Goal: Task Accomplishment & Management: Manage account settings

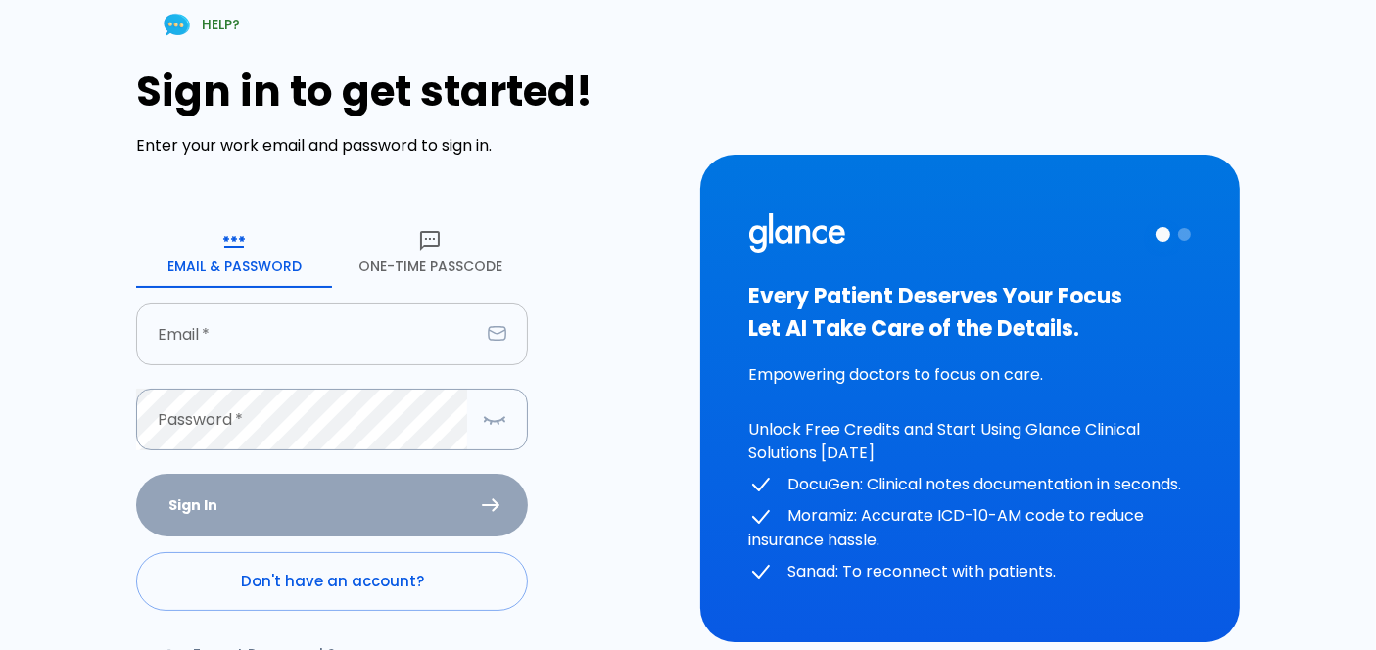
click at [243, 328] on input "text" at bounding box center [308, 335] width 344 height 62
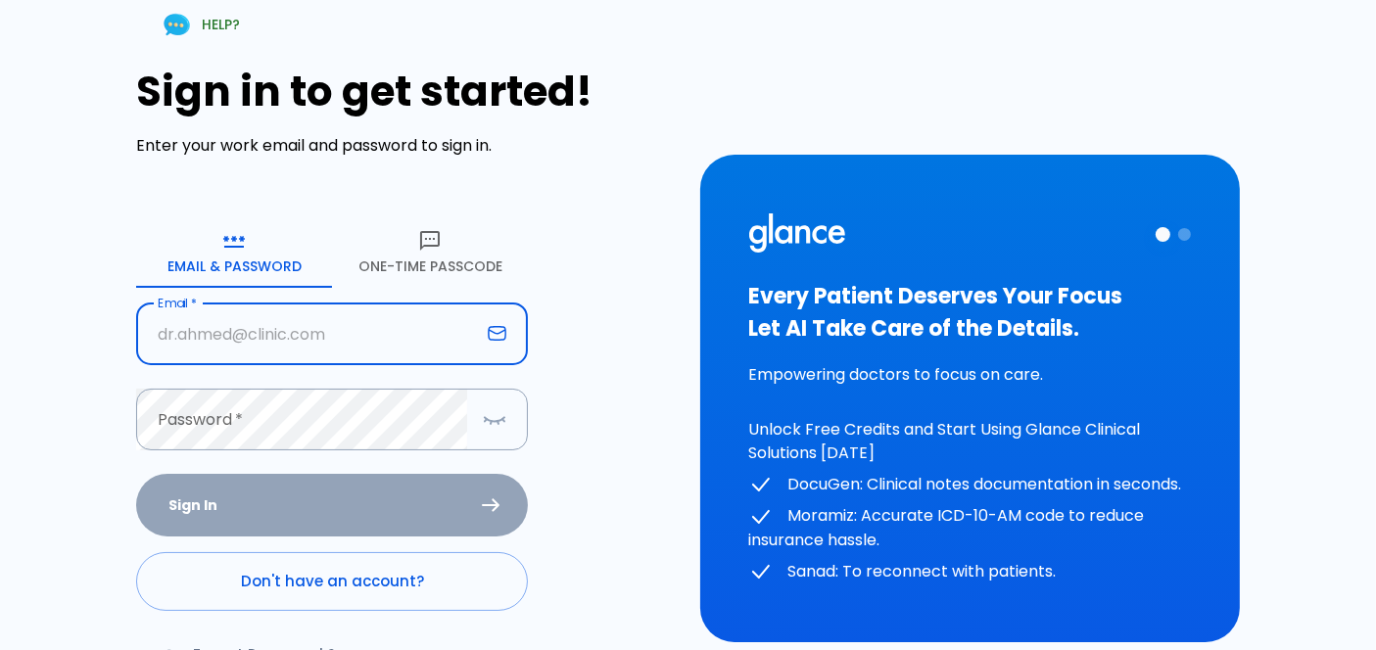
click at [243, 328] on input "text" at bounding box center [308, 335] width 344 height 62
click at [284, 334] on input "text" at bounding box center [308, 335] width 344 height 62
click at [278, 343] on input "text" at bounding box center [308, 335] width 344 height 62
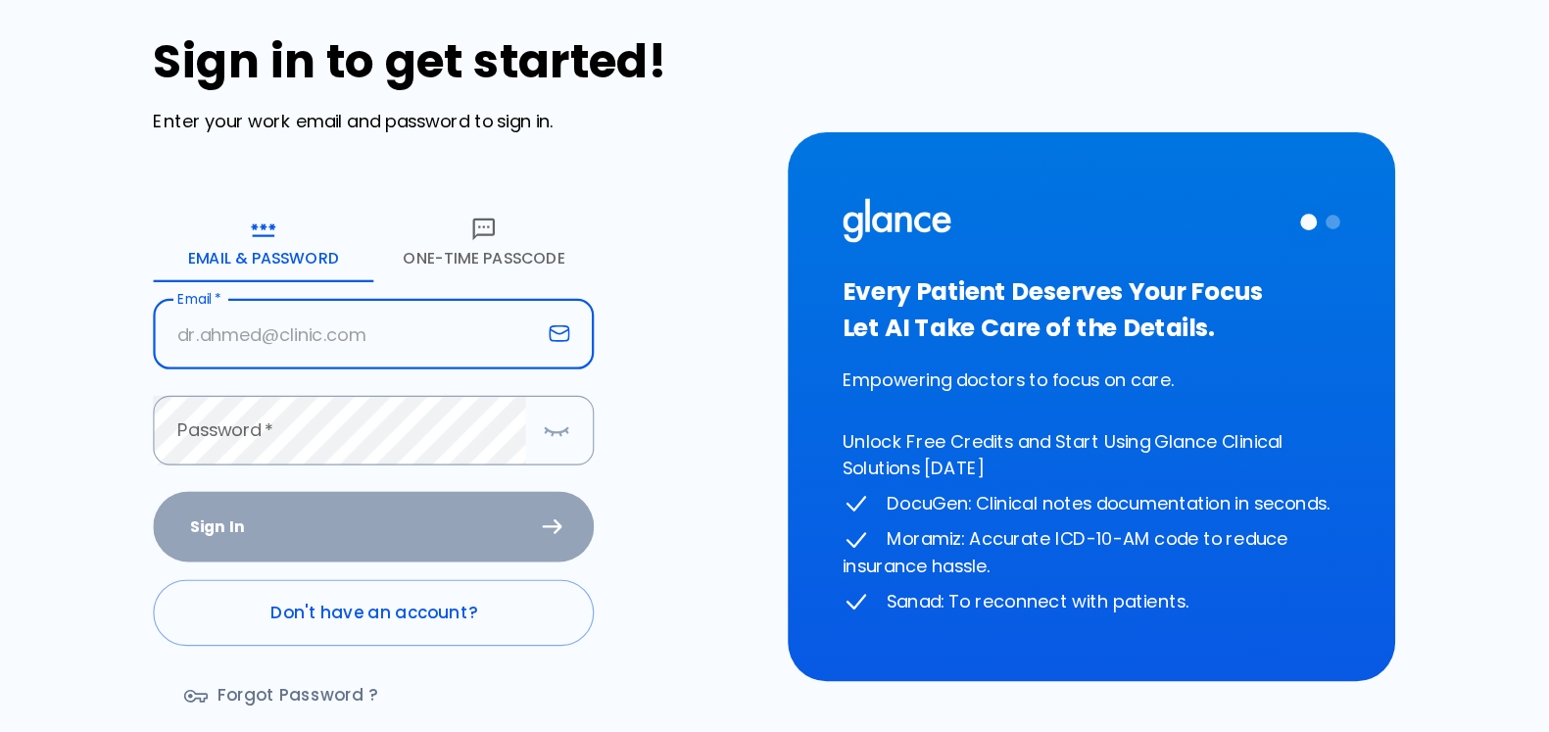
scroll to position [37, 0]
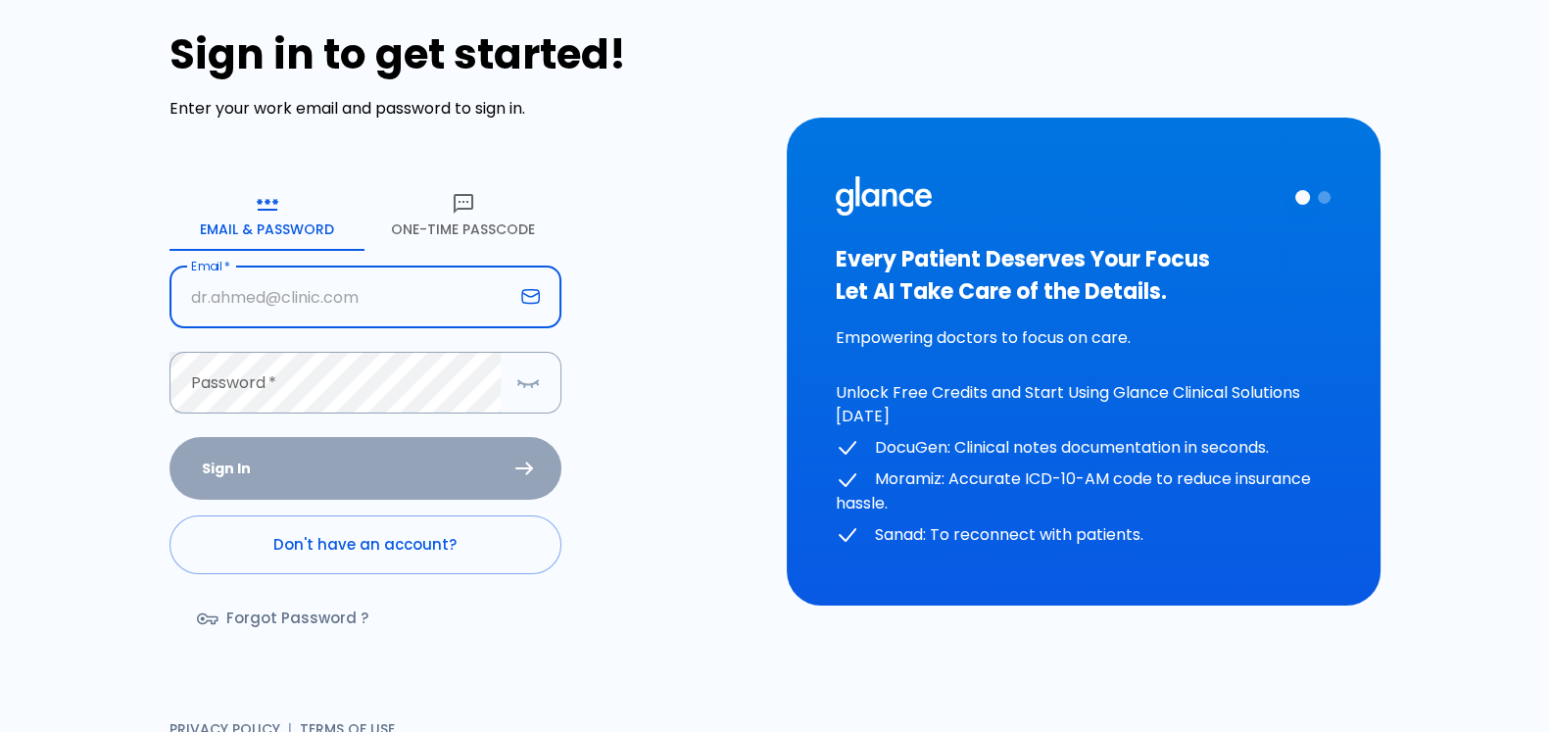
click at [368, 305] on input "text" at bounding box center [341, 297] width 344 height 62
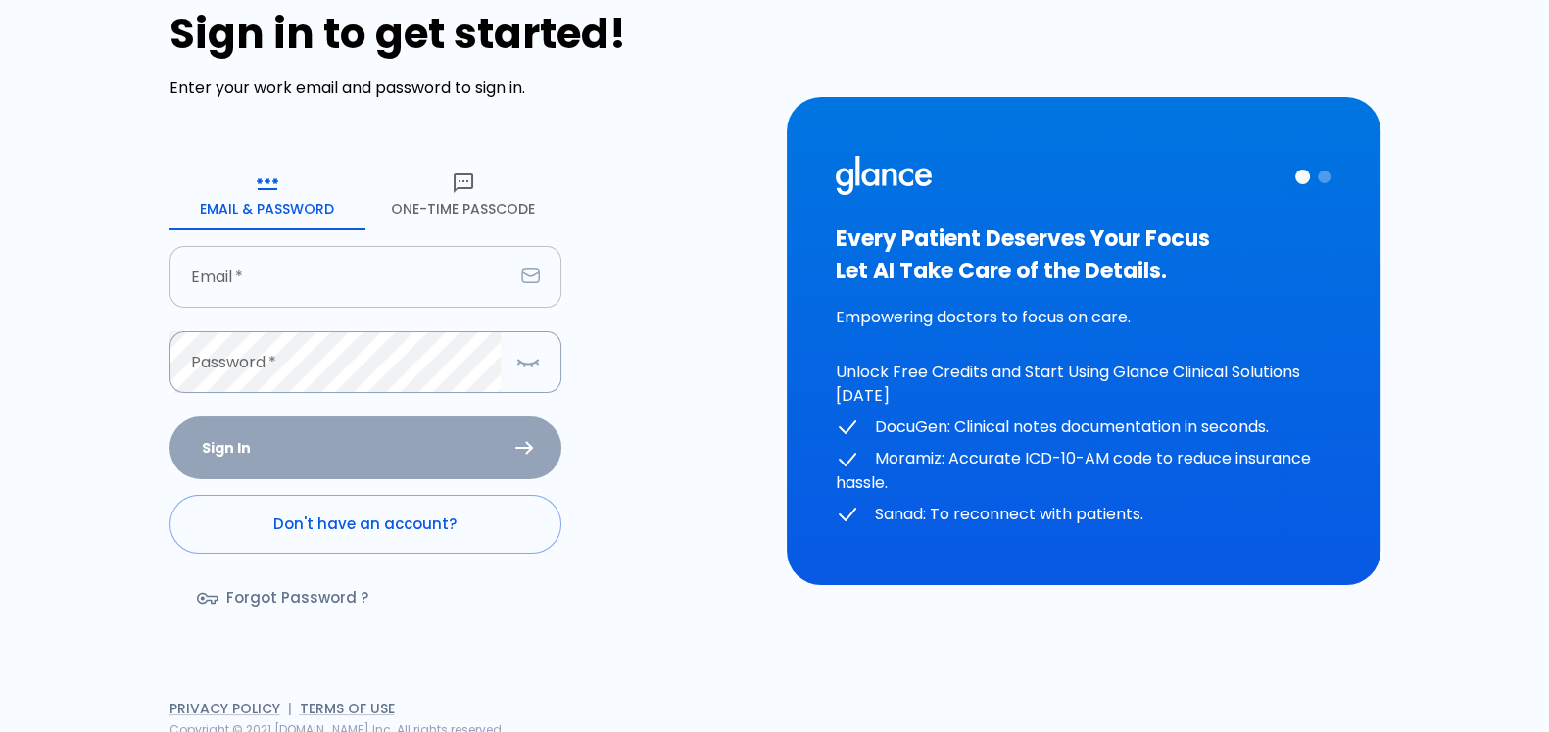
scroll to position [58, 0]
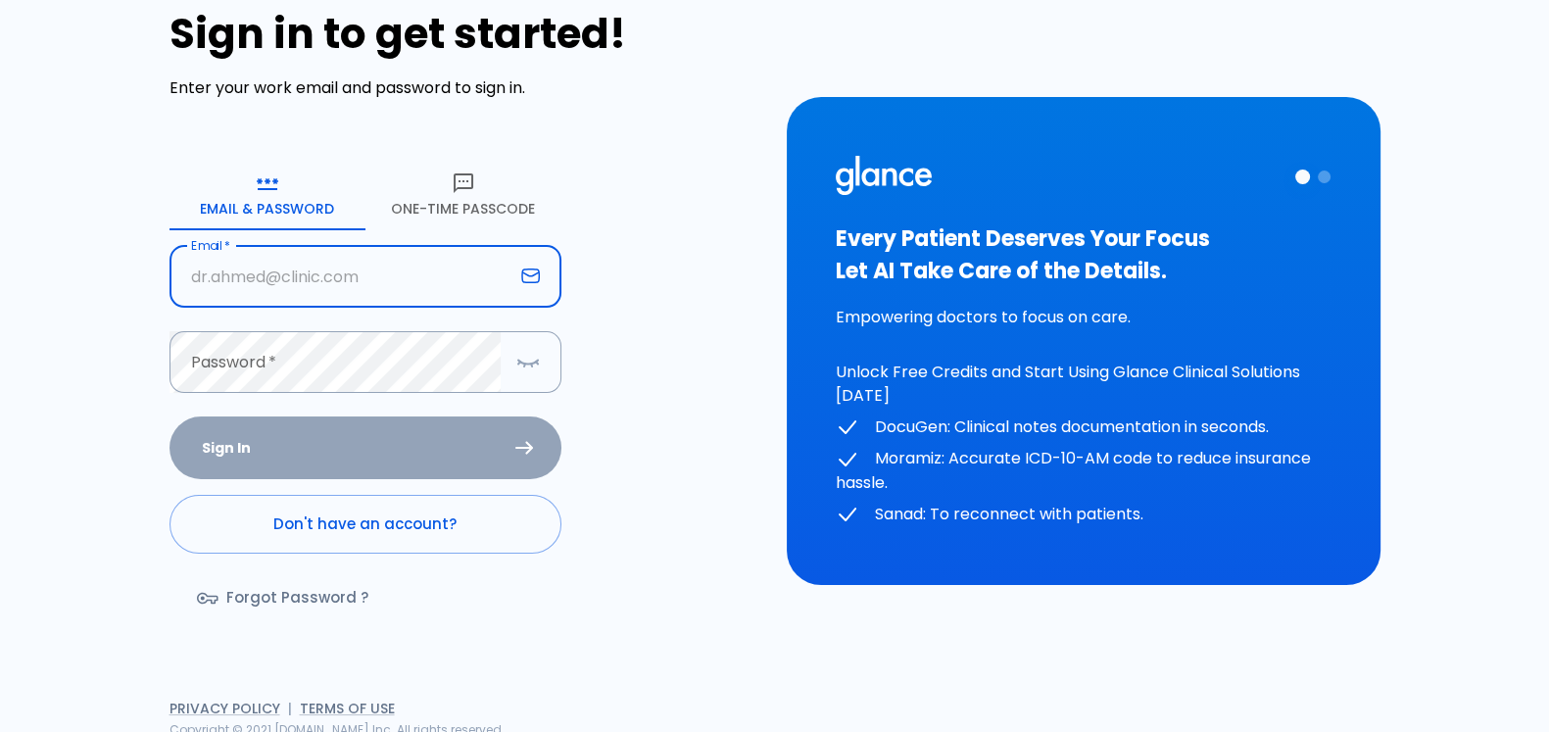
click at [250, 285] on input "text" at bounding box center [341, 277] width 344 height 62
drag, startPoint x: 363, startPoint y: 252, endPoint x: 373, endPoint y: 270, distance: 21.0
click at [363, 252] on input "text" at bounding box center [341, 277] width 344 height 62
click at [373, 270] on input "text" at bounding box center [341, 277] width 344 height 62
type input "[EMAIL_ADDRESS][DOMAIN_NAME]"
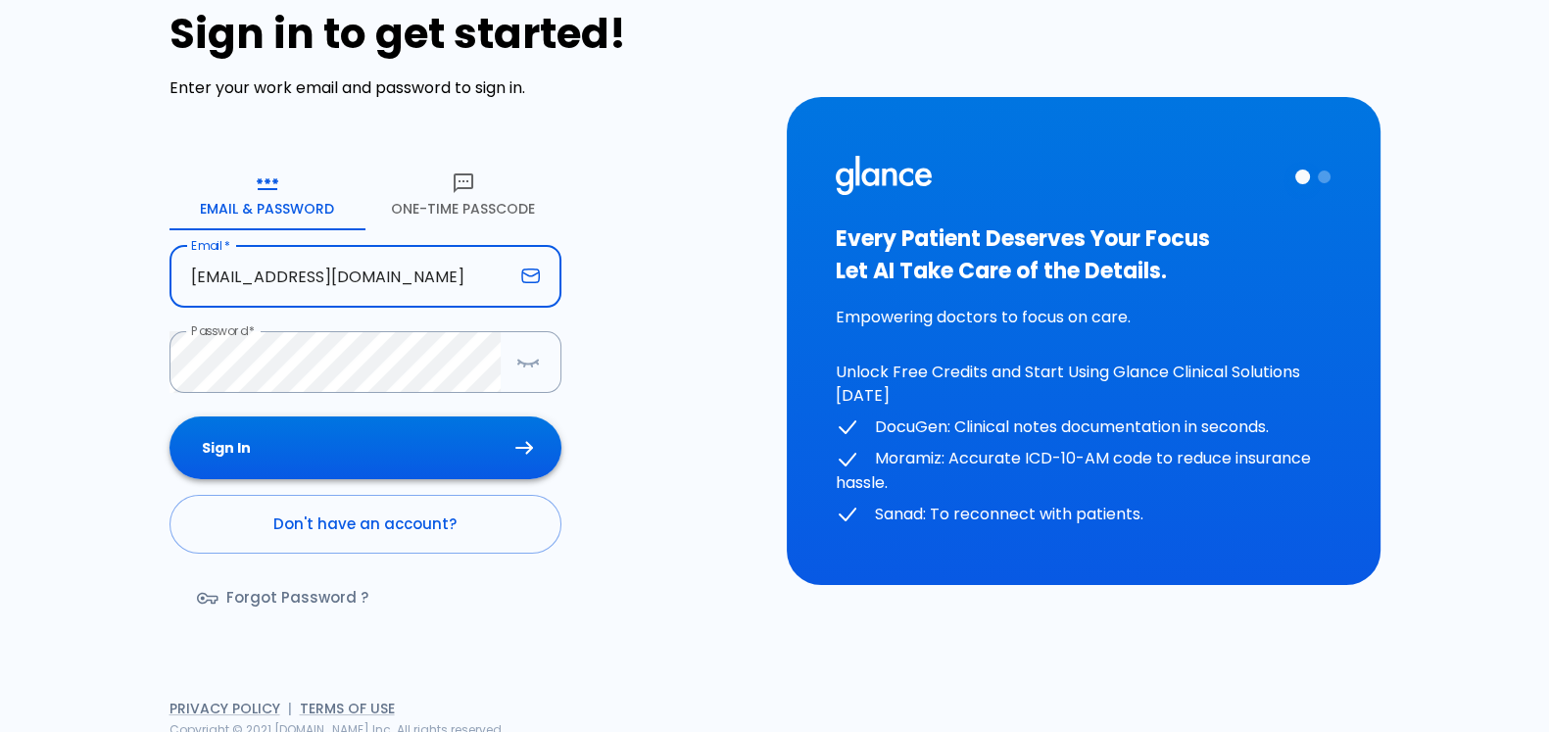
click at [497, 454] on button "Sign In" at bounding box center [365, 448] width 392 height 64
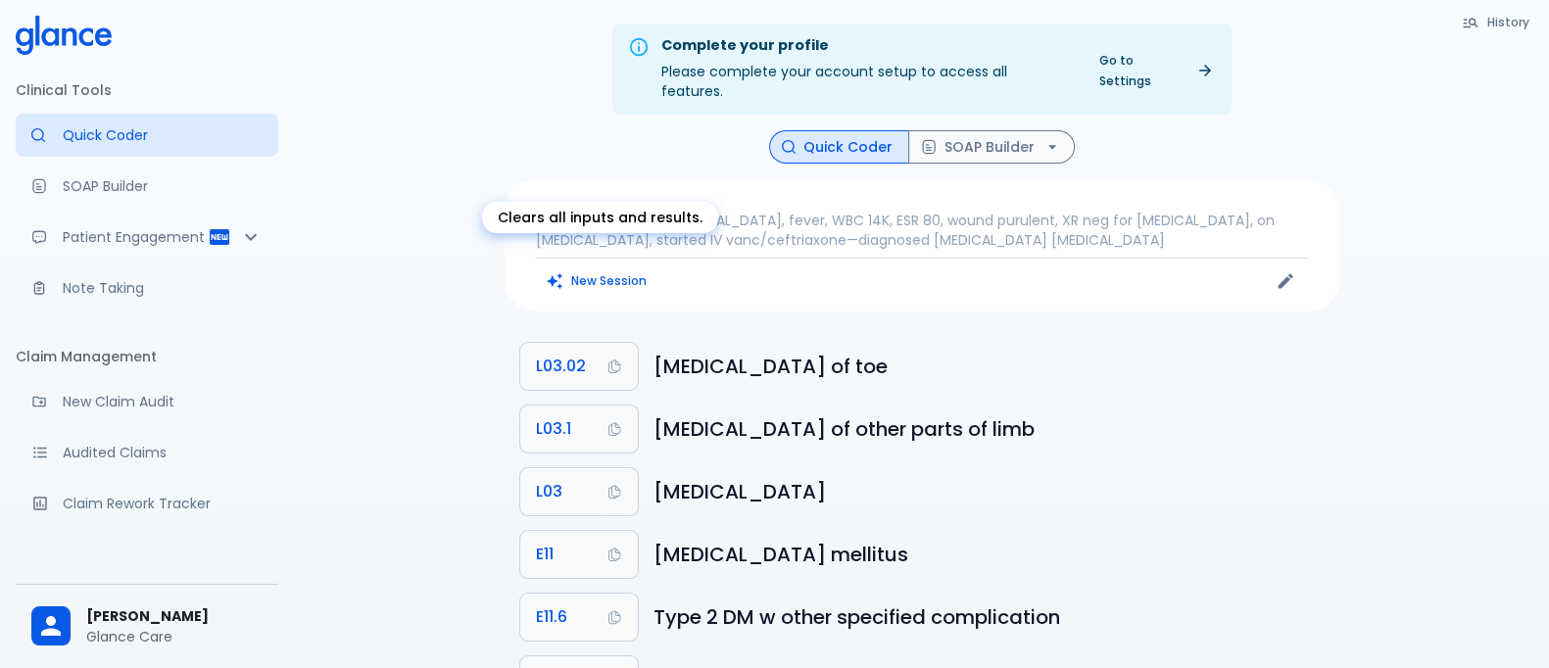
click at [616, 266] on button "New Session" at bounding box center [597, 280] width 122 height 28
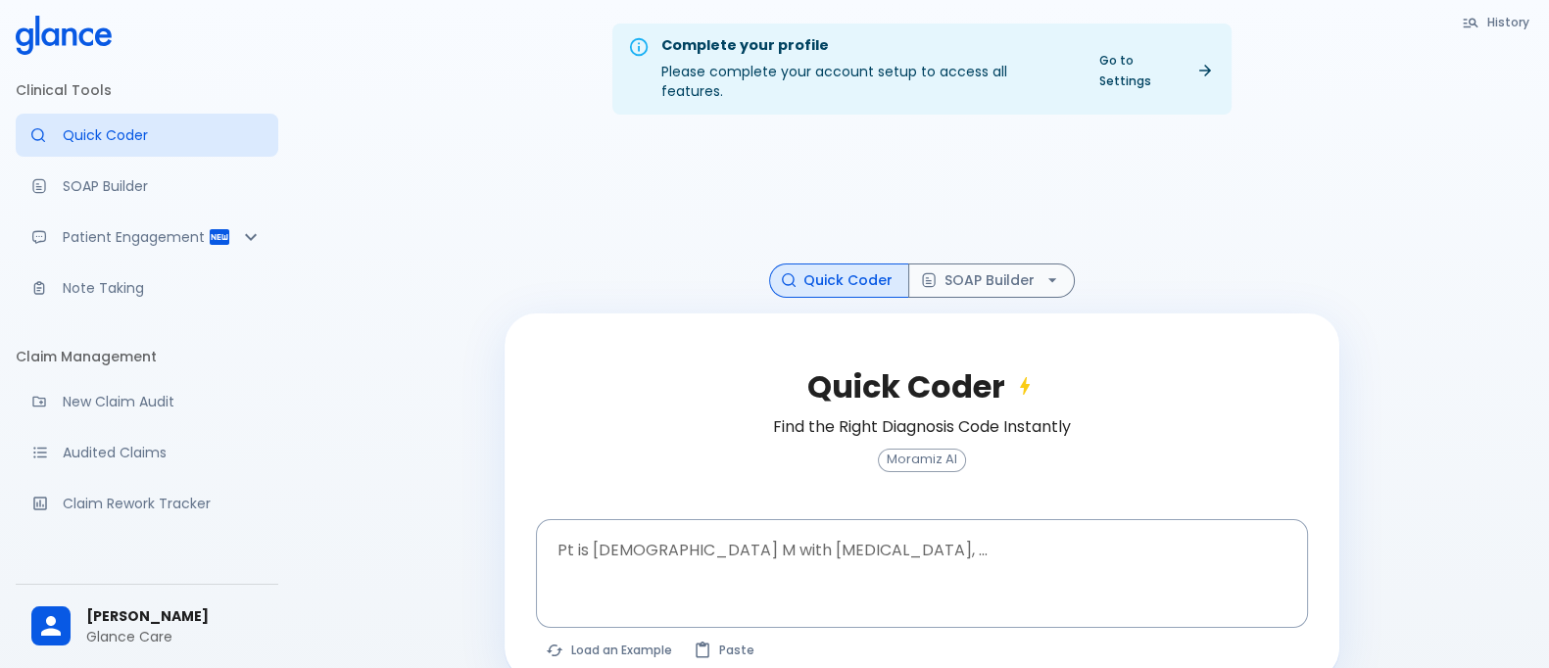
click at [462, 247] on div "Complete your profile Please complete your account setup to access all features…" at bounding box center [921, 357] width 1255 height 715
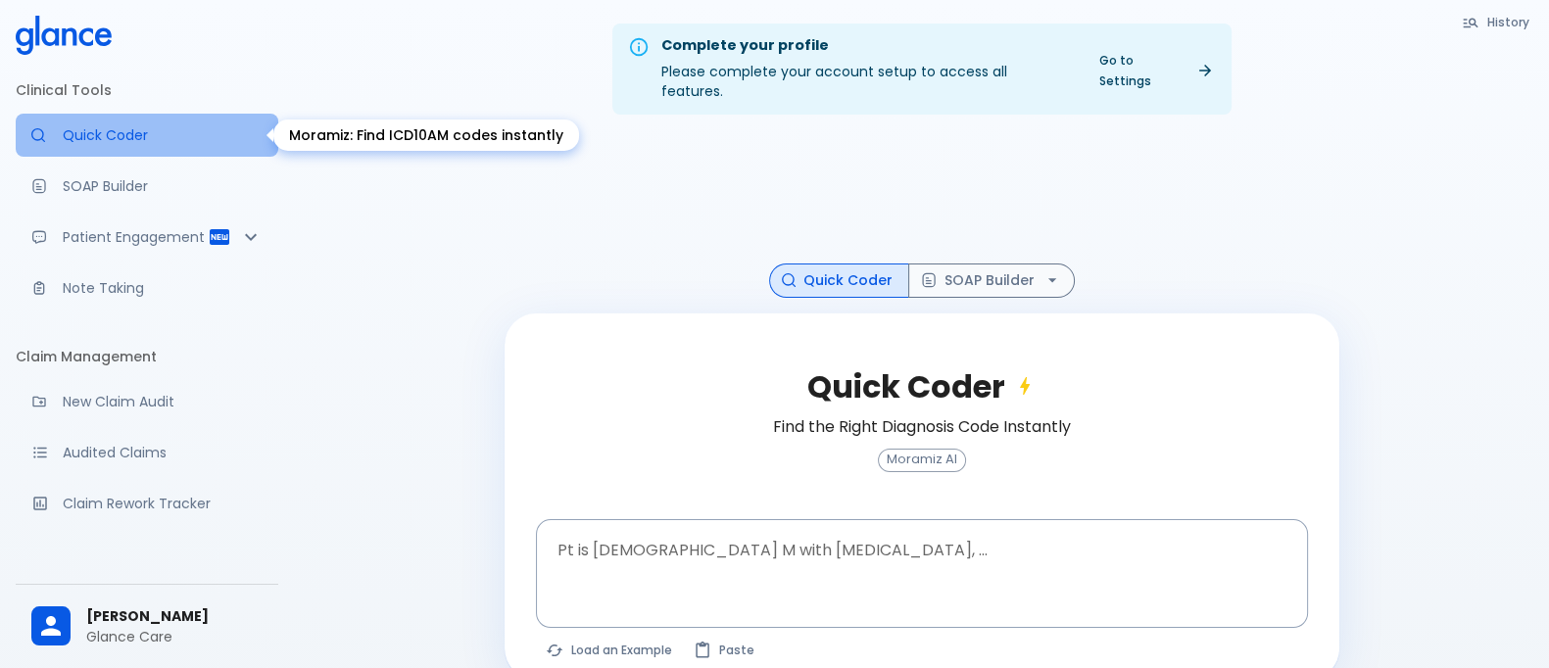
click at [179, 127] on p "Quick Coder" at bounding box center [163, 135] width 200 height 20
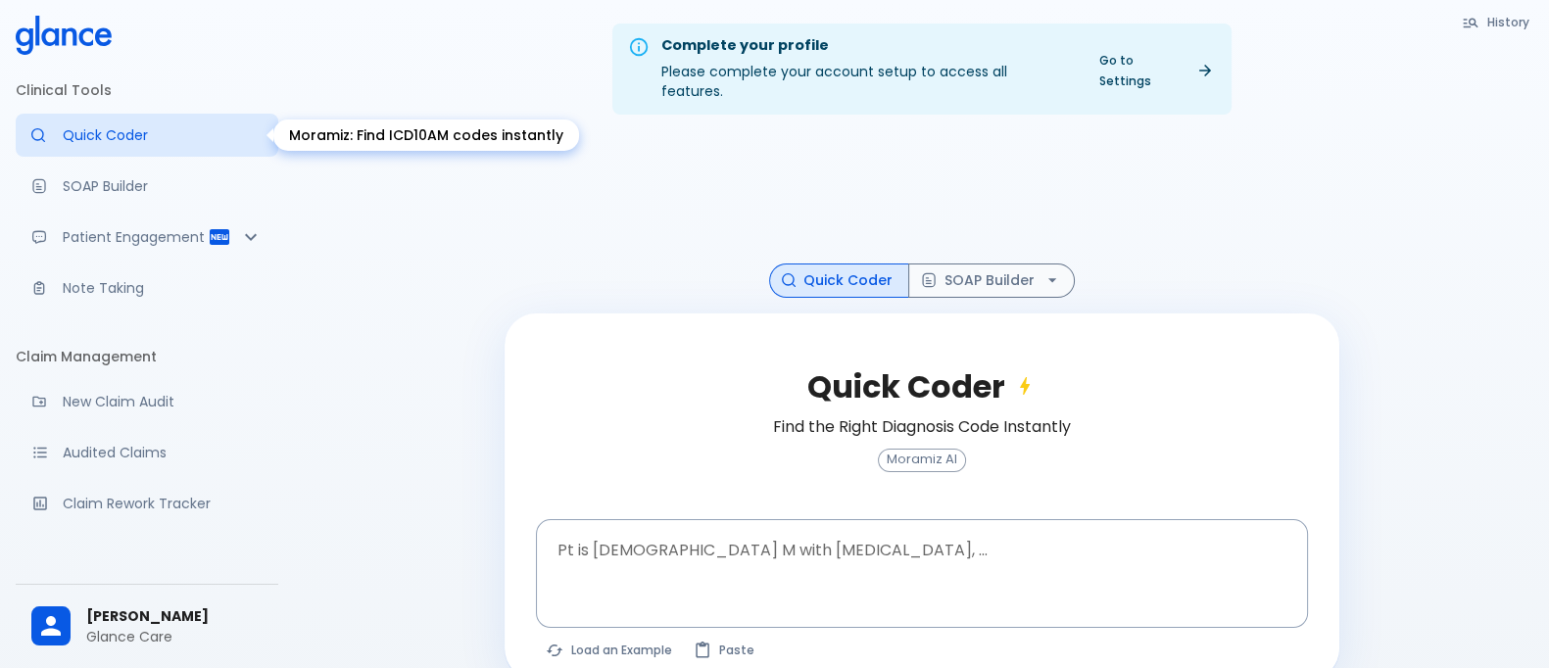
click at [104, 139] on p "Quick Coder" at bounding box center [163, 135] width 200 height 20
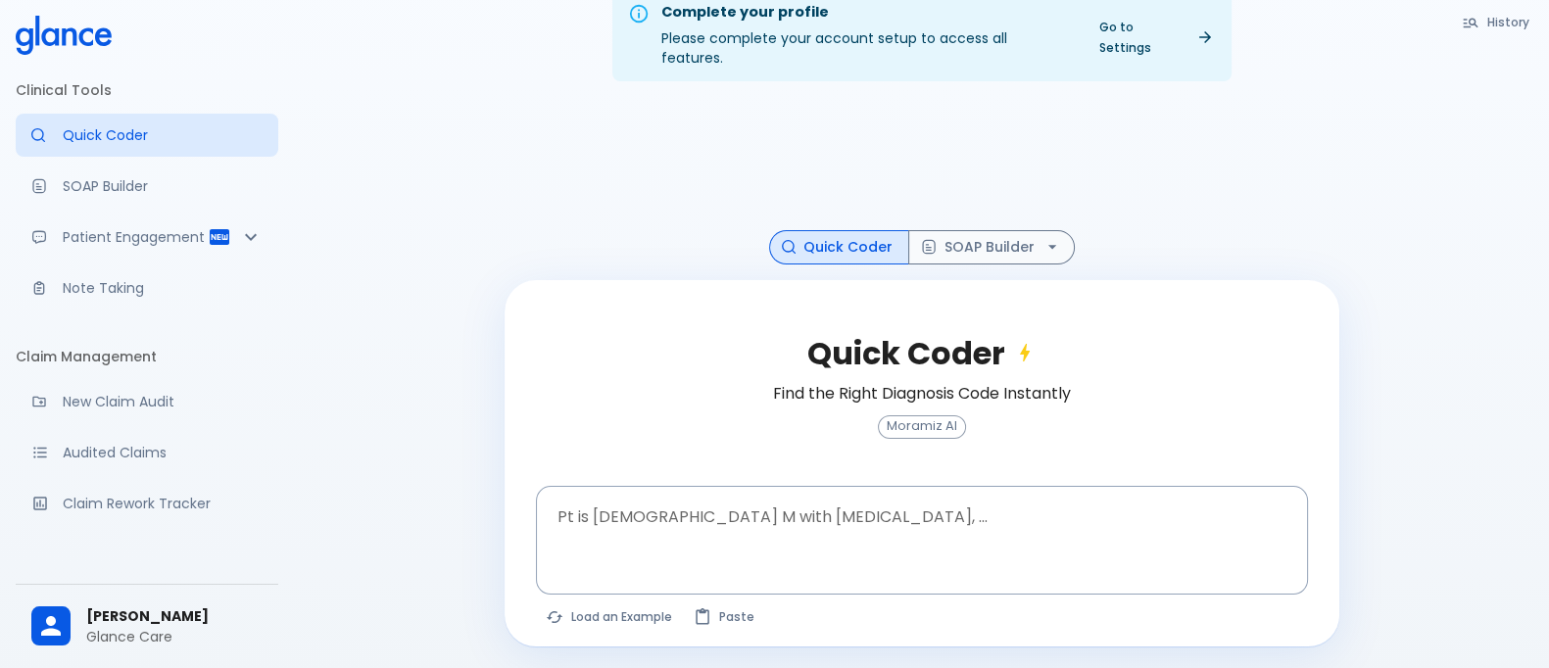
scroll to position [47, 0]
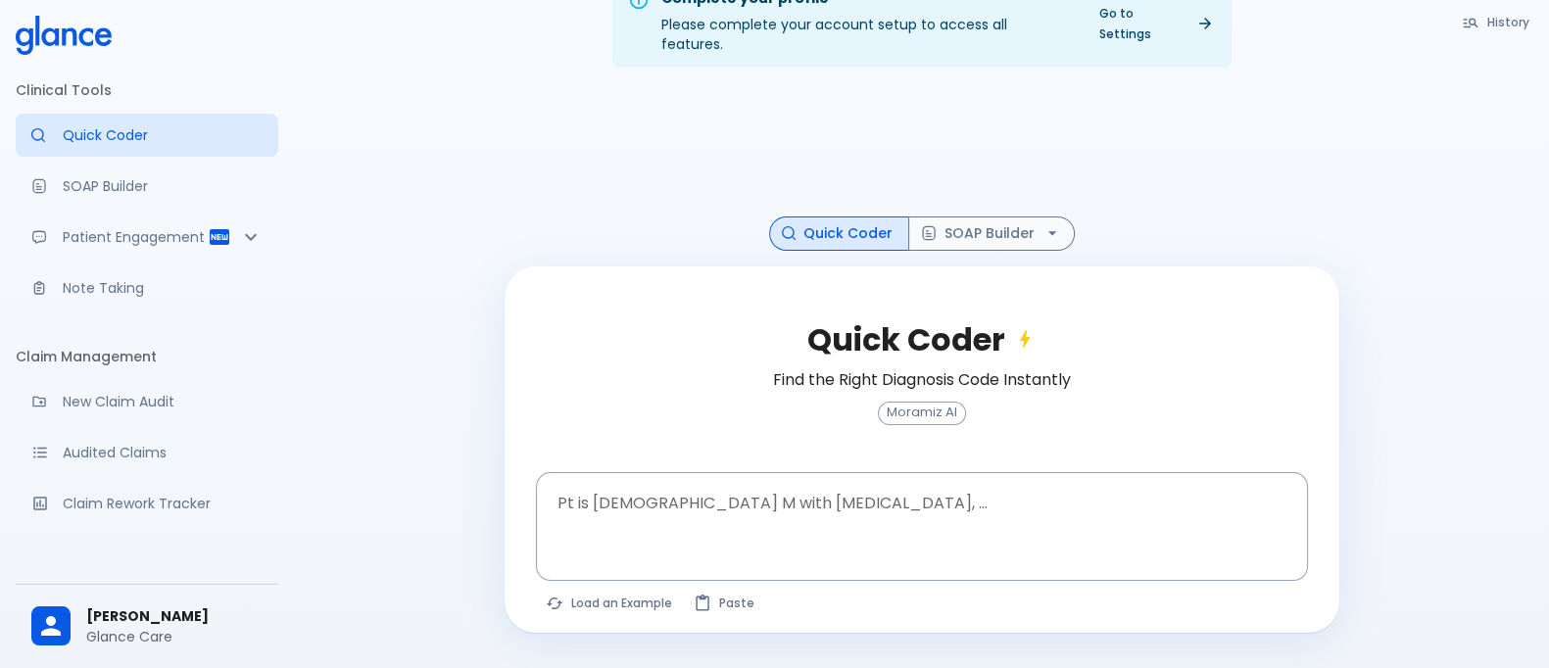
click at [839, 366] on h6 "Find the Right Diagnosis Code Instantly" at bounding box center [922, 379] width 298 height 27
click at [568, 589] on button "Load an Example" at bounding box center [610, 603] width 148 height 28
type textarea "45F with DM2, right [MEDICAL_DATA], fever, WBC 14K, ESR 80, wound purulent, XR …"
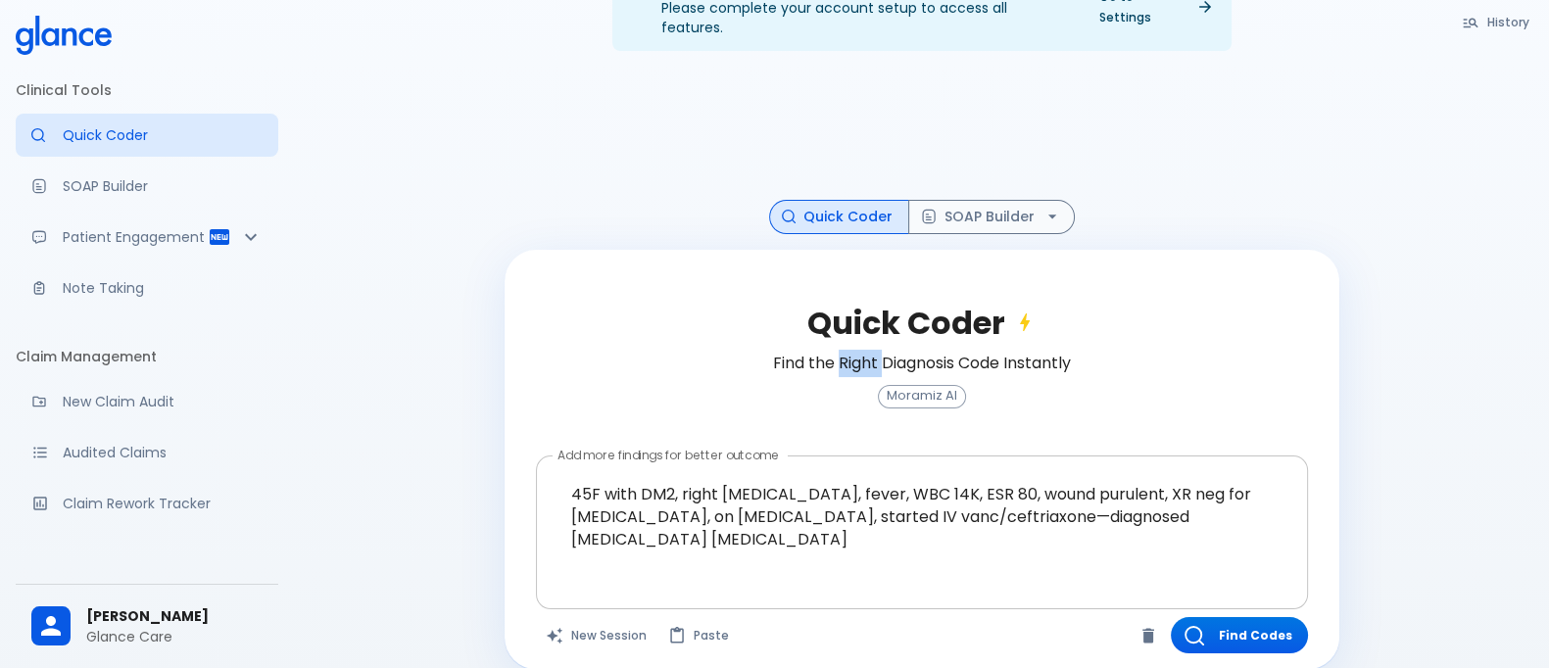
scroll to position [69, 0]
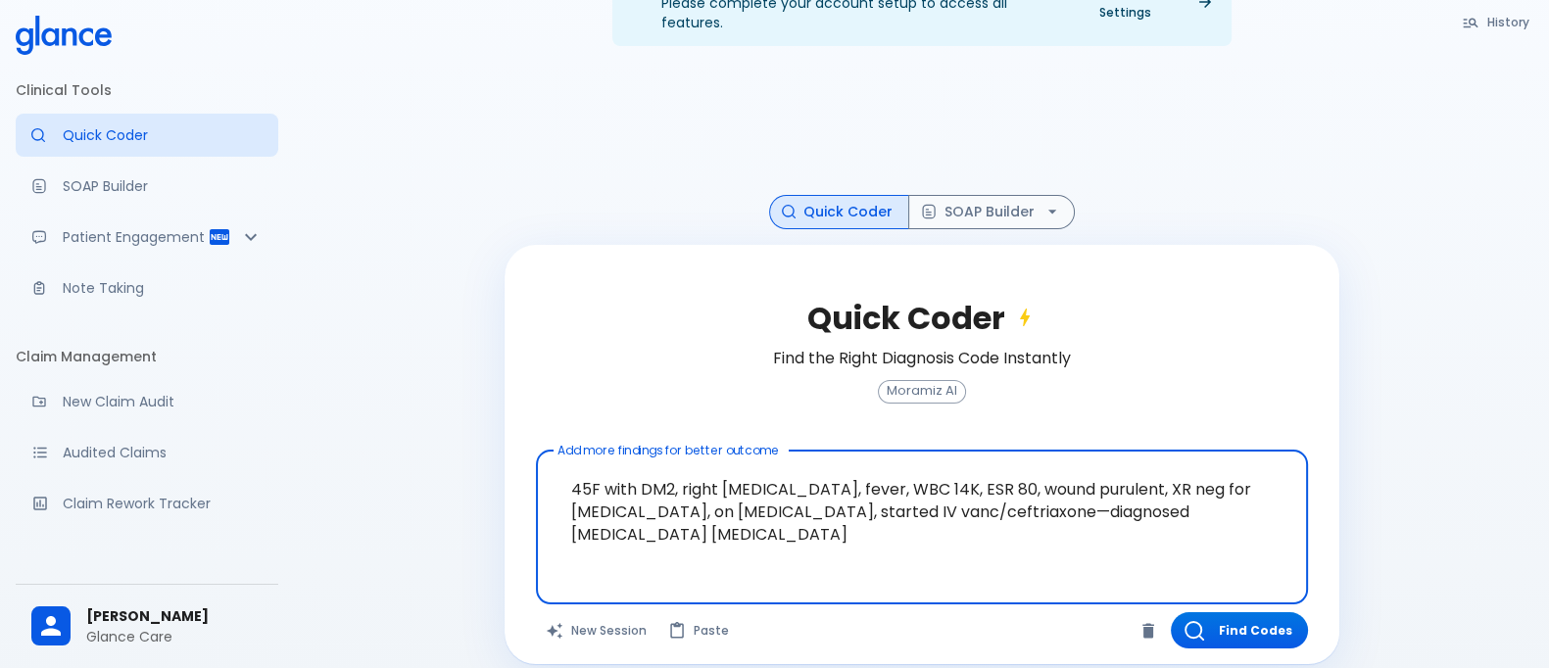
click at [691, 496] on textarea "45F with DM2, right [MEDICAL_DATA], fever, WBC 14K, ESR 80, wound purulent, XR …" at bounding box center [922, 511] width 744 height 107
click at [934, 468] on textarea "45F with DM2, right [MEDICAL_DATA], fever, WBC 14K, ESR 80, wound purulent, XR …" at bounding box center [922, 511] width 744 height 107
drag, startPoint x: 572, startPoint y: 466, endPoint x: 993, endPoint y: 466, distance: 421.2
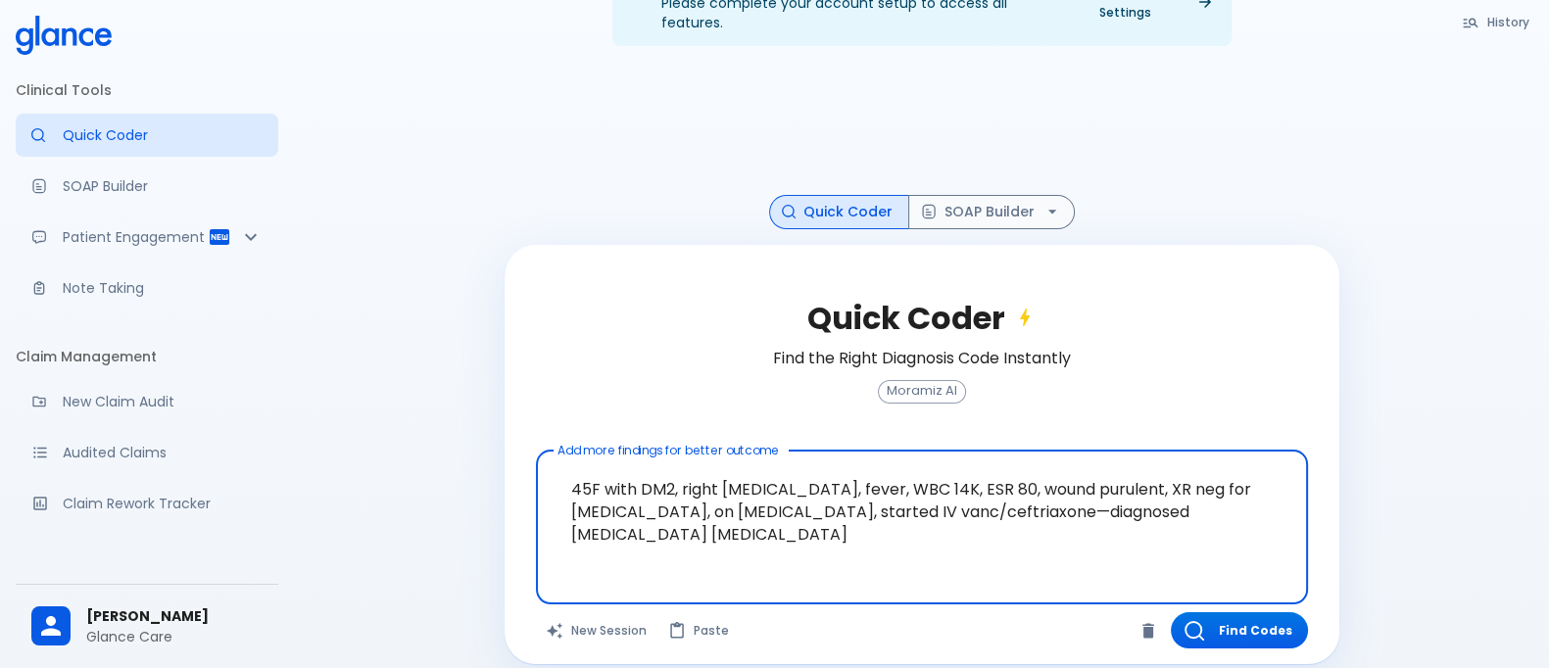
click at [993, 466] on textarea "45F with DM2, right [MEDICAL_DATA], fever, WBC 14K, ESR 80, wound purulent, XR …" at bounding box center [922, 511] width 744 height 107
click at [966, 467] on textarea "45F with DM2, right [MEDICAL_DATA], fever, WBC 14K, ESR 80, wound purulent, XR …" at bounding box center [922, 511] width 744 height 107
drag, startPoint x: 764, startPoint y: 487, endPoint x: 859, endPoint y: 483, distance: 95.1
click at [859, 483] on textarea "45F with DM2, right [MEDICAL_DATA], fever, WBC 14K, ESR 80, wound purulent, XR …" at bounding box center [922, 511] width 744 height 107
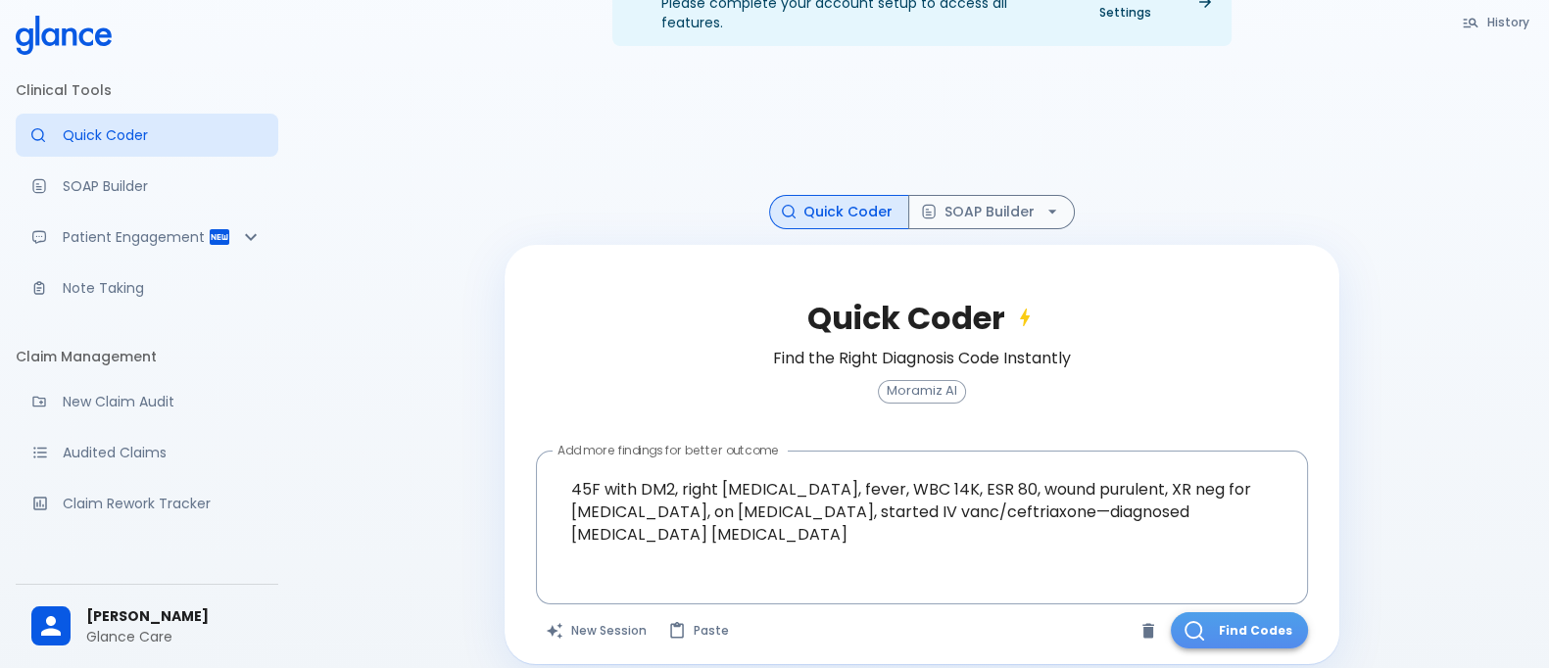
click at [1234, 612] on button "Find Codes" at bounding box center [1239, 630] width 137 height 36
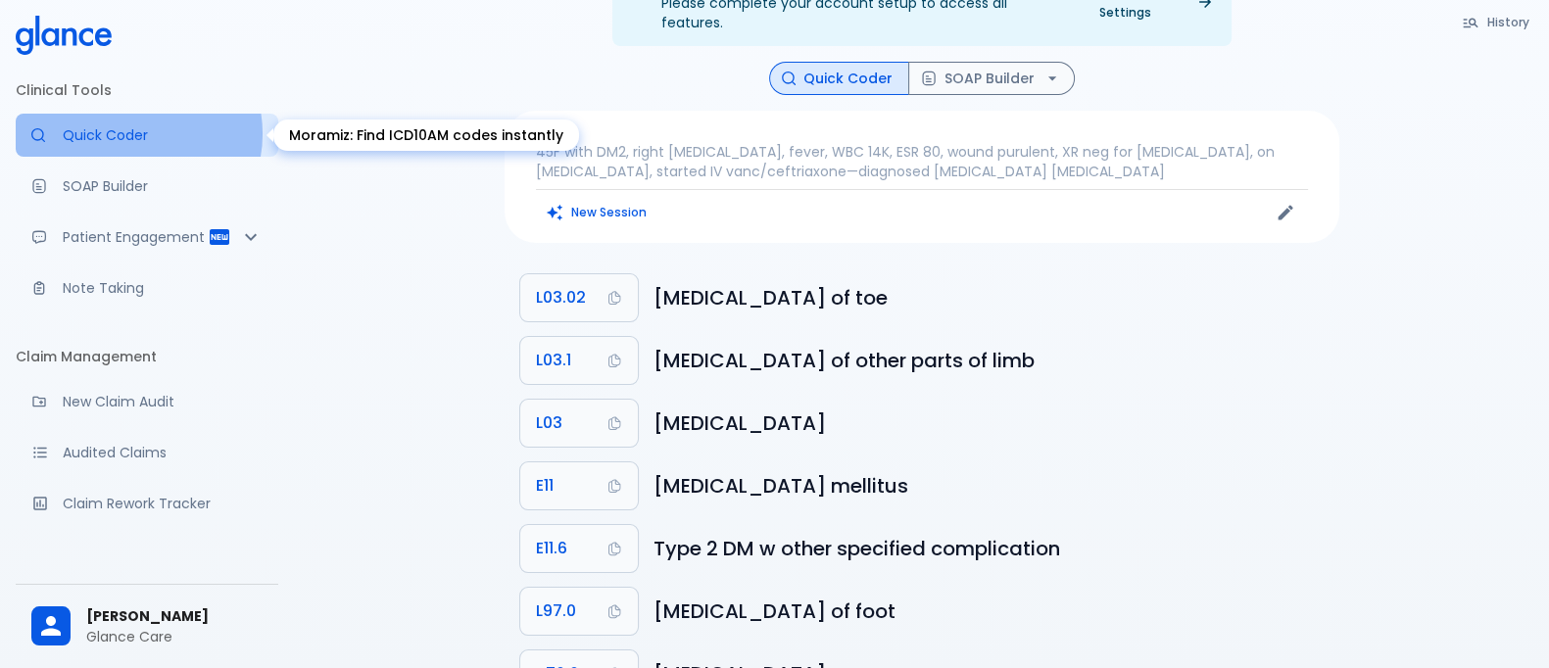
click at [135, 133] on p "Quick Coder" at bounding box center [163, 135] width 200 height 20
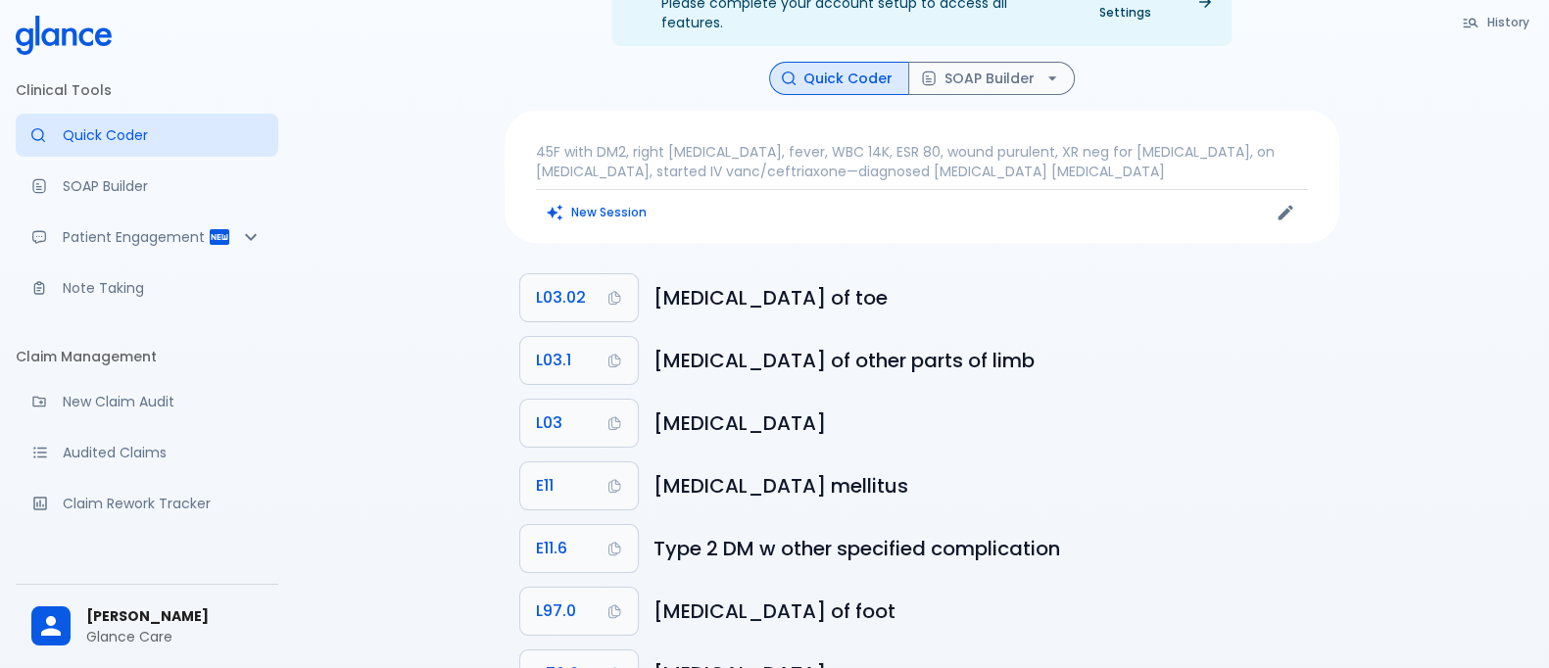
click at [881, 142] on p "45F with DM2, right [MEDICAL_DATA], fever, WBC 14K, ESR 80, wound purulent, XR …" at bounding box center [922, 161] width 772 height 39
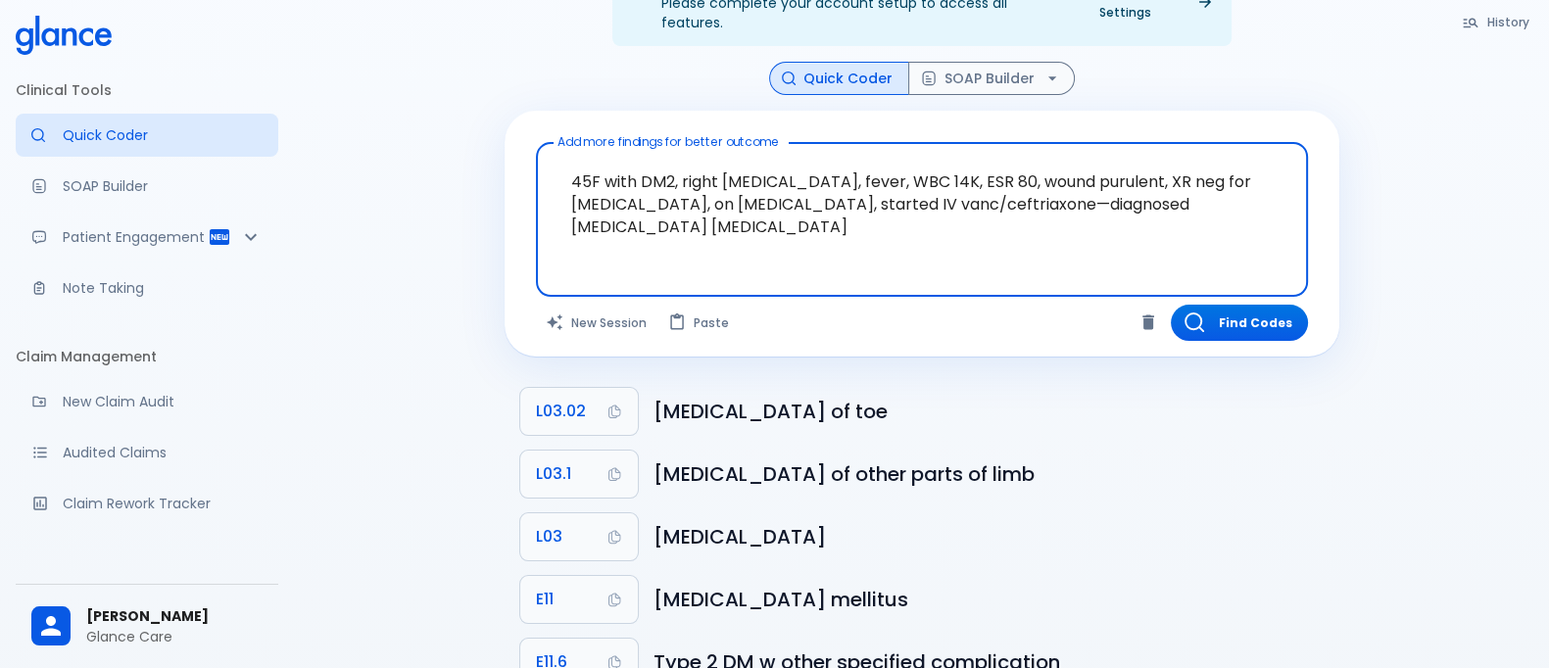
click at [671, 162] on textarea "45F with DM2, right [MEDICAL_DATA], fever, WBC 14K, ESR 80, wound purulent, XR …" at bounding box center [922, 204] width 744 height 107
drag, startPoint x: 565, startPoint y: 160, endPoint x: 664, endPoint y: 203, distance: 107.9
click at [664, 203] on textarea "45F with DM2, right [MEDICAL_DATA], fever, WBC 14K, ESR 80, wound purulent, XR …" at bounding box center [922, 204] width 744 height 107
click at [572, 157] on textarea "45F with DM2, right [MEDICAL_DATA], fever, WBC 14K, ESR 80, wound purulent, XR …" at bounding box center [922, 204] width 744 height 107
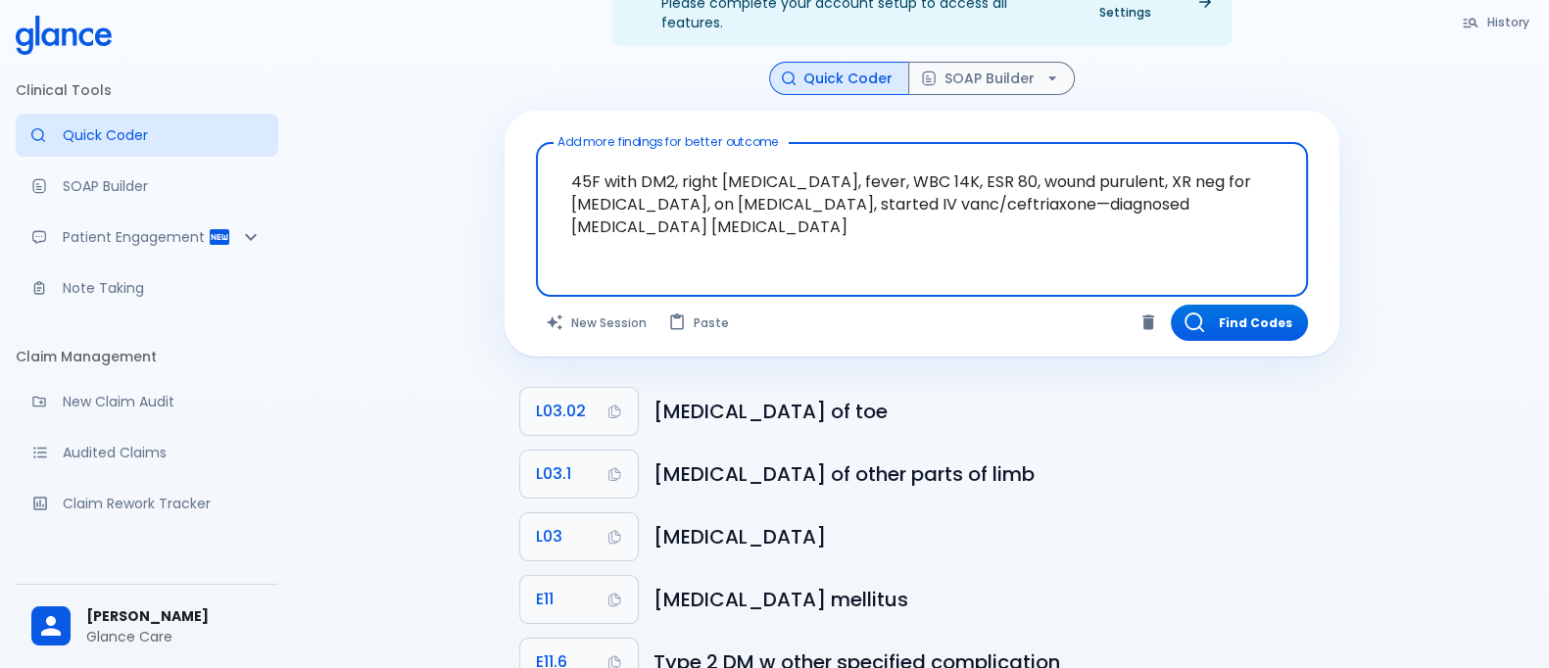
drag, startPoint x: 568, startPoint y: 157, endPoint x: 644, endPoint y: 203, distance: 88.4
click at [644, 203] on textarea "45F with DM2, right [MEDICAL_DATA], fever, WBC 14K, ESR 80, wound purulent, XR …" at bounding box center [922, 204] width 744 height 107
click at [1112, 380] on li "L03.02 [MEDICAL_DATA] of toe" at bounding box center [921, 411] width 835 height 63
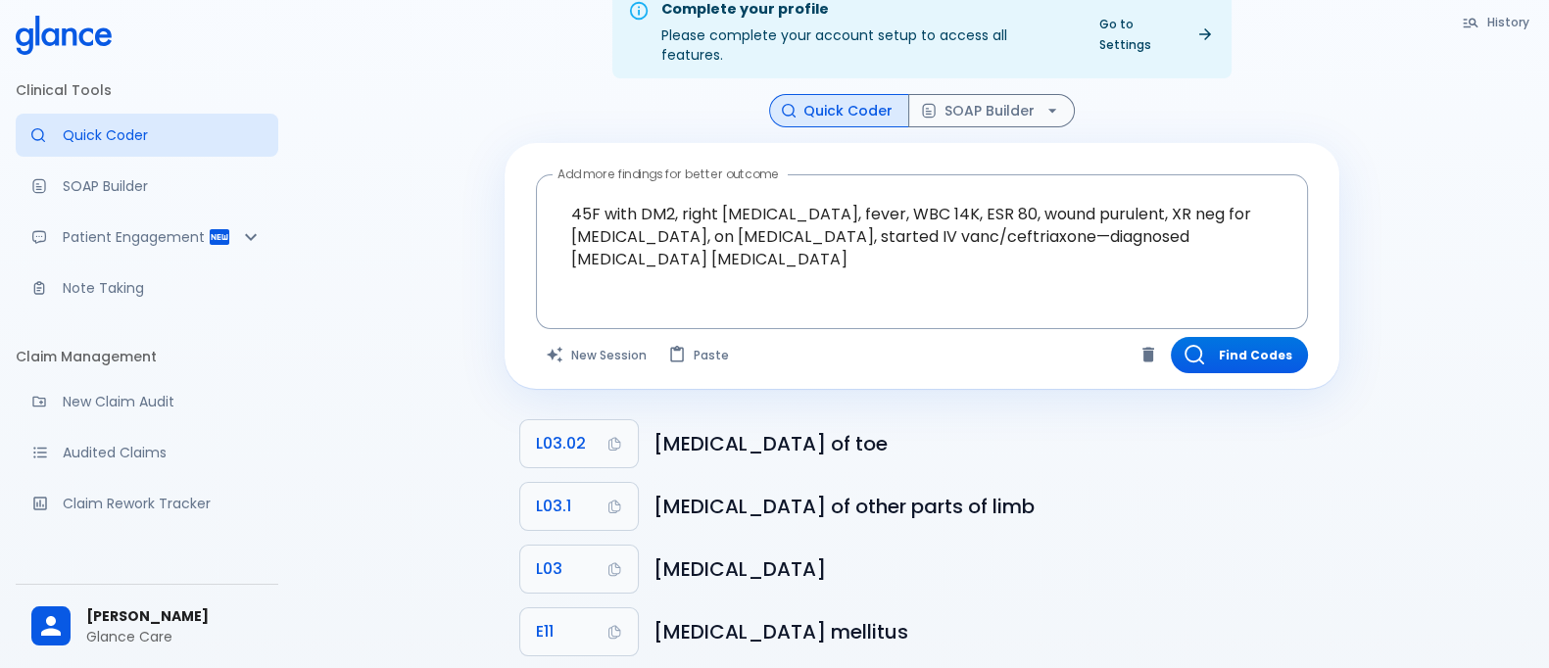
scroll to position [0, 0]
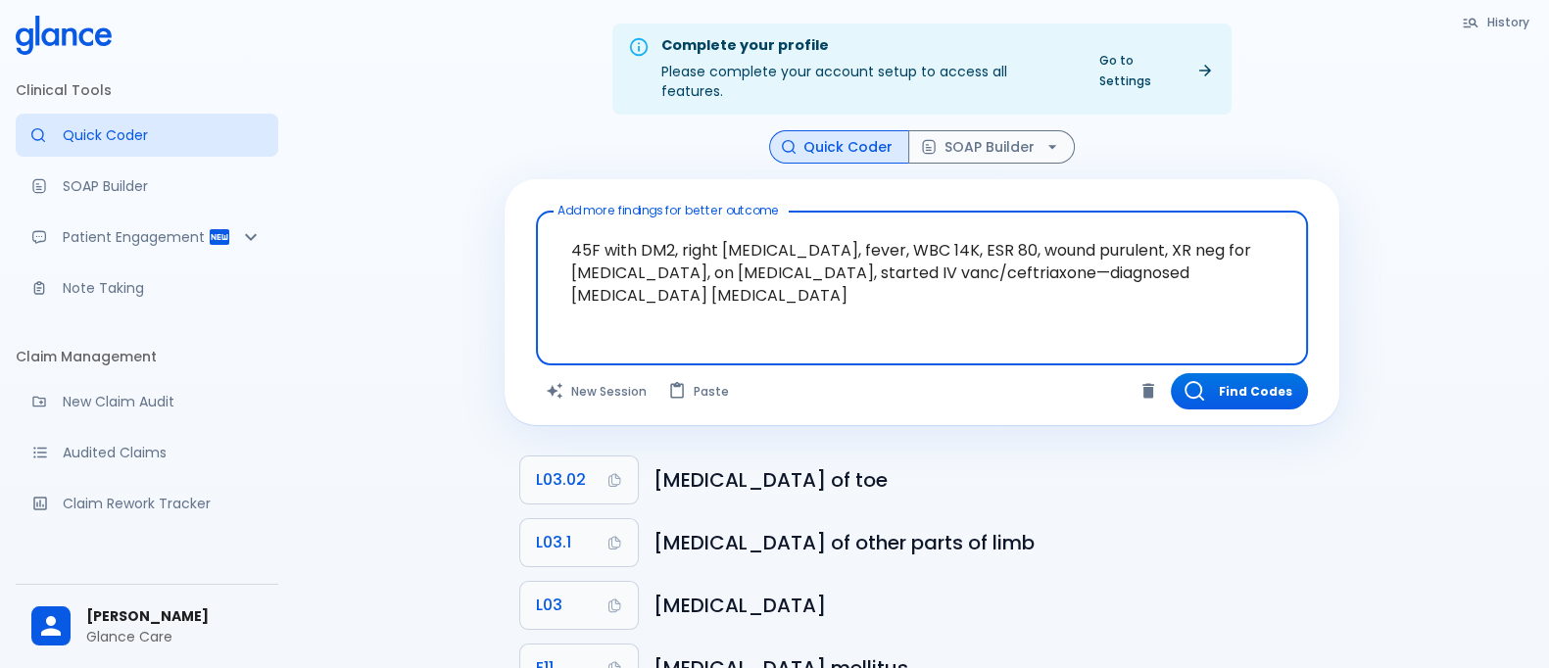
click at [774, 263] on textarea "45F with DM2, right [MEDICAL_DATA], fever, WBC 14K, ESR 80, wound purulent, XR …" at bounding box center [922, 272] width 744 height 107
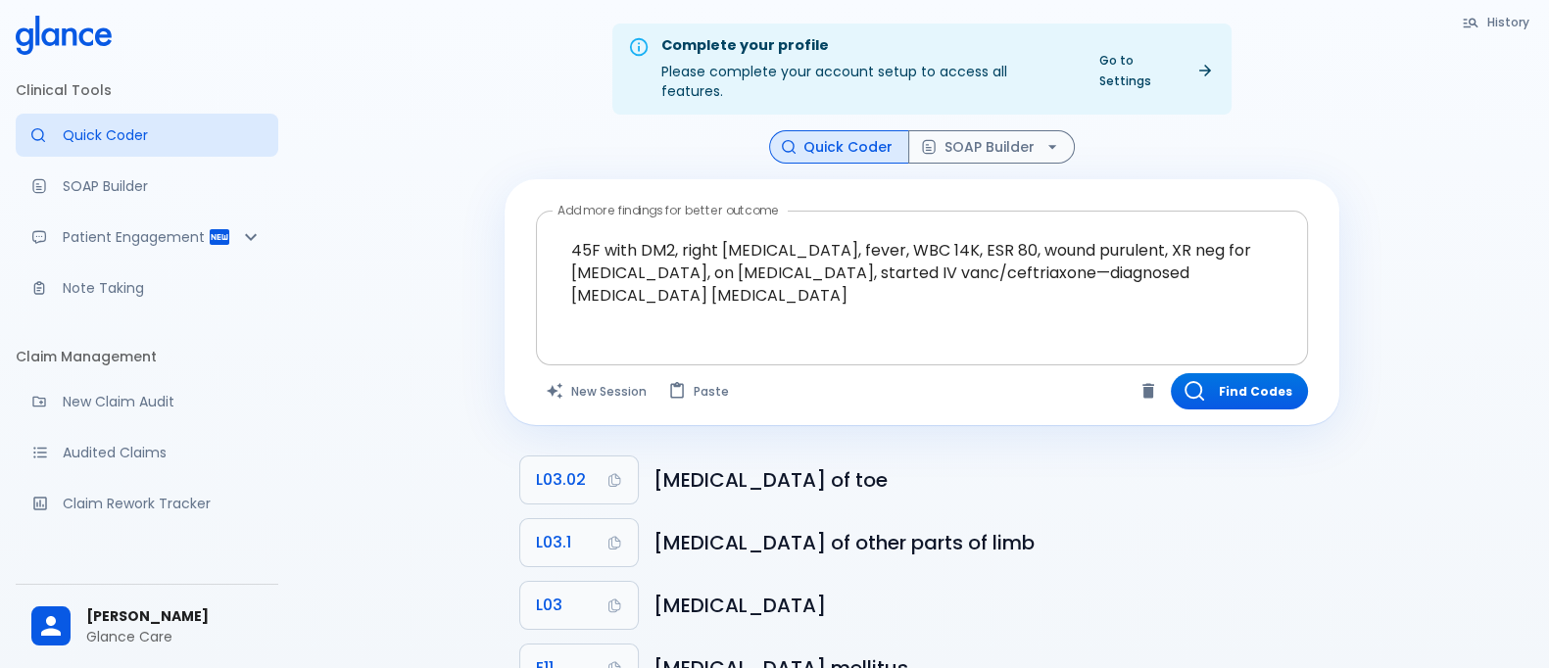
click at [985, 326] on div at bounding box center [924, 343] width 764 height 35
click at [857, 271] on textarea "45F with DM2, right [MEDICAL_DATA], fever, WBC 14K, ESR 80, wound purulent, XR …" at bounding box center [922, 272] width 744 height 107
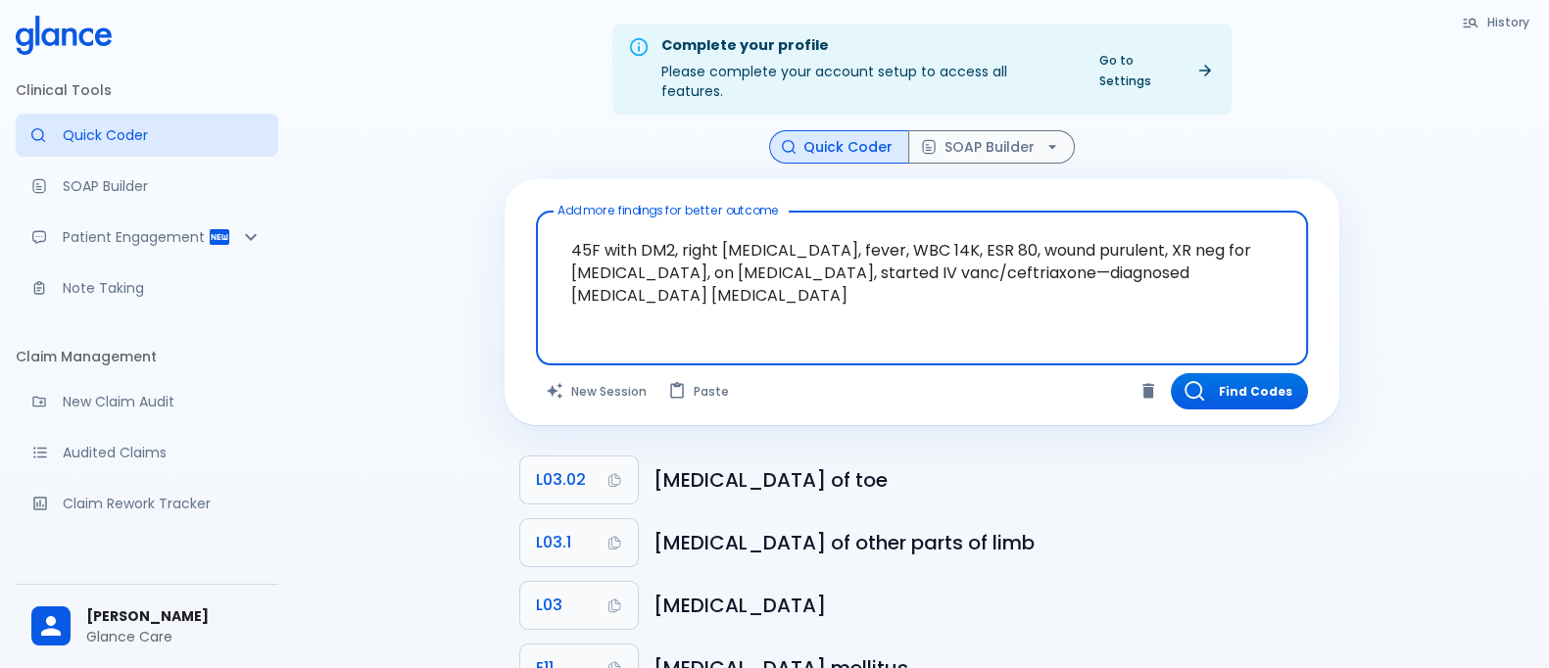
click at [857, 271] on textarea "45F with DM2, right [MEDICAL_DATA], fever, WBC 14K, ESR 80, wound purulent, XR …" at bounding box center [922, 272] width 744 height 107
click at [899, 291] on textarea "45F with DM2, right [MEDICAL_DATA], fever, WBC 14K, ESR 80, wound purulent, XR …" at bounding box center [922, 272] width 744 height 107
click at [777, 234] on textarea "45F with DM2, right [MEDICAL_DATA], fever, WBC 14K, ESR 80, wound purulent, XR …" at bounding box center [922, 272] width 744 height 107
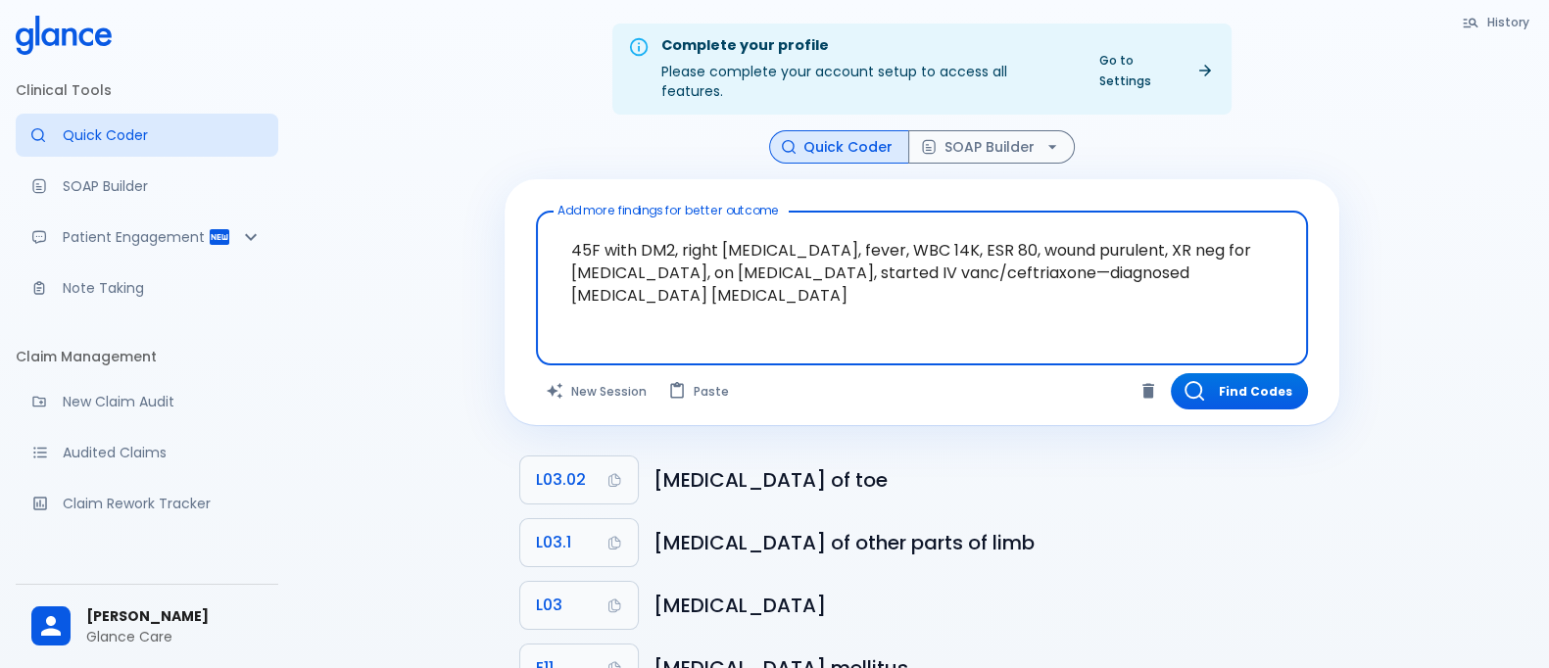
click at [776, 237] on textarea "45F with DM2, right [MEDICAL_DATA], fever, WBC 14K, ESR 80, wound purulent, XR …" at bounding box center [922, 272] width 744 height 107
click at [955, 130] on button "SOAP Builder" at bounding box center [991, 147] width 167 height 34
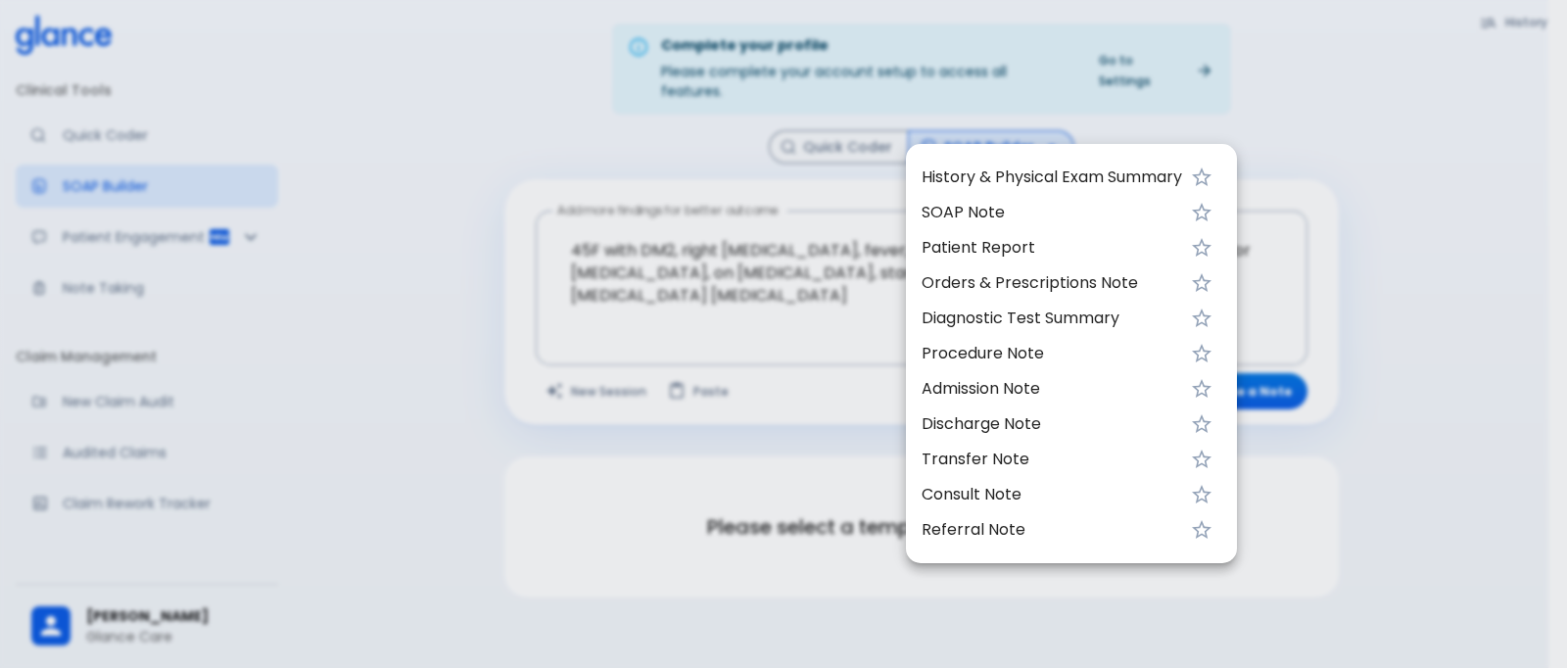
click at [1040, 205] on span "SOAP Note" at bounding box center [1052, 213] width 261 height 24
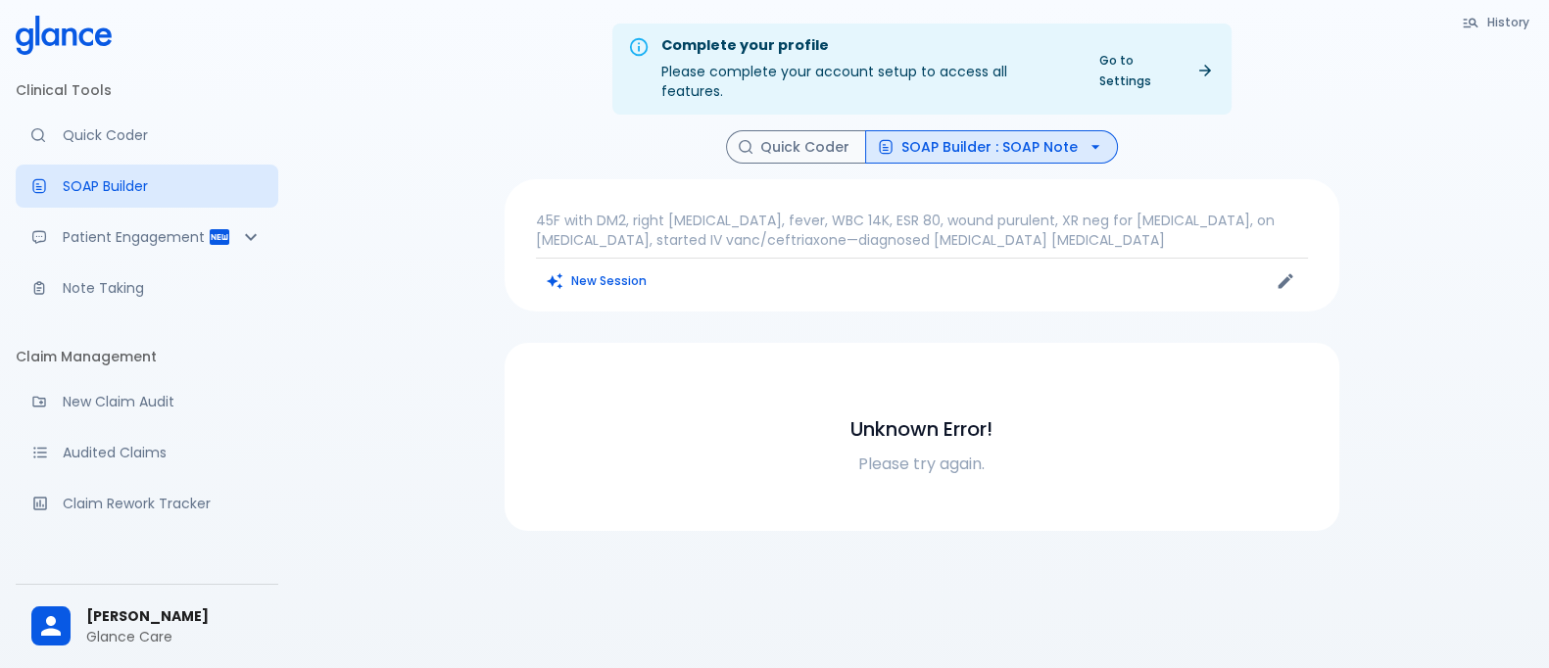
click at [898, 460] on div "Unknown Error! Please try again." at bounding box center [922, 436] width 788 height 141
click at [947, 426] on div "Unknown Error! Please try again." at bounding box center [922, 437] width 788 height 78
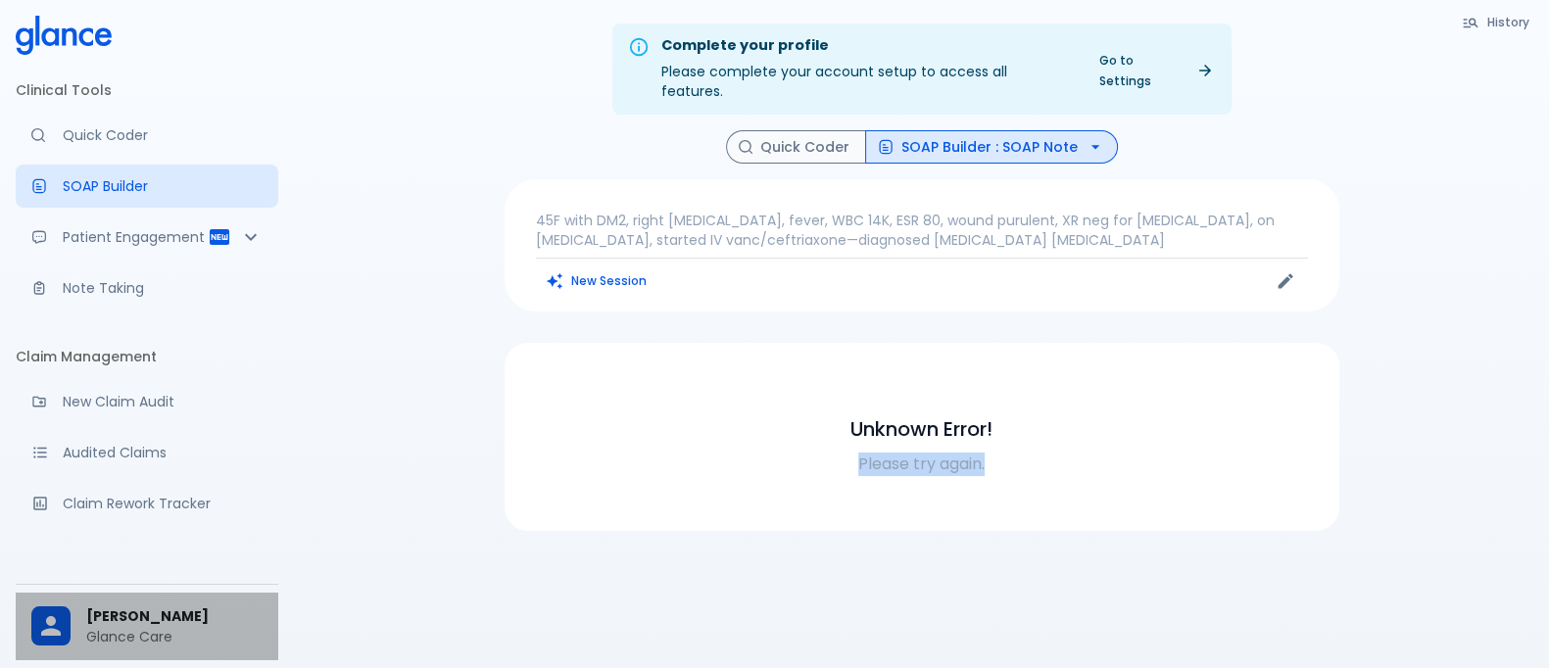
click at [113, 606] on span "[PERSON_NAME]" at bounding box center [174, 616] width 176 height 21
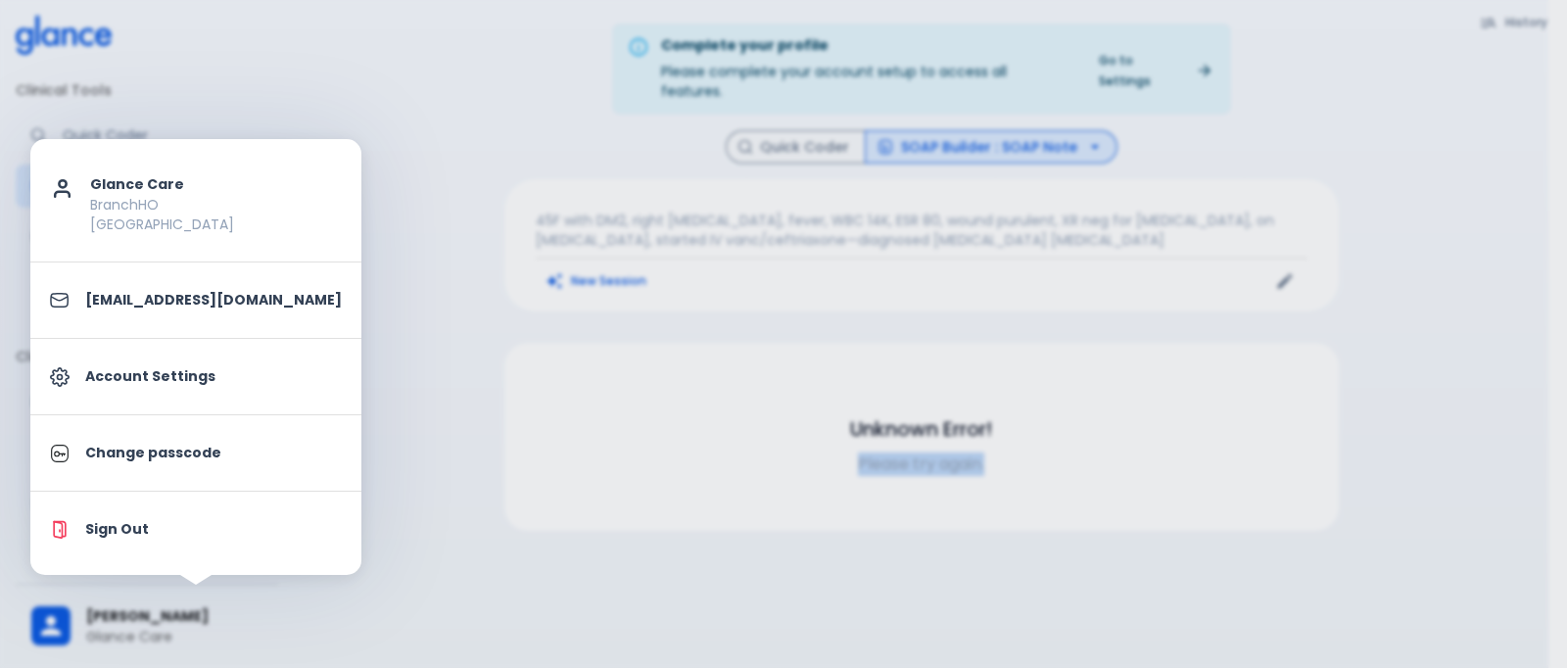
click at [1025, 496] on div at bounding box center [783, 334] width 1567 height 668
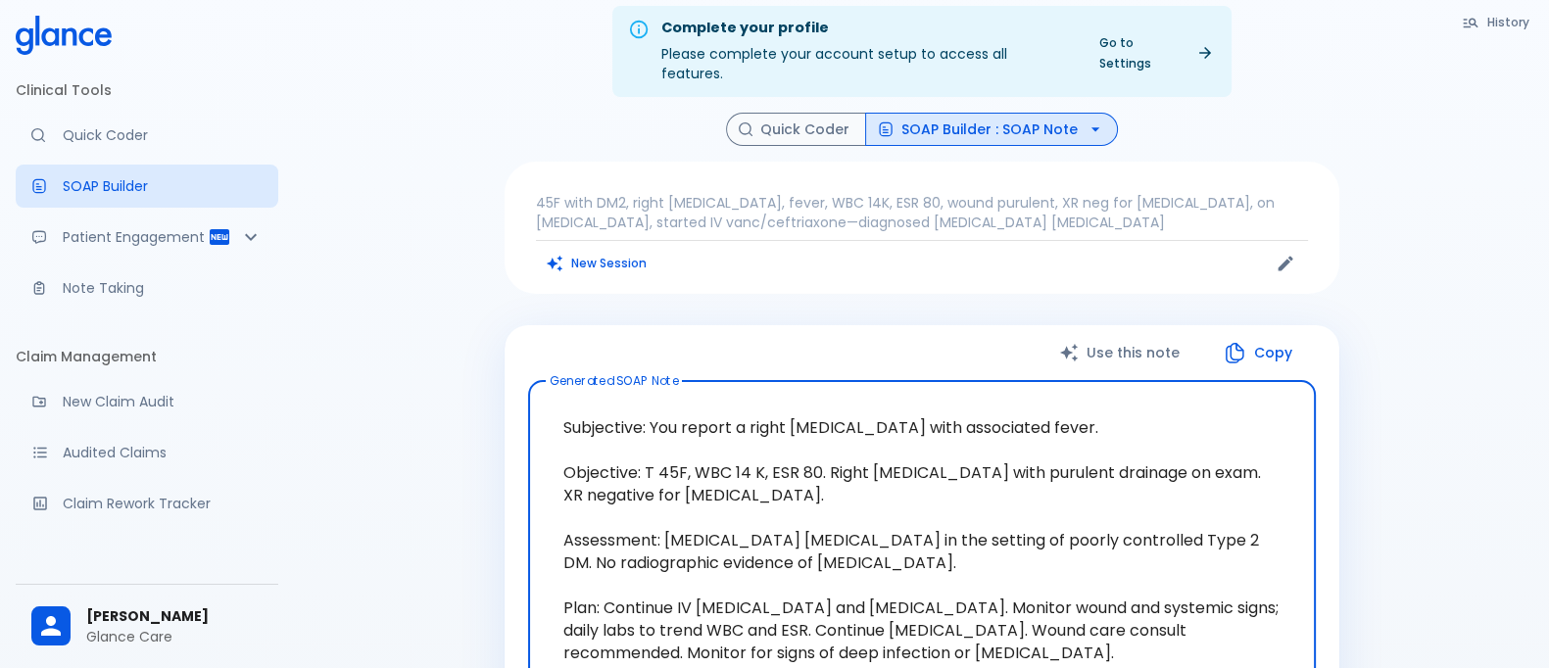
scroll to position [121, 0]
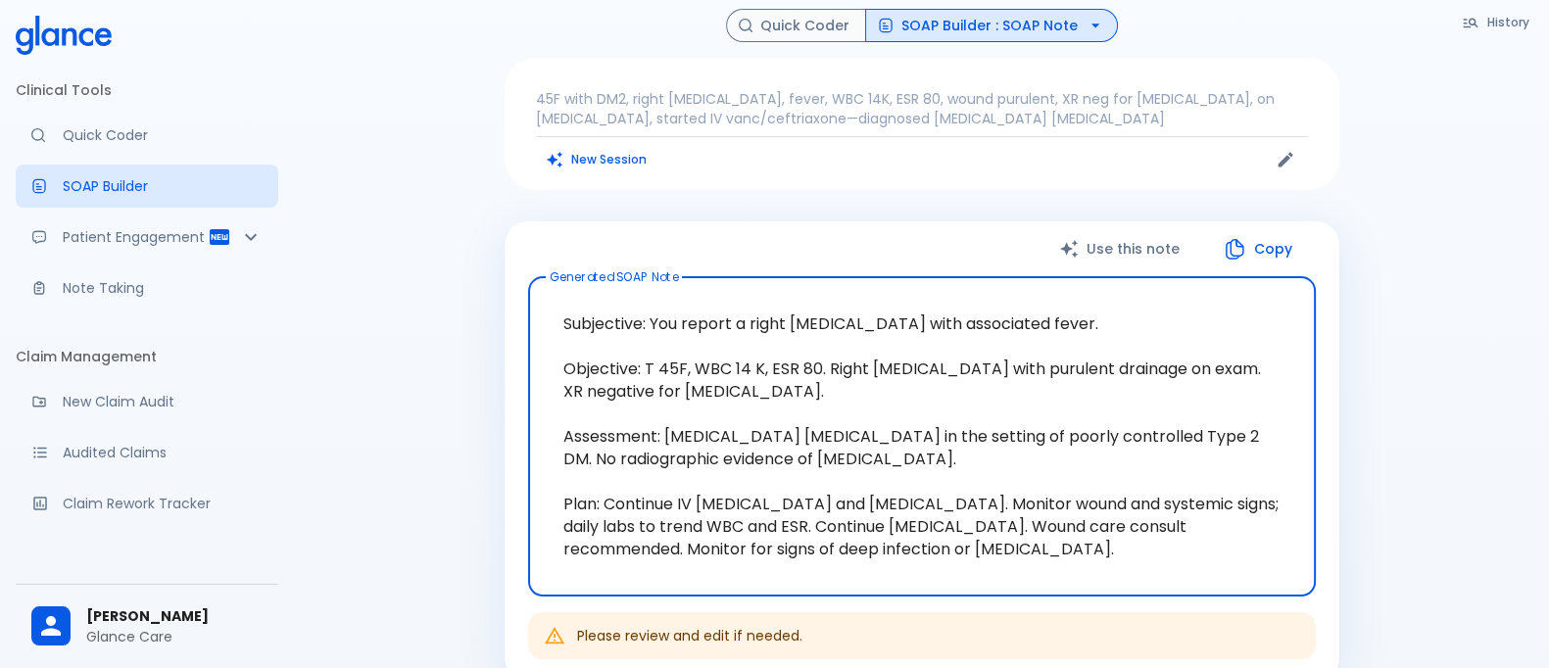
drag, startPoint x: 549, startPoint y: 293, endPoint x: 1030, endPoint y: 581, distance: 561.4
click at [1030, 581] on div "Use this note Copy Generated SOAP Note Subjective: You report a right foot ulce…" at bounding box center [921, 451] width 835 height 461
click at [600, 296] on textarea "Subjective: You report a right foot ulcer with associated fever. Objective: T 4…" at bounding box center [922, 436] width 760 height 287
click at [622, 350] on textarea "Subjective: You report a right foot ulcer with associated fever. Objective: T 4…" at bounding box center [922, 436] width 760 height 287
click at [622, 413] on textarea "Subjective: You report a right foot ulcer with associated fever. Objective: T 4…" at bounding box center [922, 436] width 760 height 287
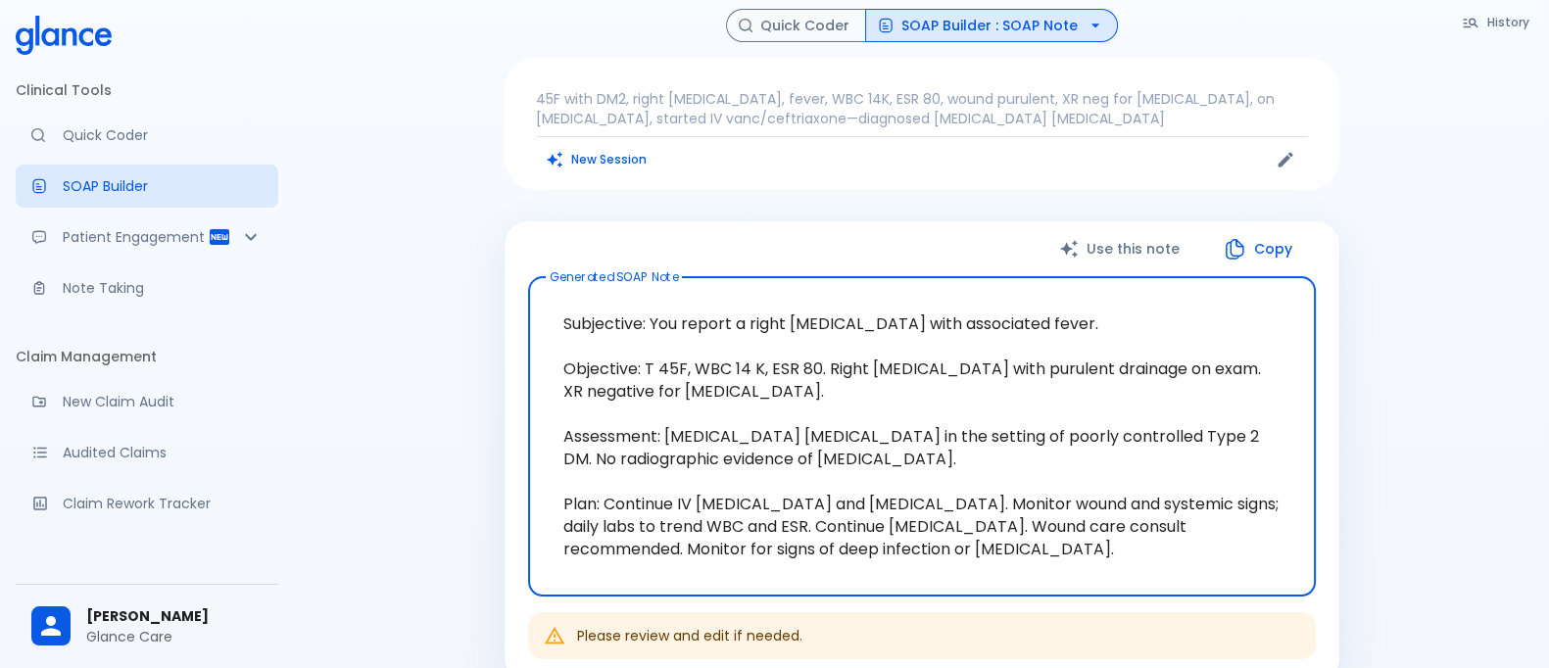
click at [574, 476] on textarea "Subjective: You report a right foot ulcer with associated fever. Objective: T 4…" at bounding box center [922, 436] width 760 height 287
click at [1265, 236] on button "Copy" at bounding box center [1259, 249] width 113 height 40
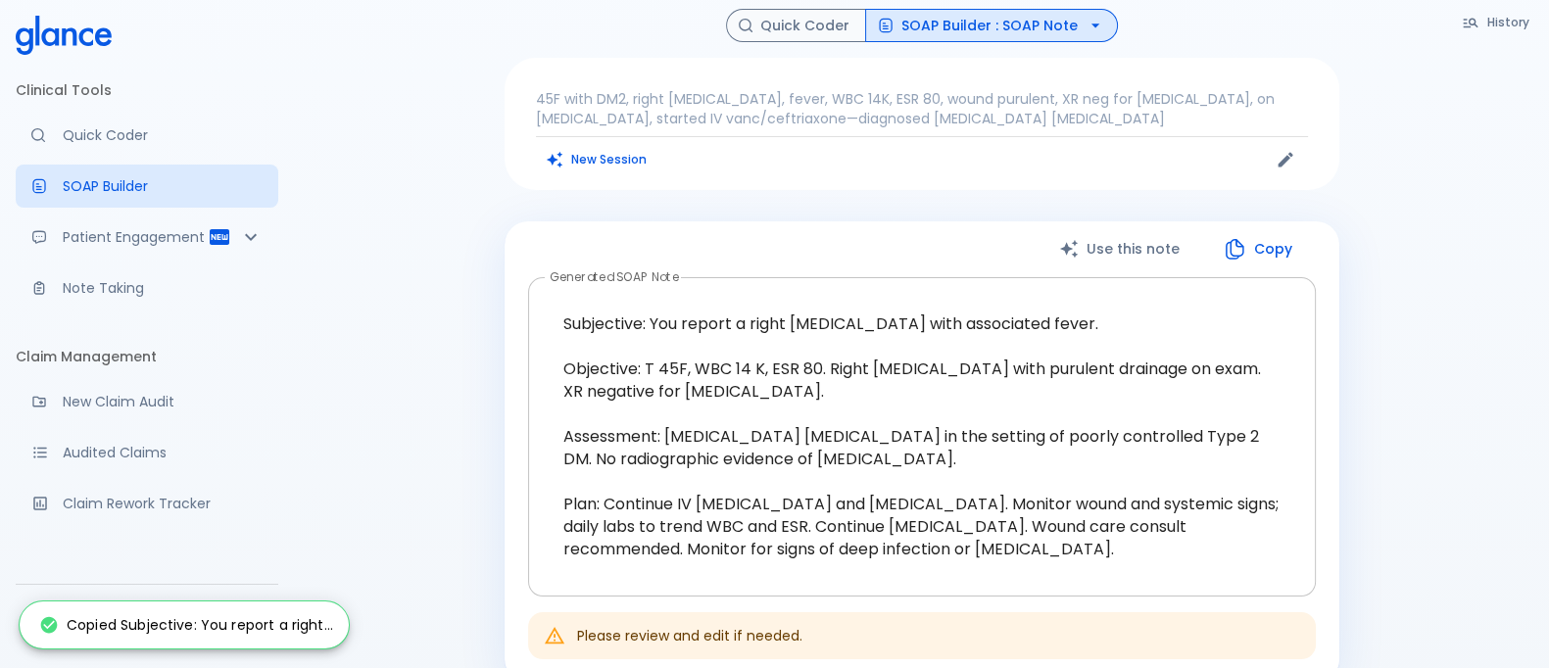
click at [744, 335] on textarea "Subjective: You report a right foot ulcer with associated fever. Objective: T 4…" at bounding box center [922, 436] width 760 height 287
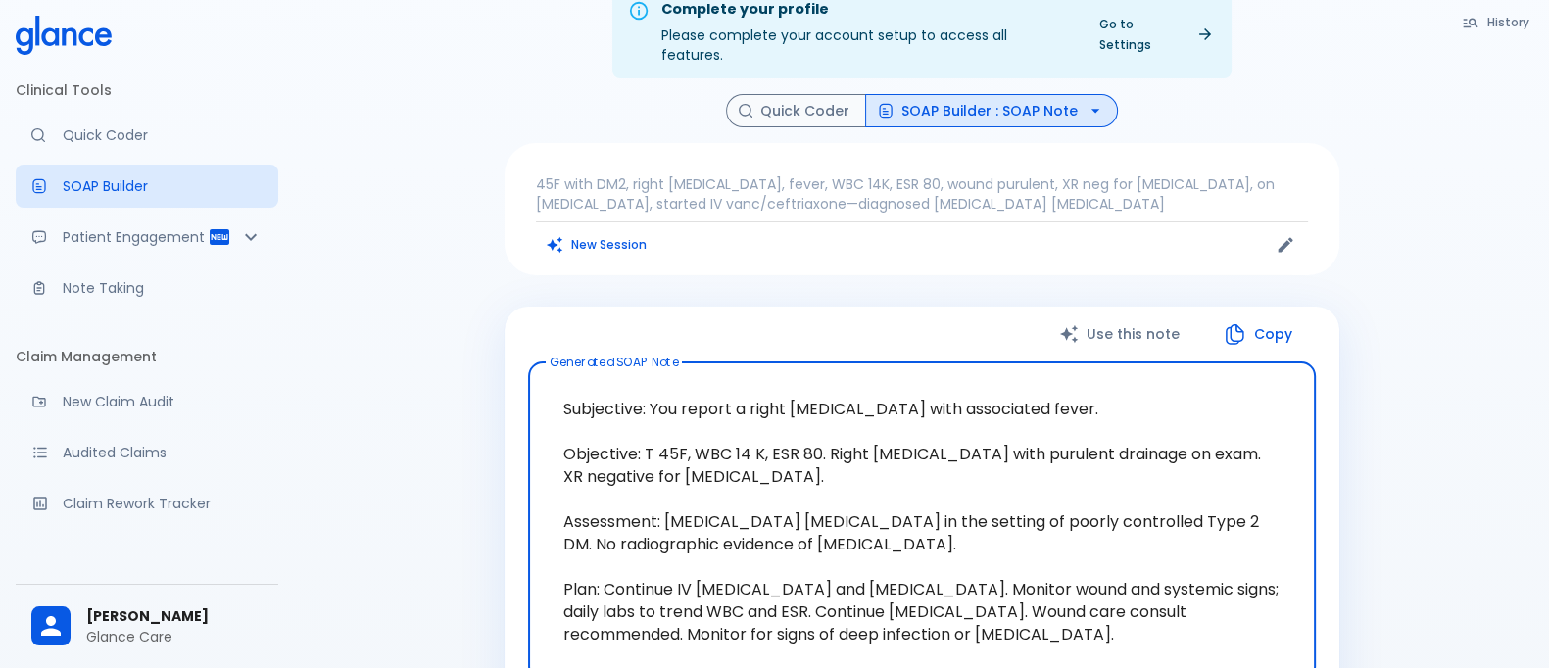
scroll to position [0, 0]
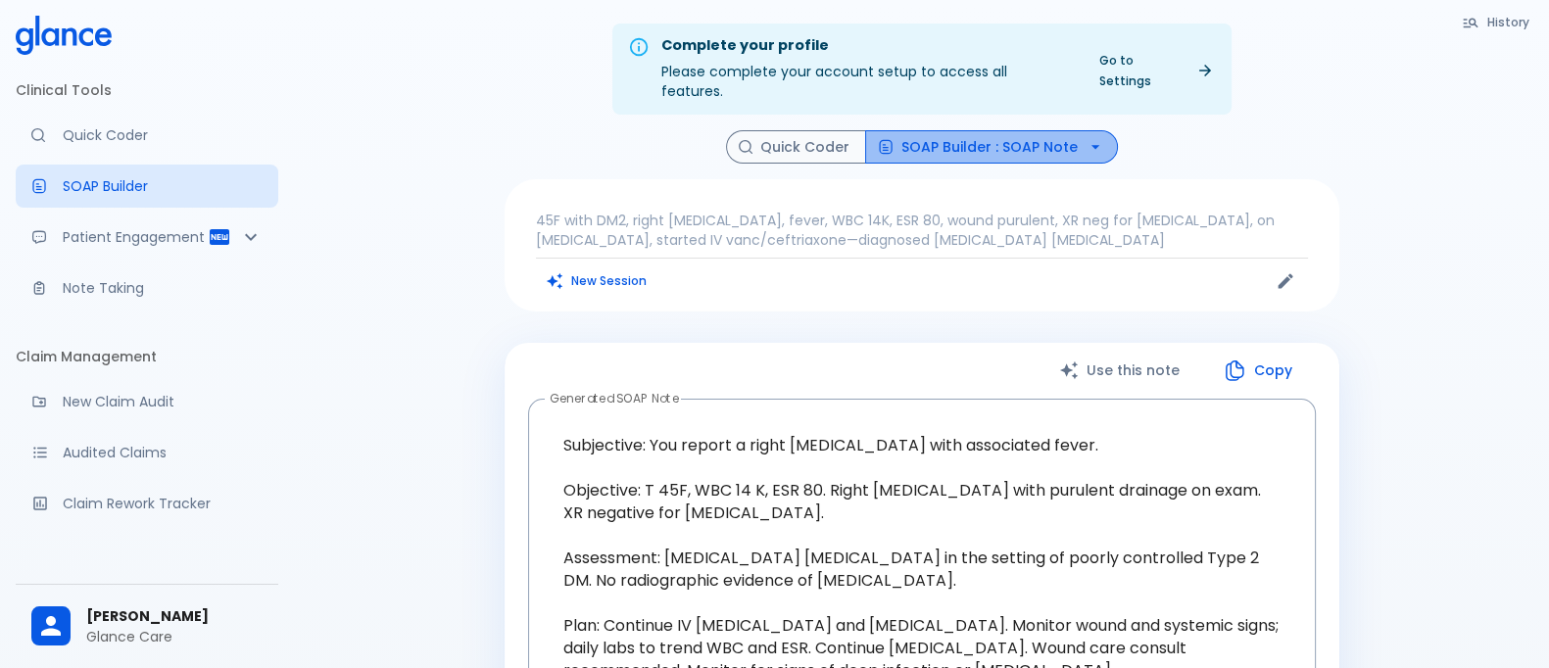
click at [1004, 130] on button "SOAP Builder : SOAP Note" at bounding box center [991, 147] width 253 height 34
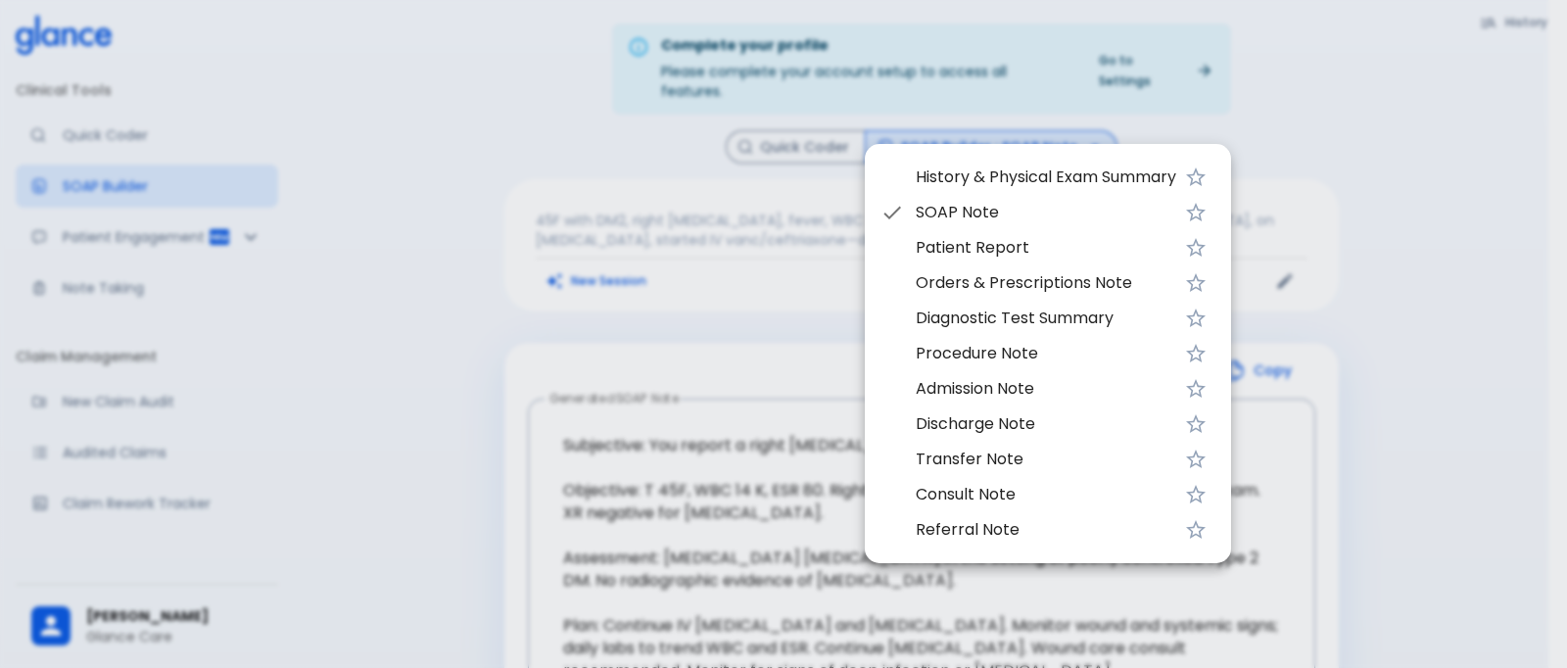
click at [445, 381] on div at bounding box center [783, 334] width 1567 height 668
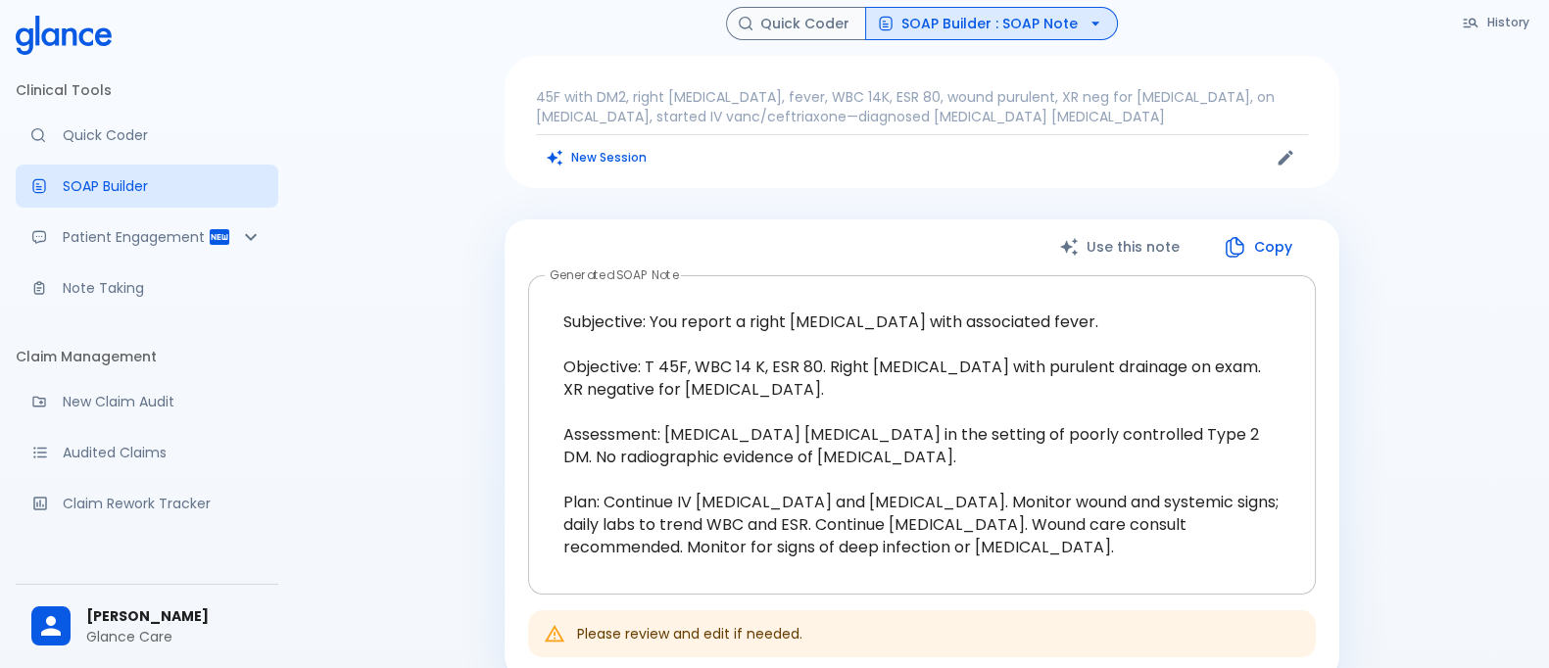
scroll to position [121, 0]
click at [121, 247] on p "Patient Engagement" at bounding box center [135, 237] width 145 height 20
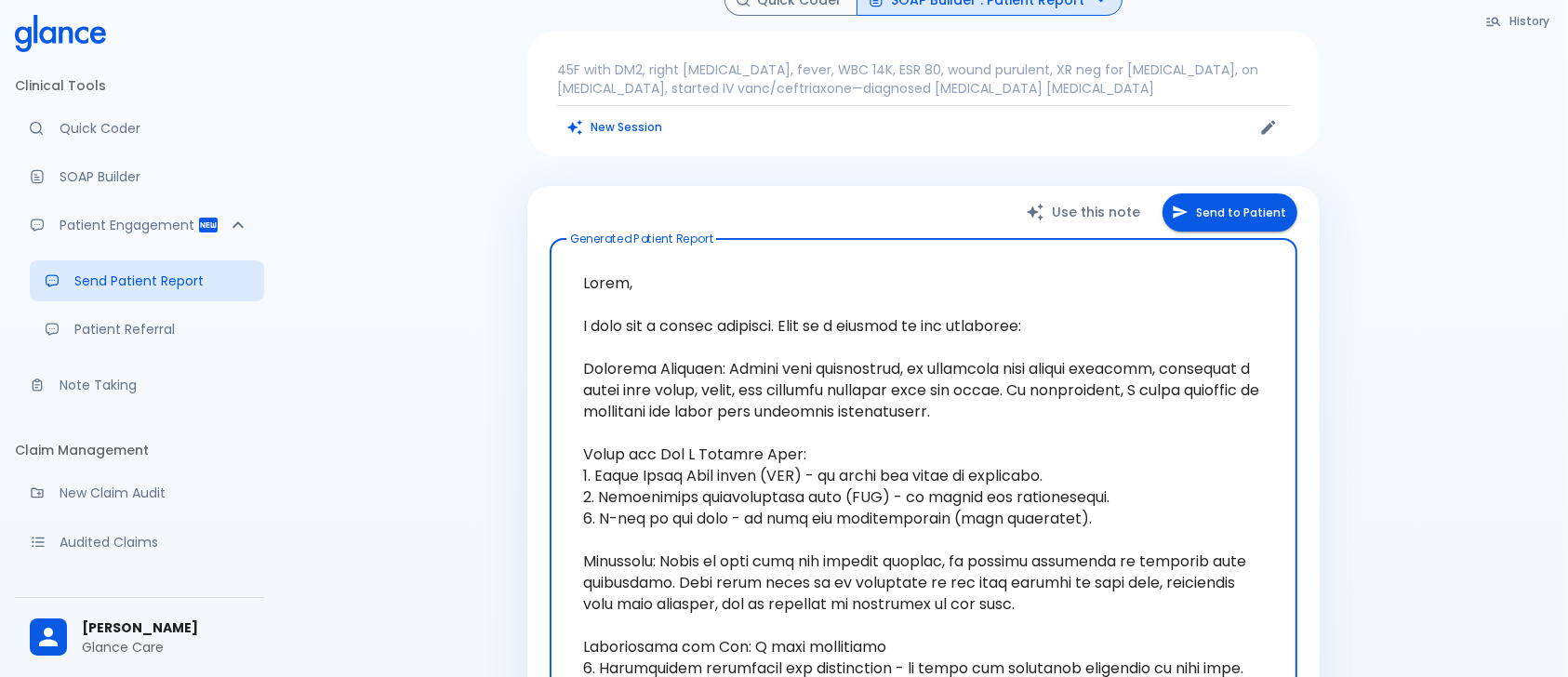
scroll to position [170, 0]
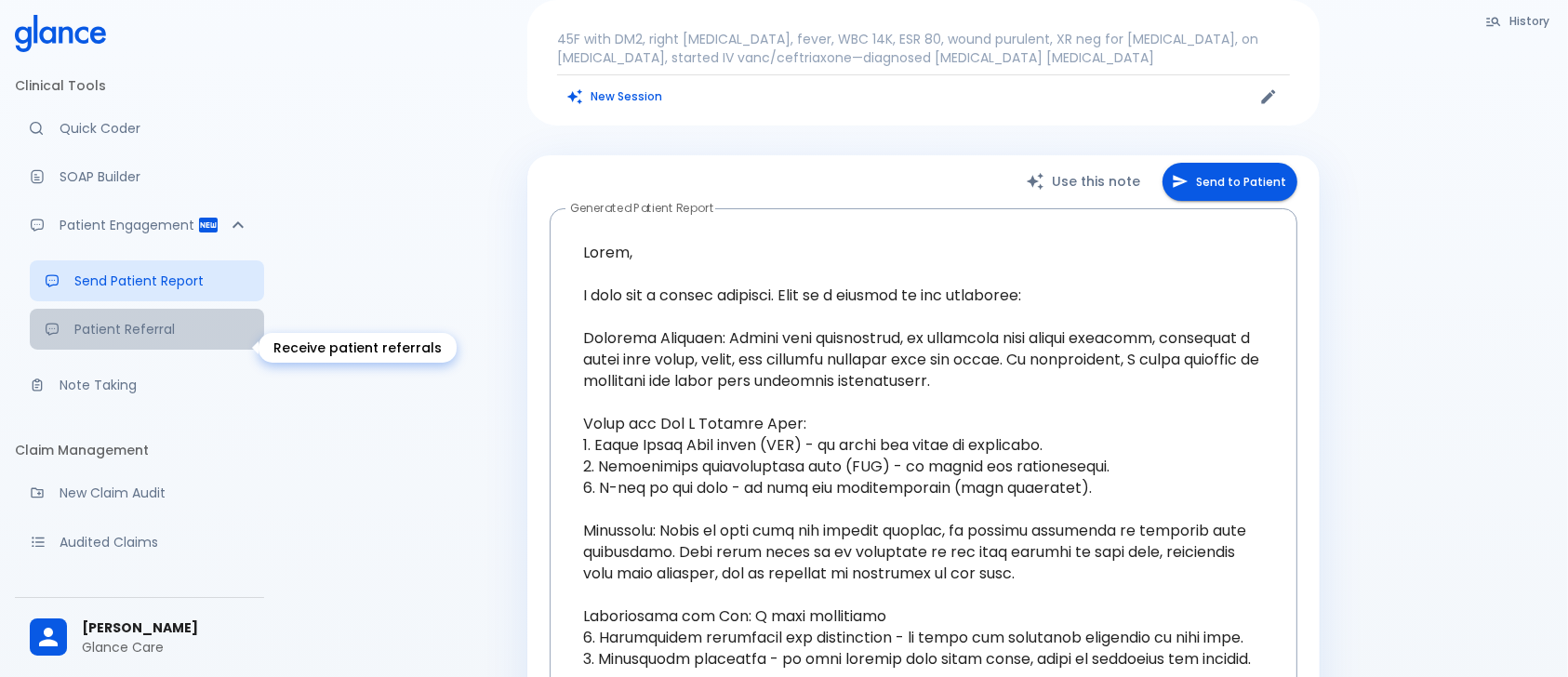
click at [144, 331] on link "Patient Referral" at bounding box center [146, 329] width 235 height 41
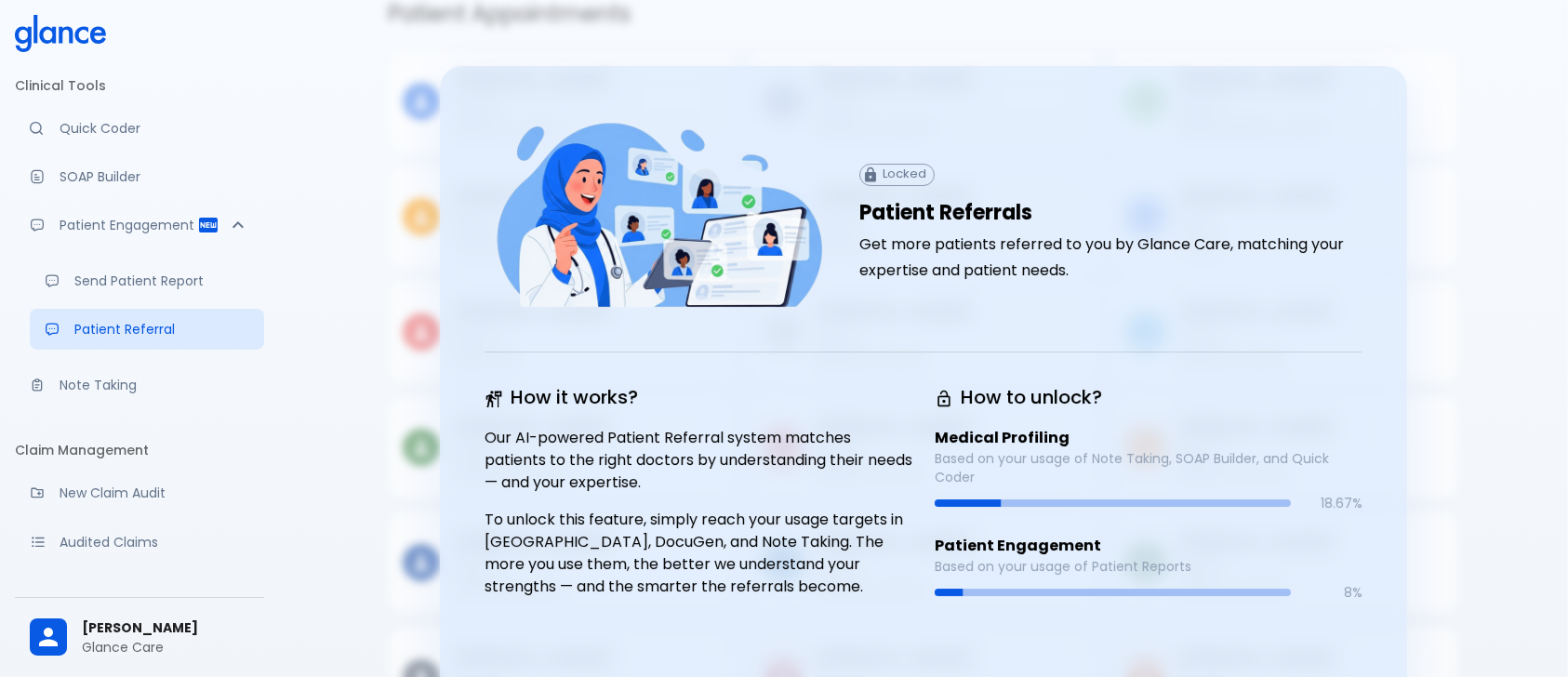
scroll to position [194, 0]
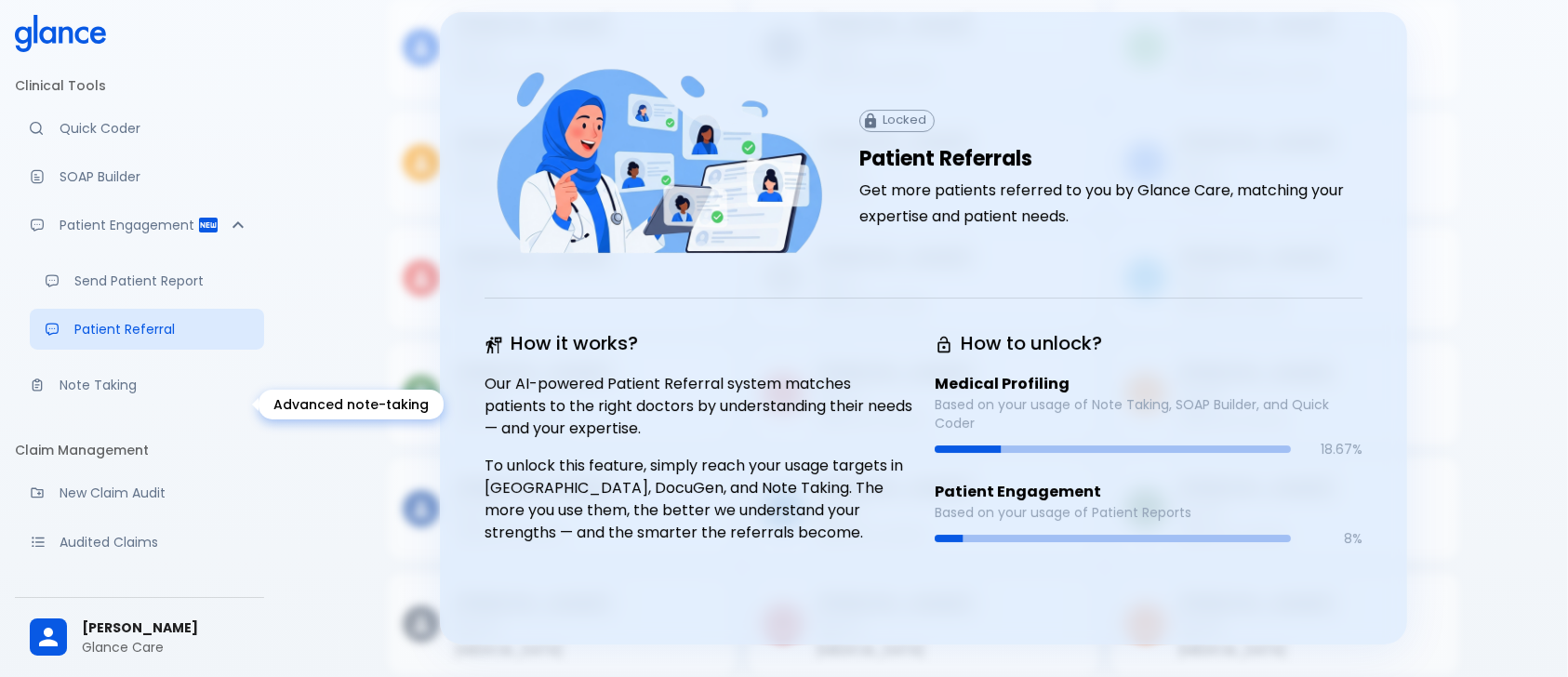
click at [158, 394] on p "Note Taking" at bounding box center [155, 386] width 190 height 19
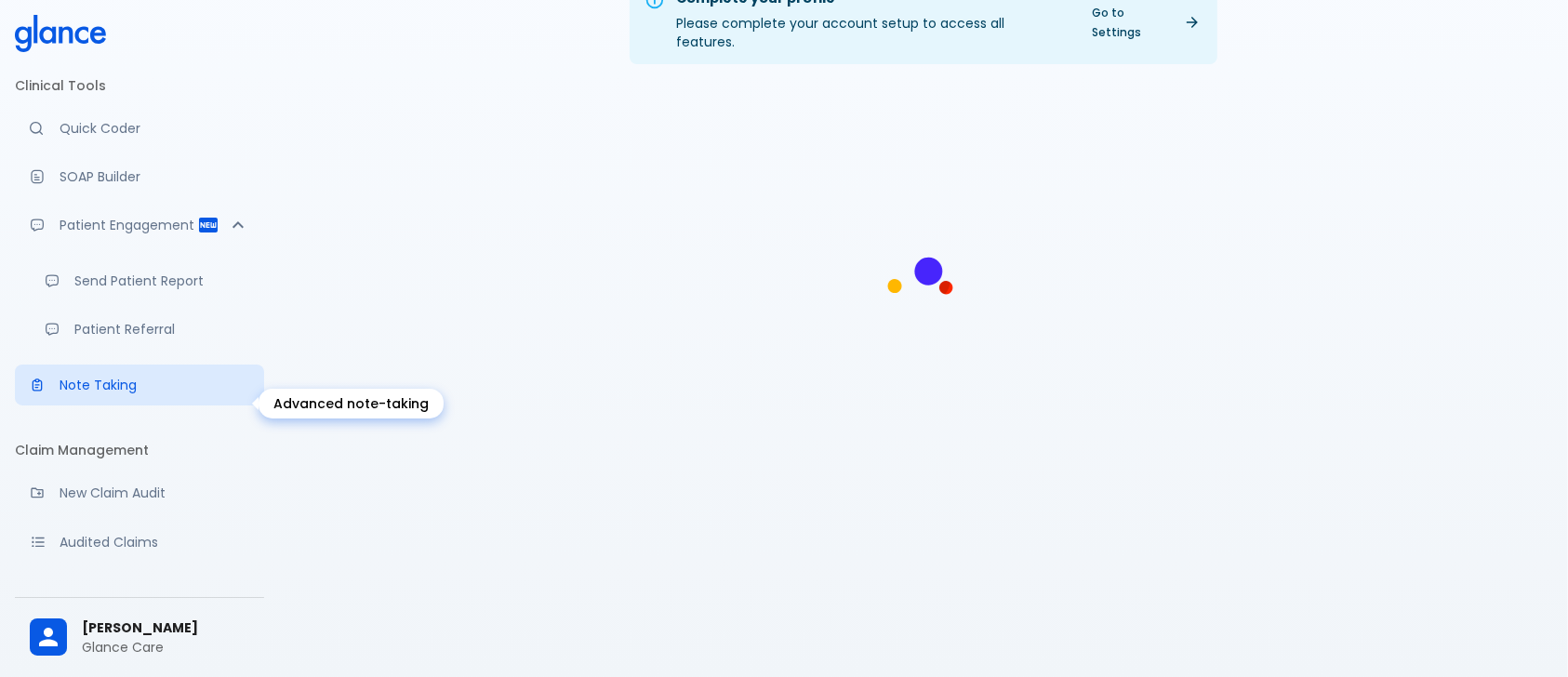
scroll to position [45, 0]
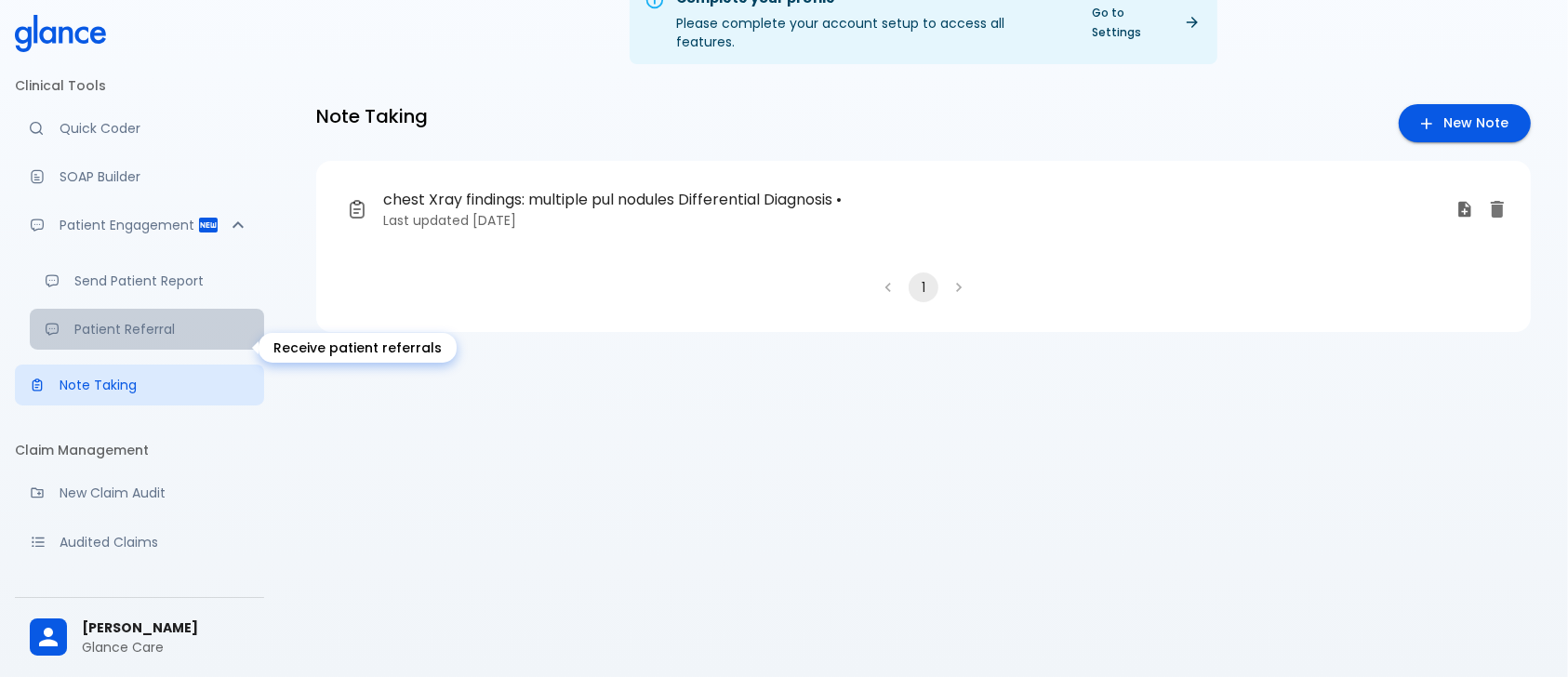
click at [148, 333] on link "Patient Referral" at bounding box center [146, 329] width 235 height 41
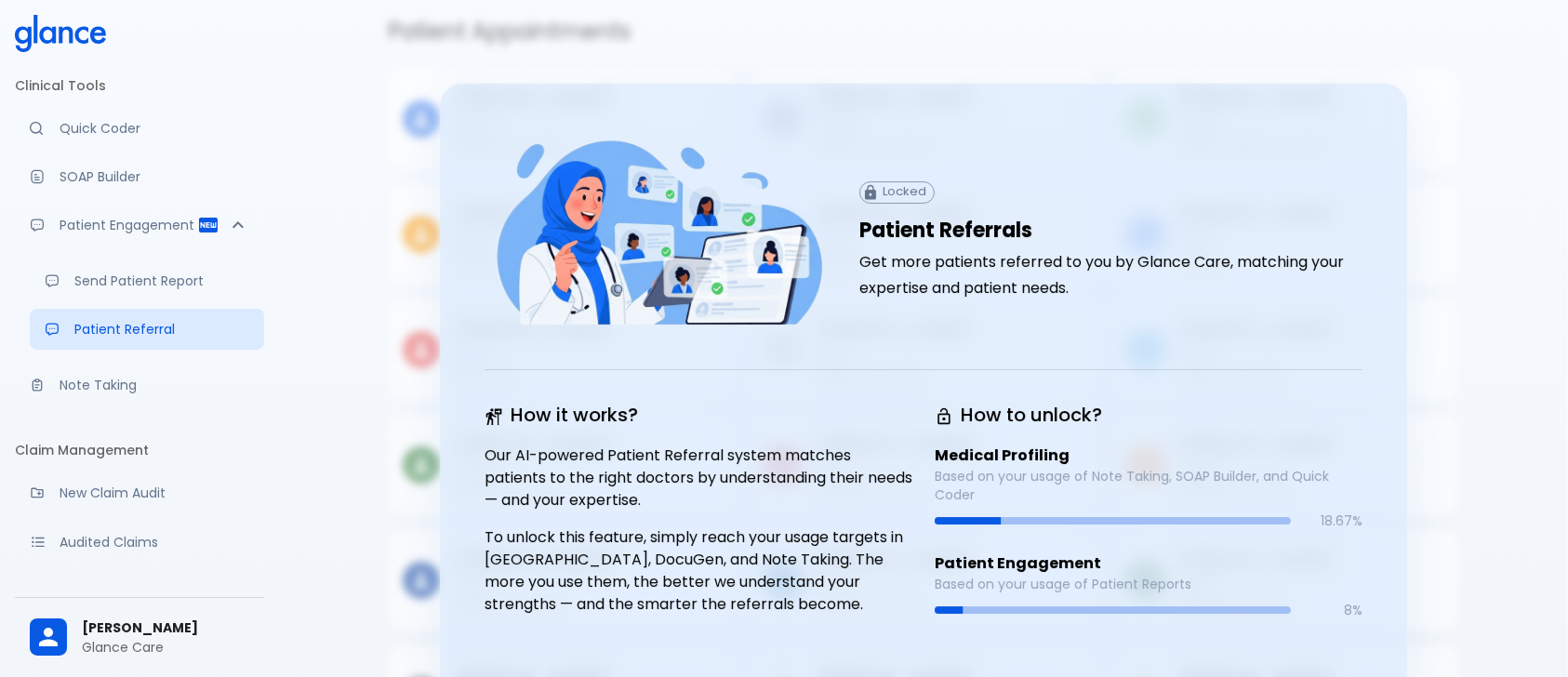
scroll to position [168, 0]
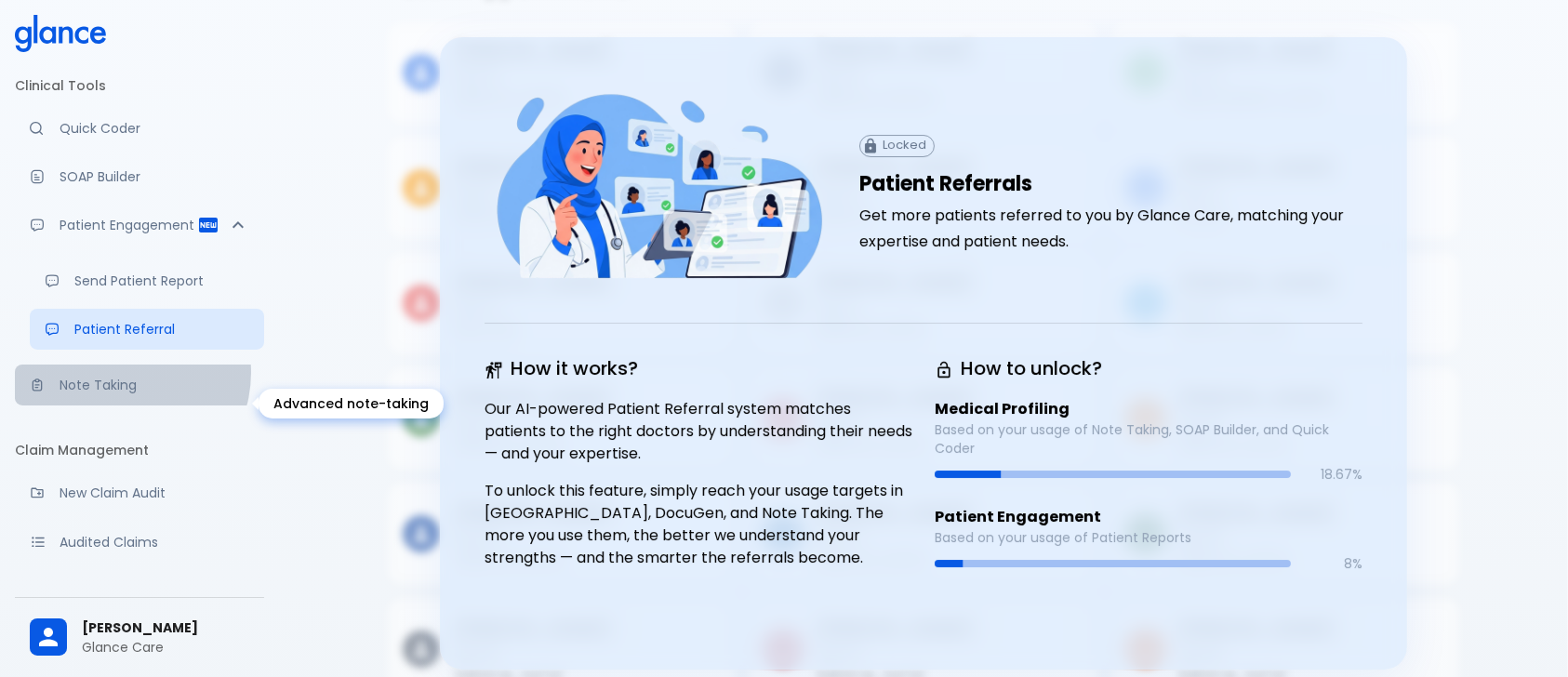
click at [123, 390] on link "Note Taking" at bounding box center [140, 385] width 250 height 41
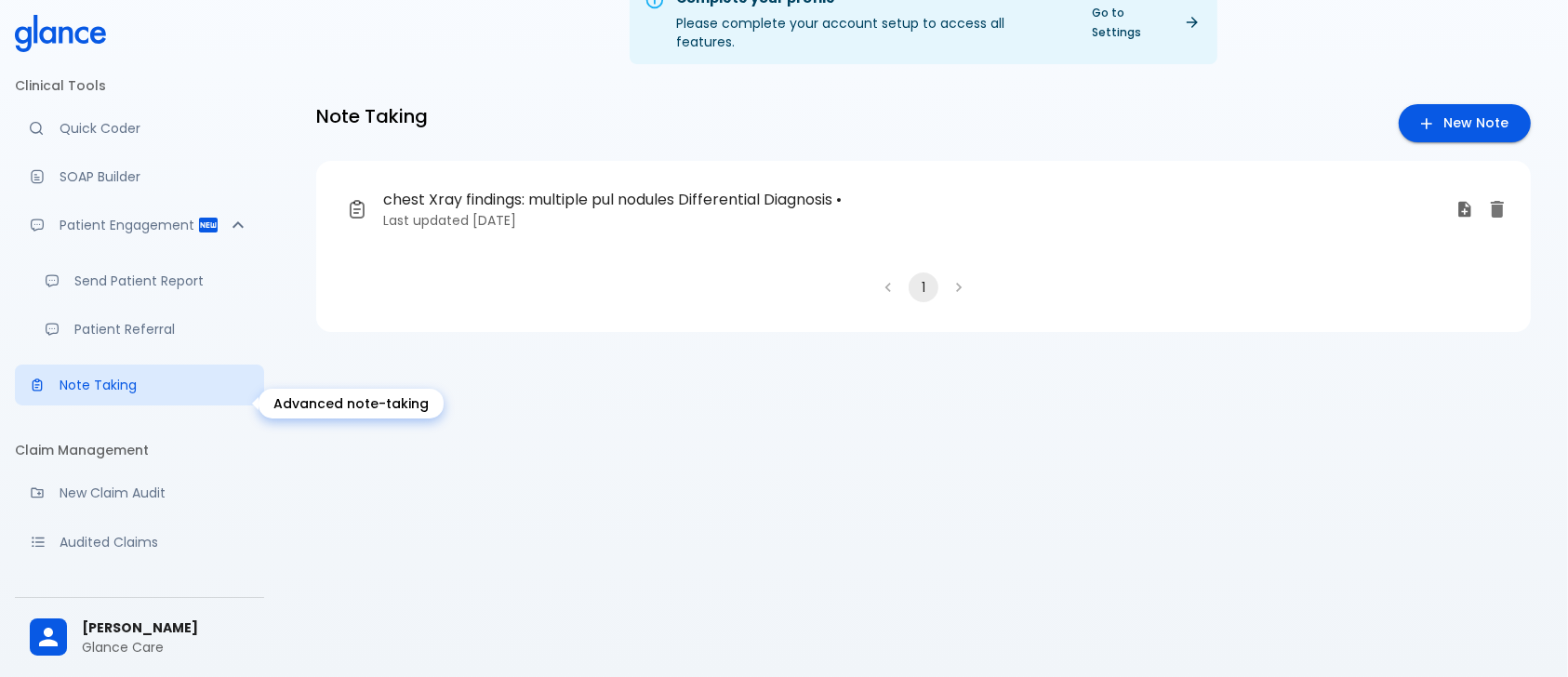
scroll to position [45, 0]
click at [1425, 114] on icon "Create a new note" at bounding box center [1427, 123] width 19 height 19
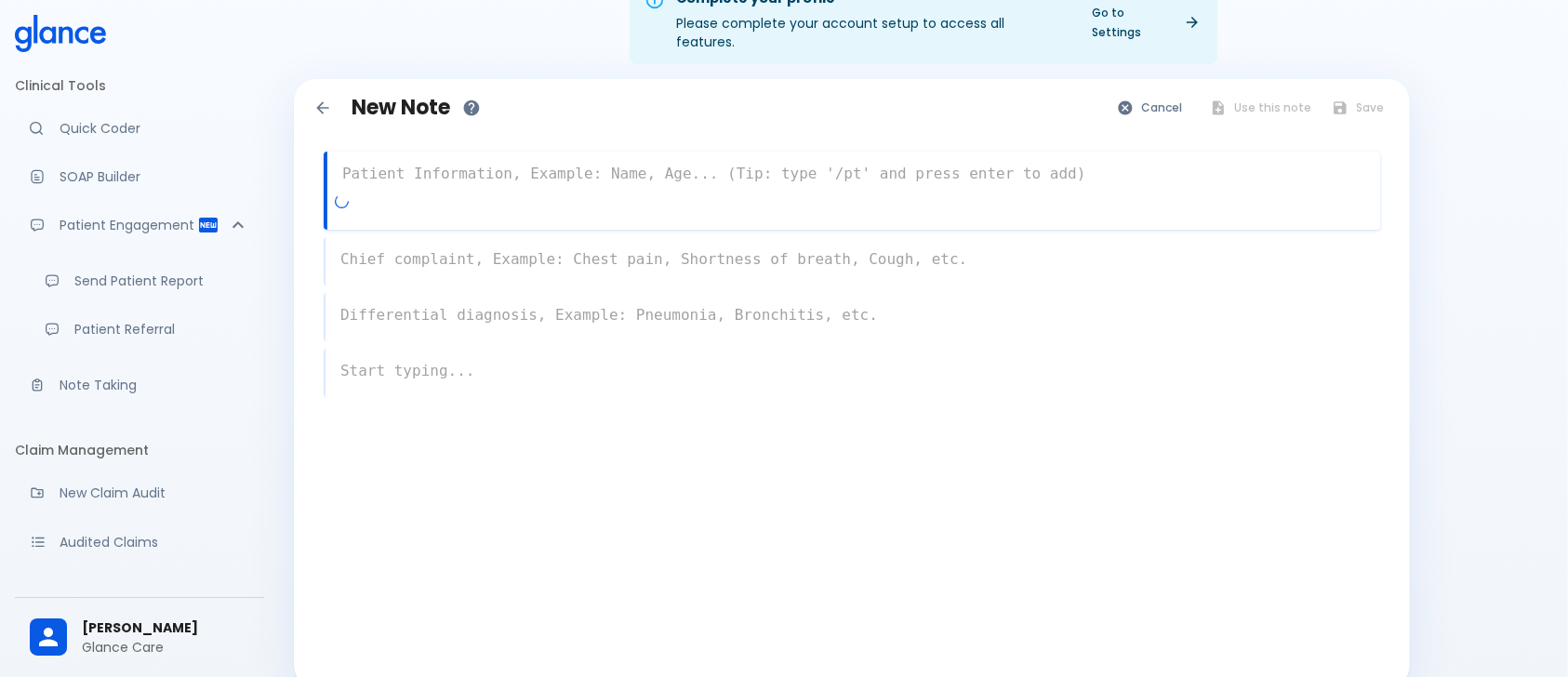
click at [444, 156] on textarea at bounding box center [854, 174] width 1053 height 37
click at [768, 193] on div at bounding box center [858, 209] width 1046 height 33
click at [649, 193] on div at bounding box center [857, 209] width 1048 height 33
click at [496, 241] on textarea at bounding box center [853, 259] width 1055 height 37
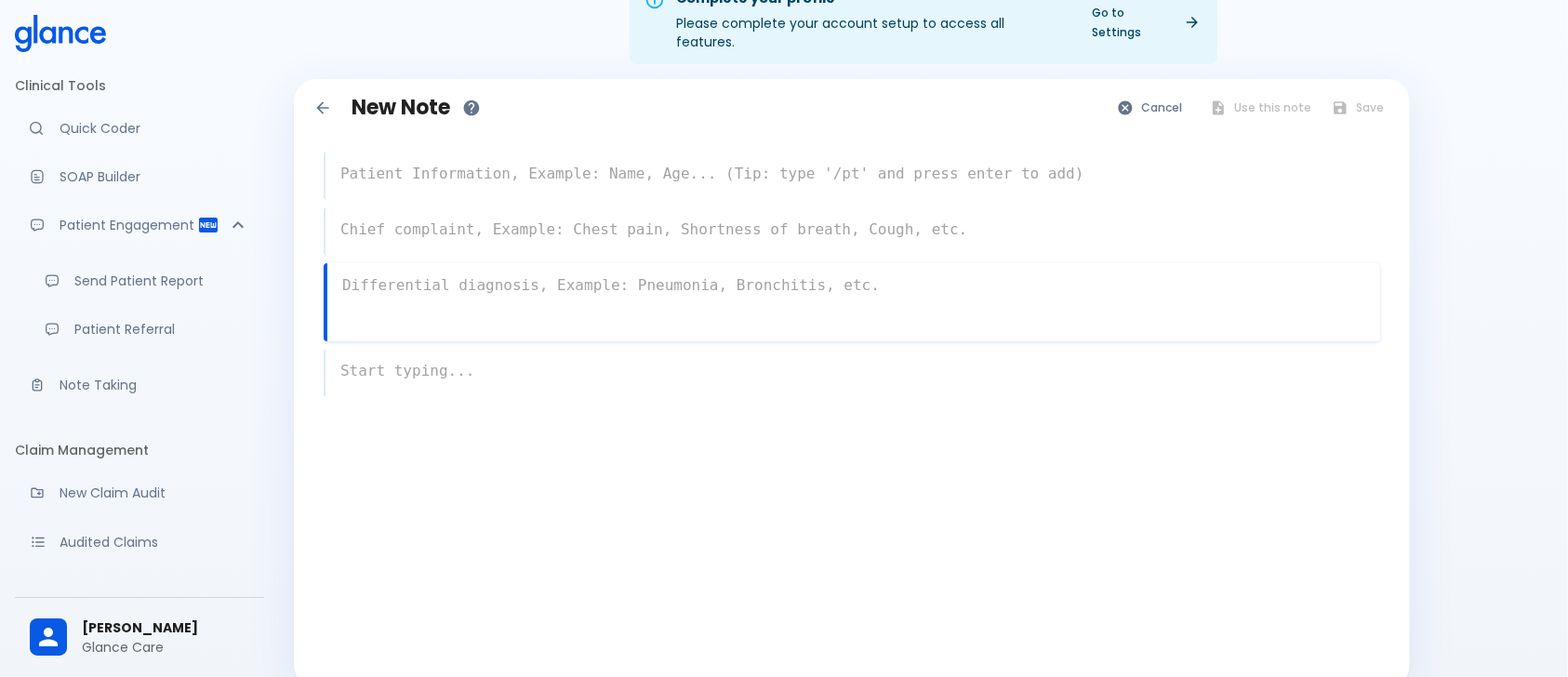
click at [395, 279] on textarea at bounding box center [854, 285] width 1053 height 37
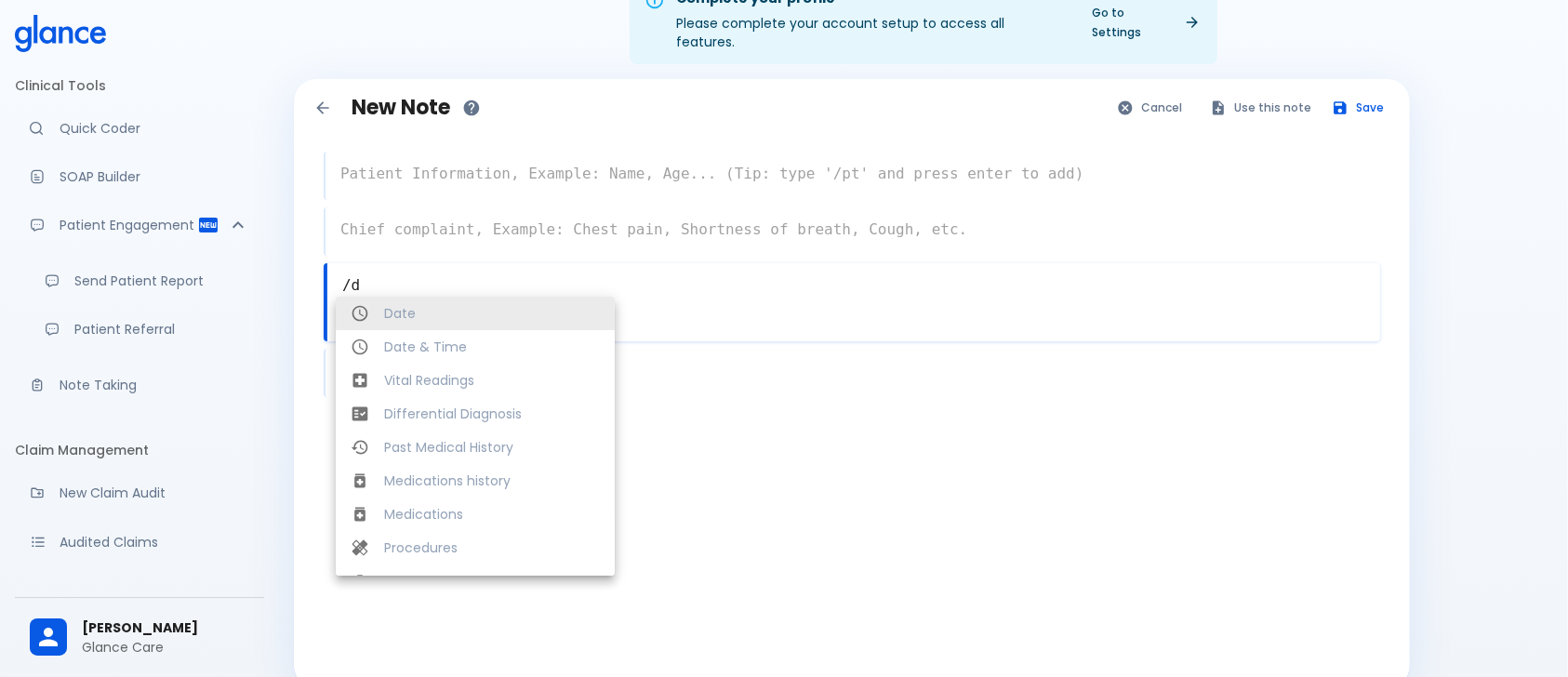
type textarea "/"
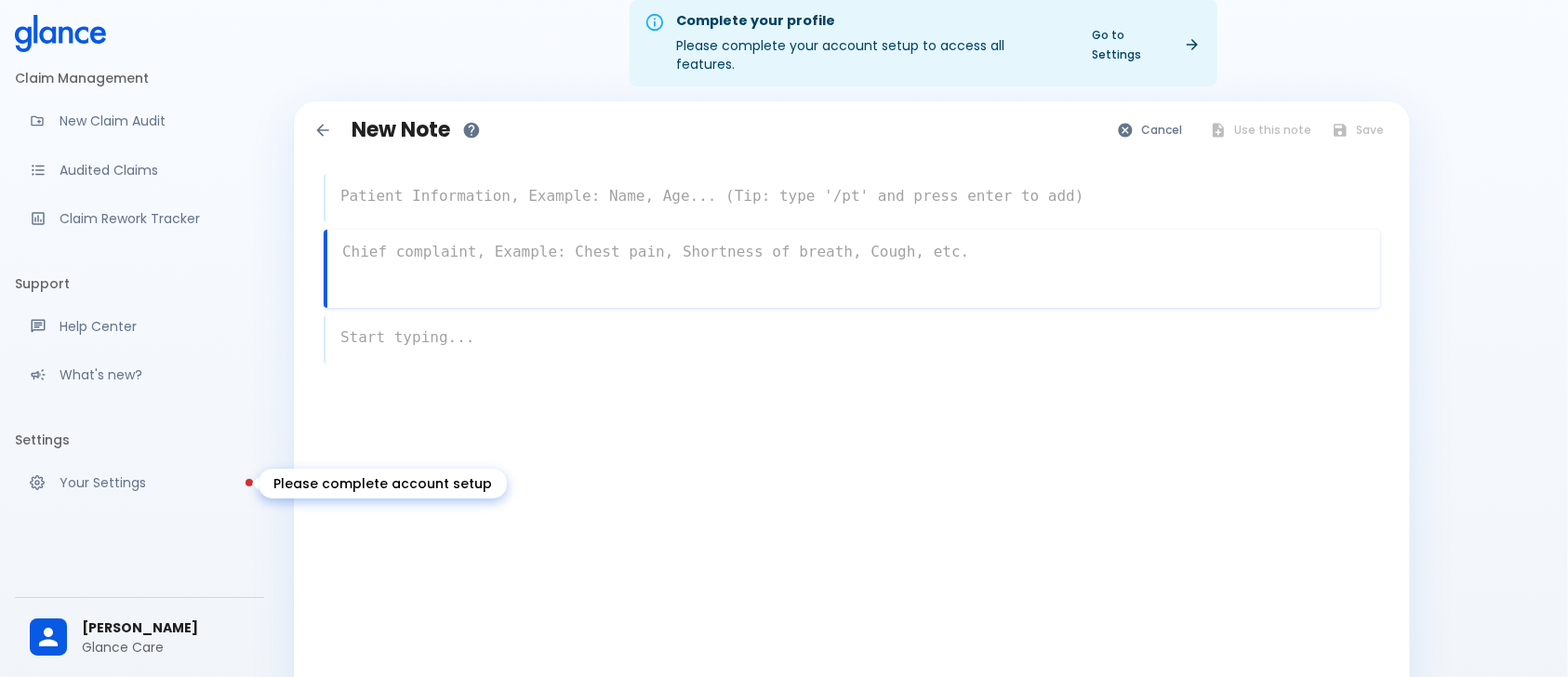
scroll to position [60, 0]
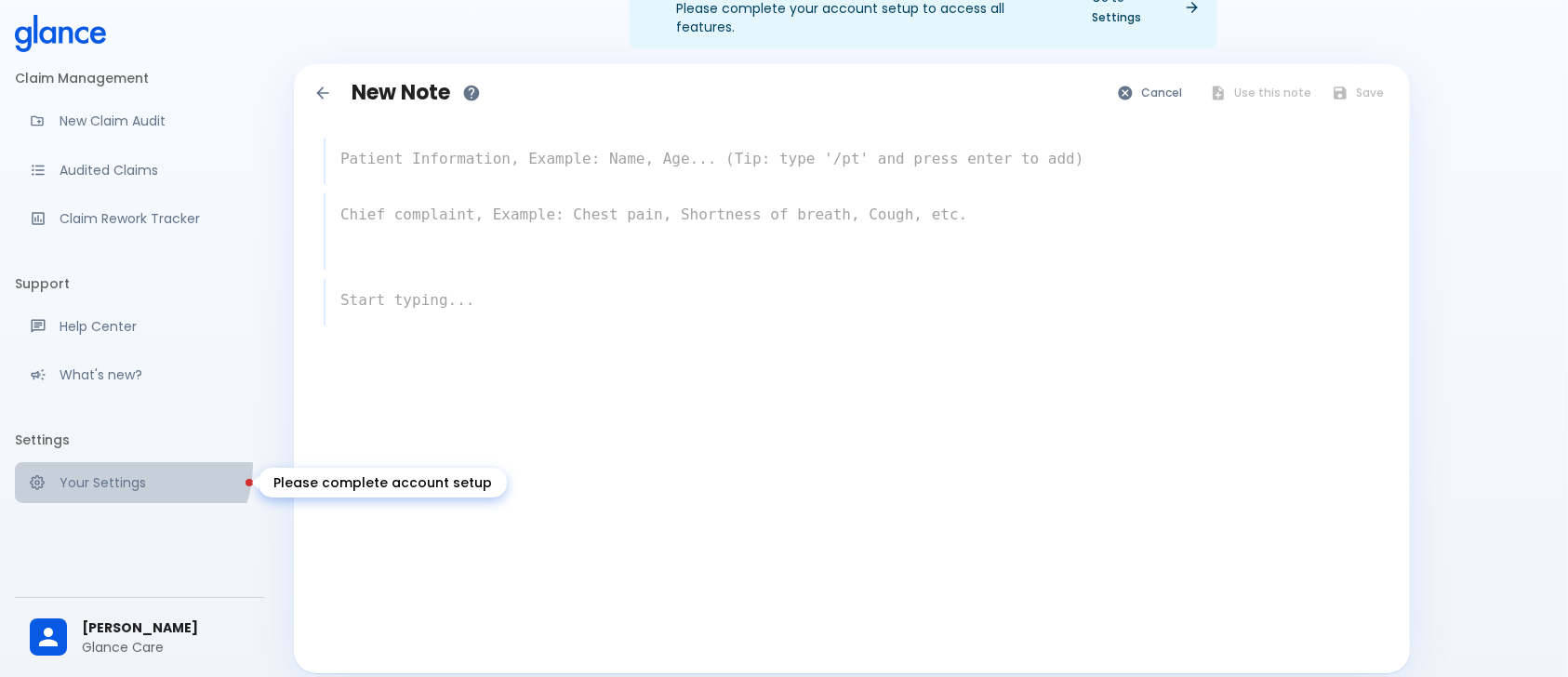
drag, startPoint x: 123, startPoint y: 465, endPoint x: 149, endPoint y: 455, distance: 27.9
click at [124, 465] on link "Your Settings" at bounding box center [140, 482] width 250 height 41
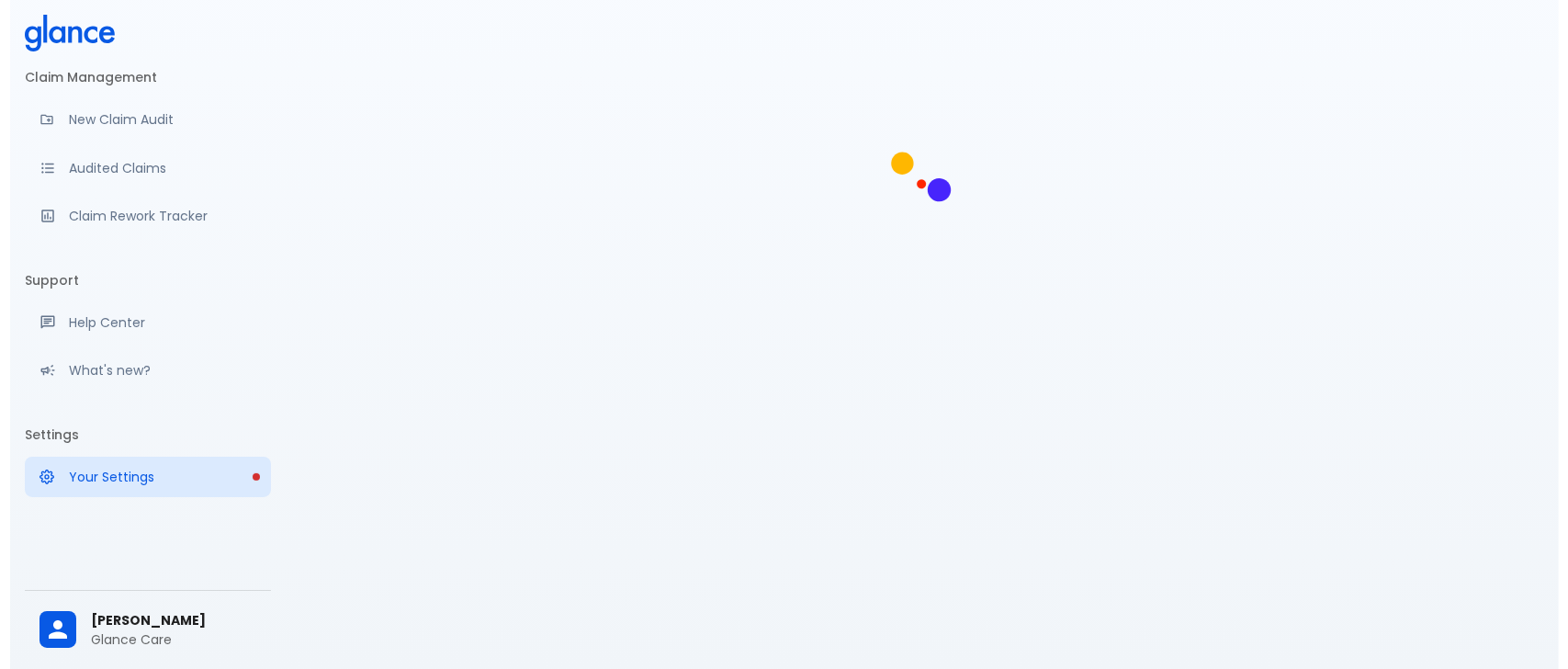
scroll to position [44, 0]
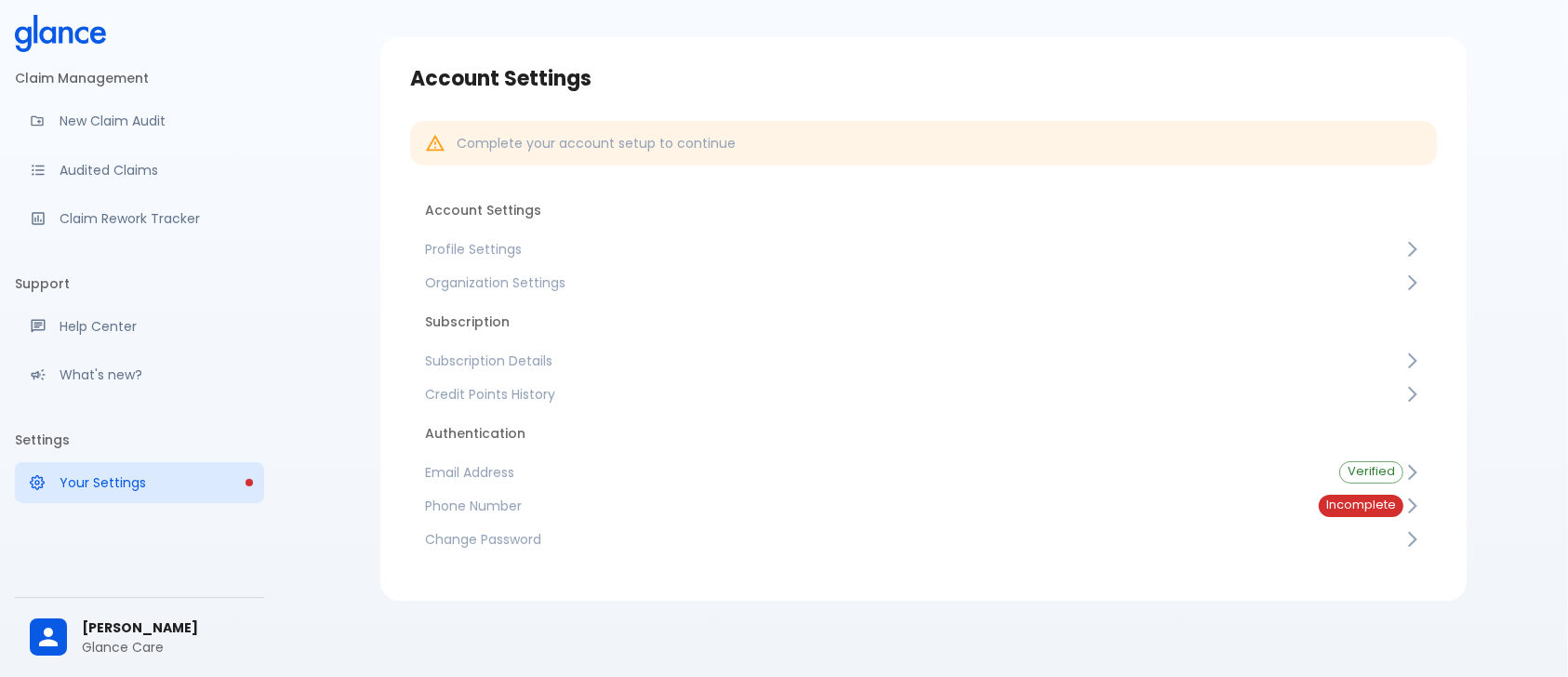
click at [619, 355] on span "Subscription Details" at bounding box center [915, 361] width 978 height 19
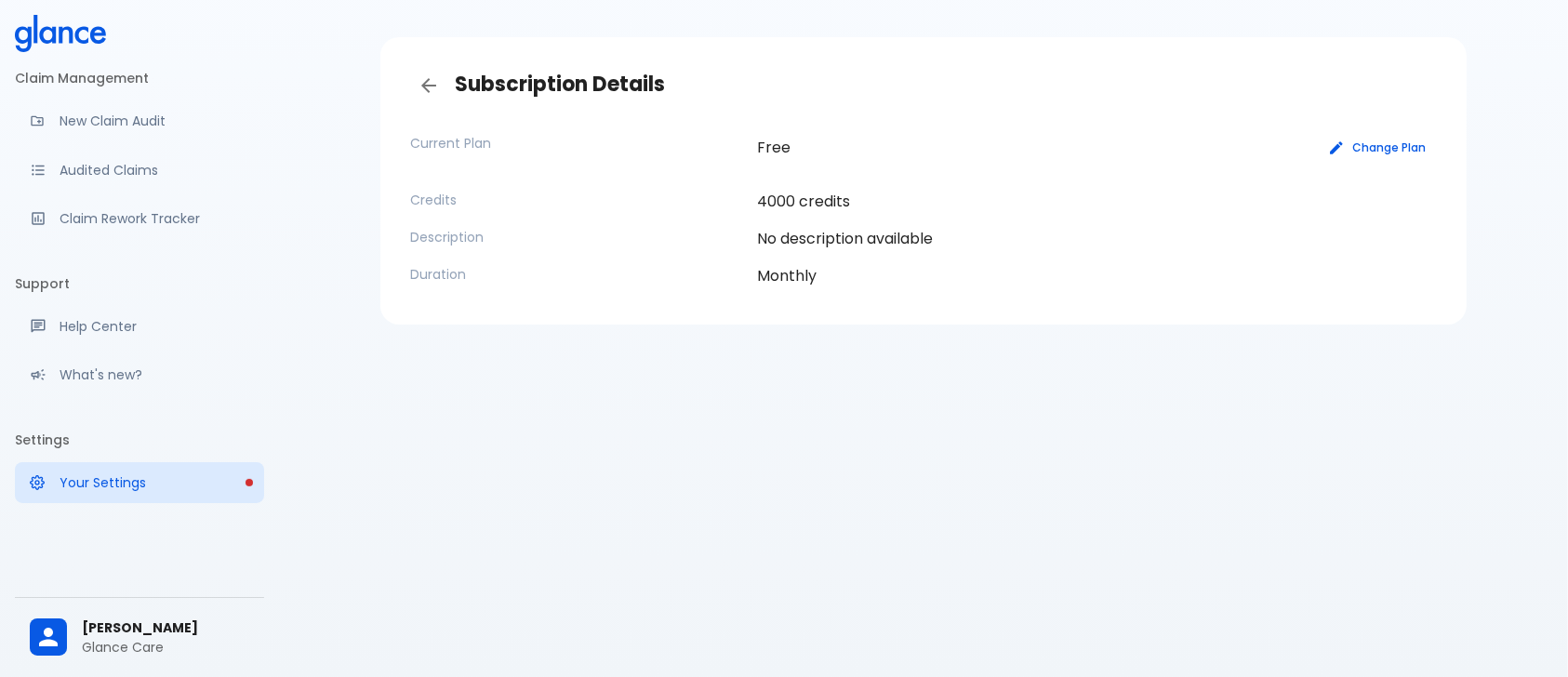
click at [1361, 142] on button "Change Plan" at bounding box center [1378, 147] width 118 height 27
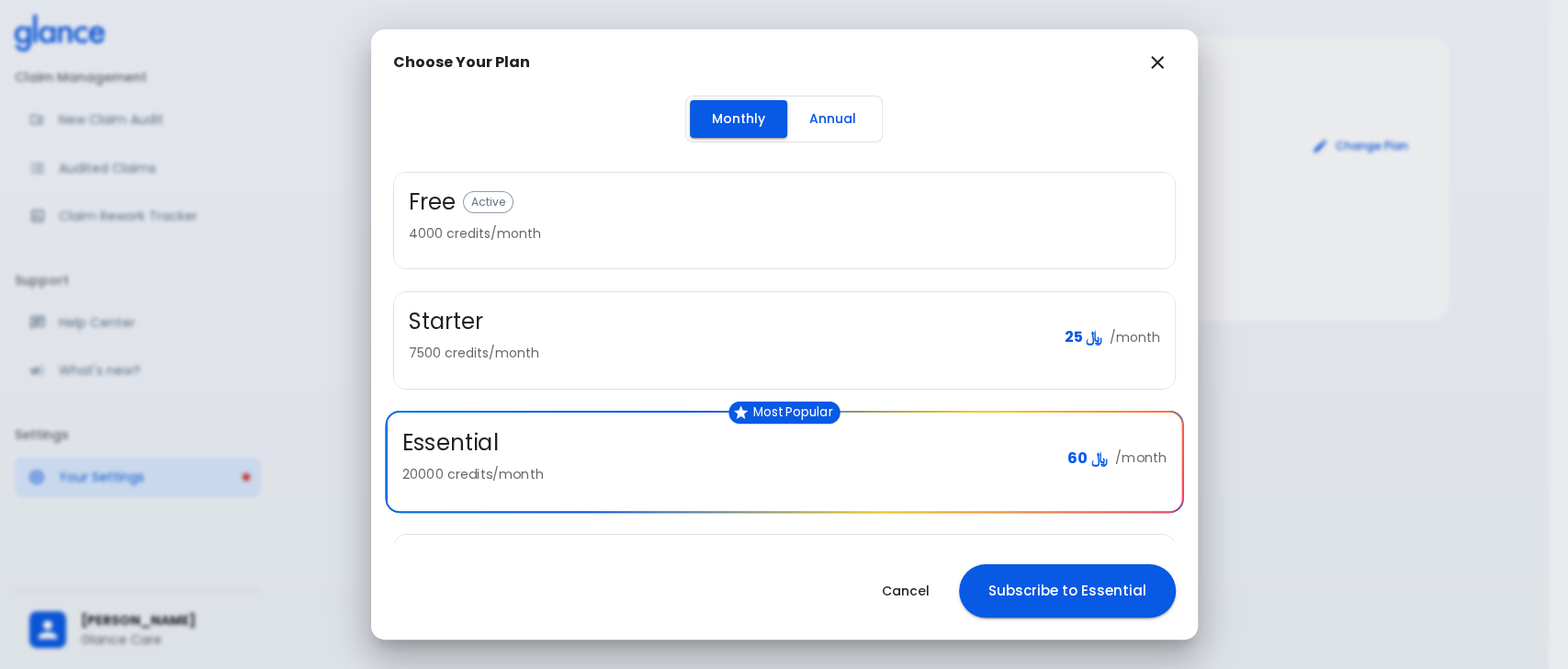
scroll to position [108, 0]
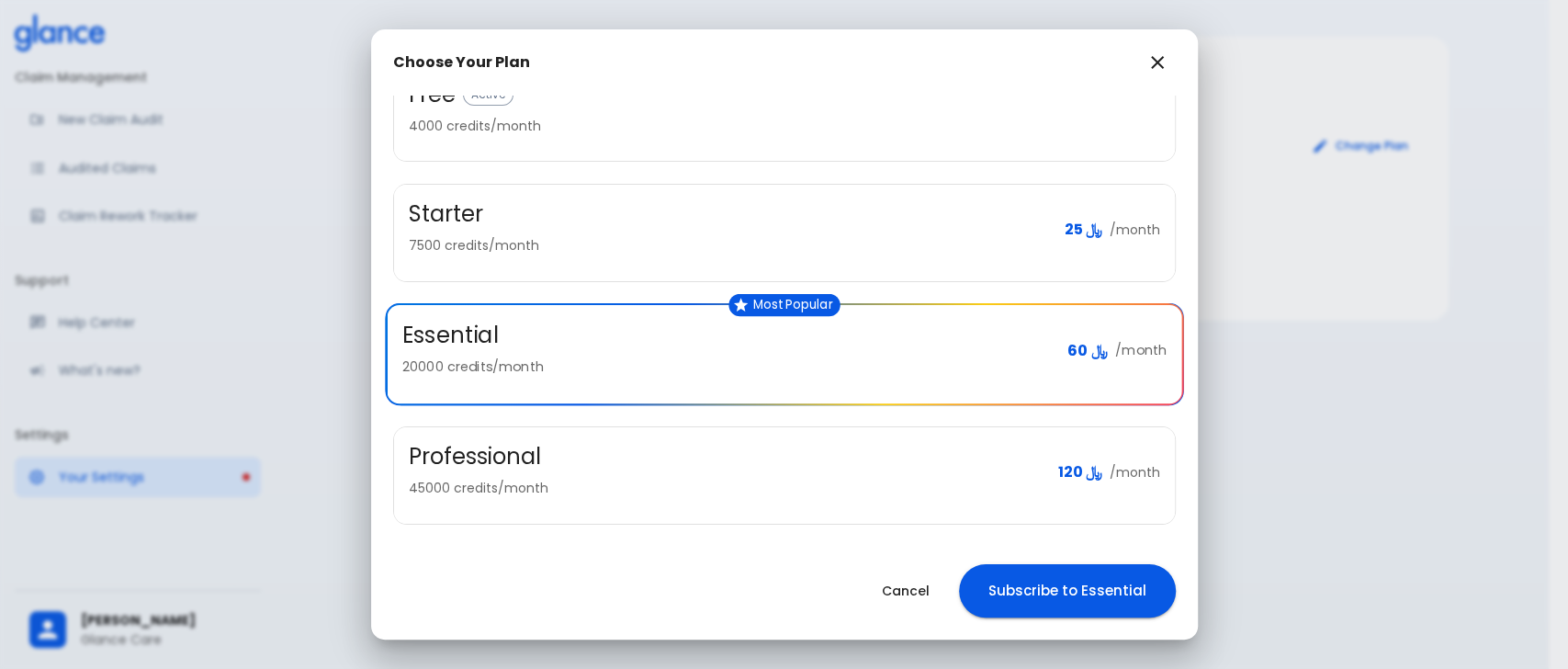
click at [587, 466] on div "Professional" at bounding box center [726, 456] width 635 height 29
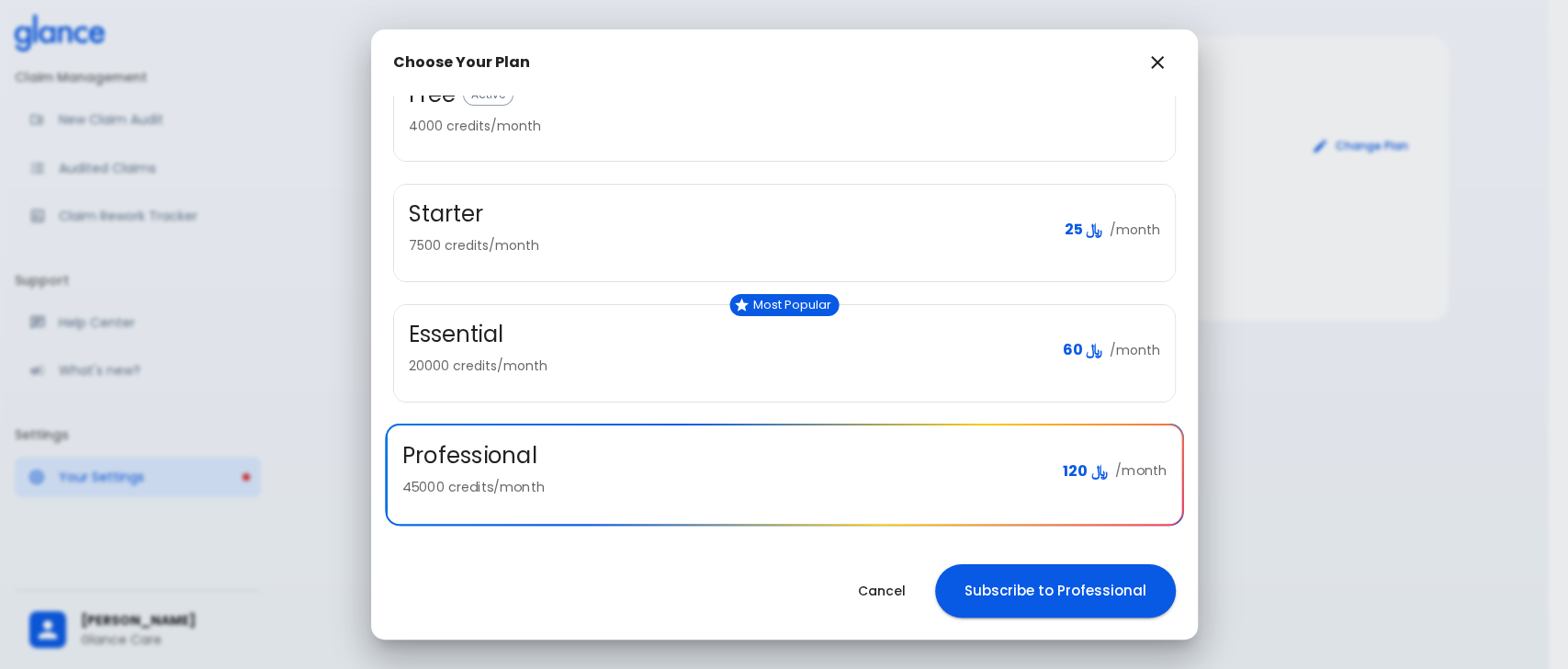
scroll to position [0, 0]
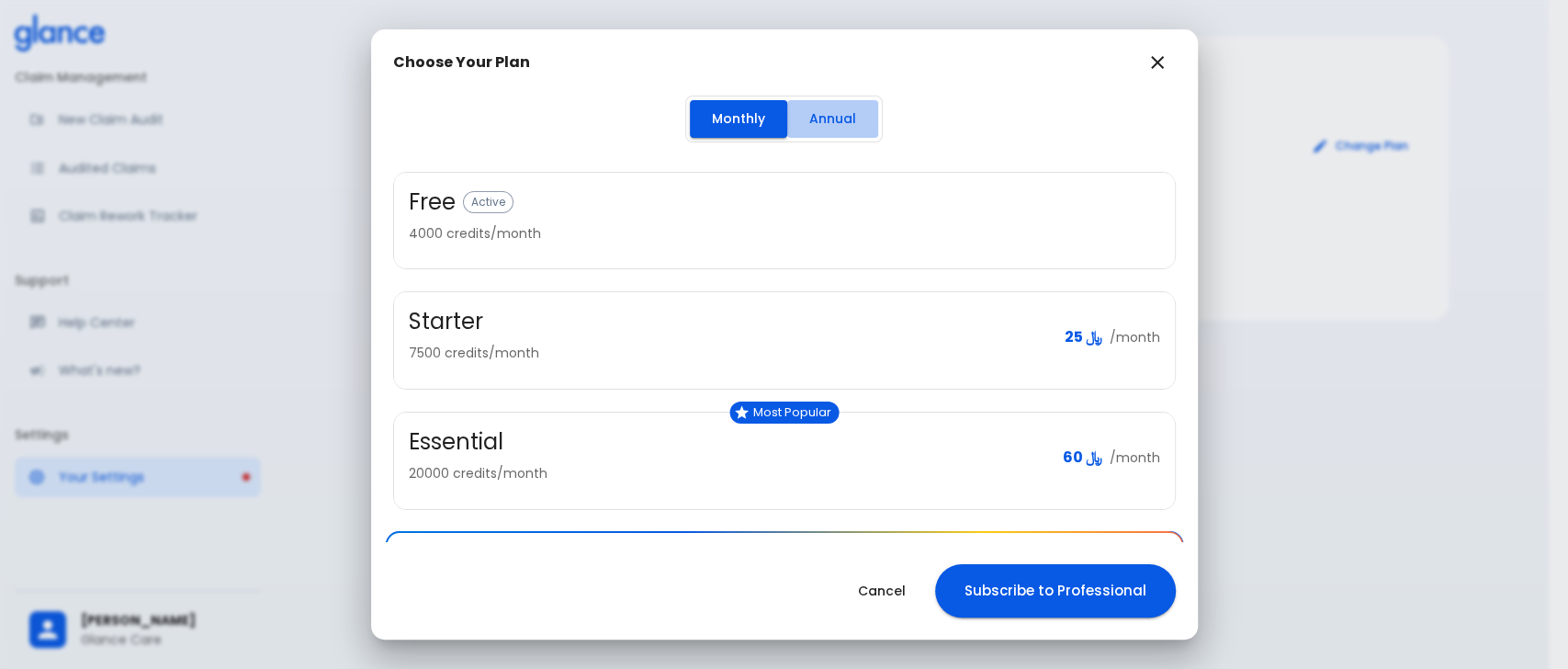
click at [807, 115] on button "Annual" at bounding box center [832, 119] width 91 height 38
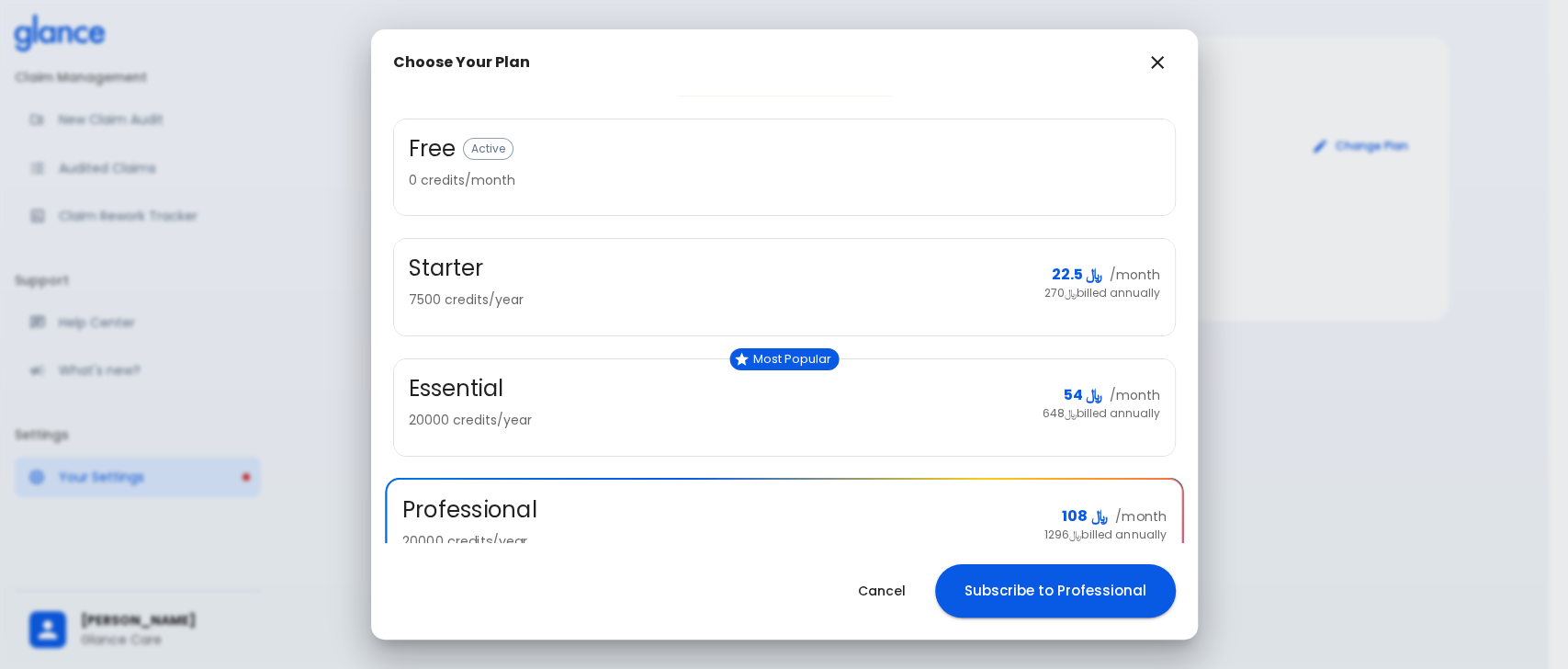
scroll to position [122, 0]
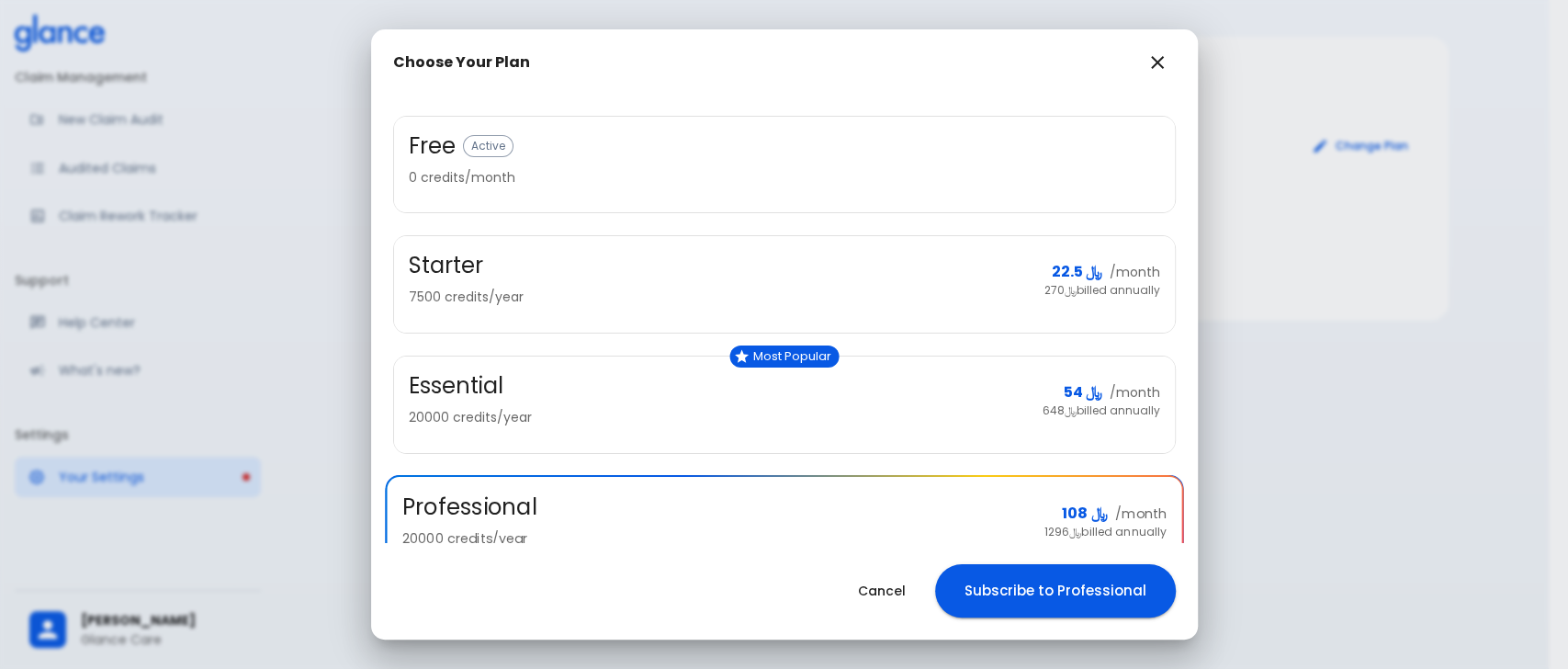
click at [492, 292] on p "7500 credits/year" at bounding box center [719, 297] width 621 height 19
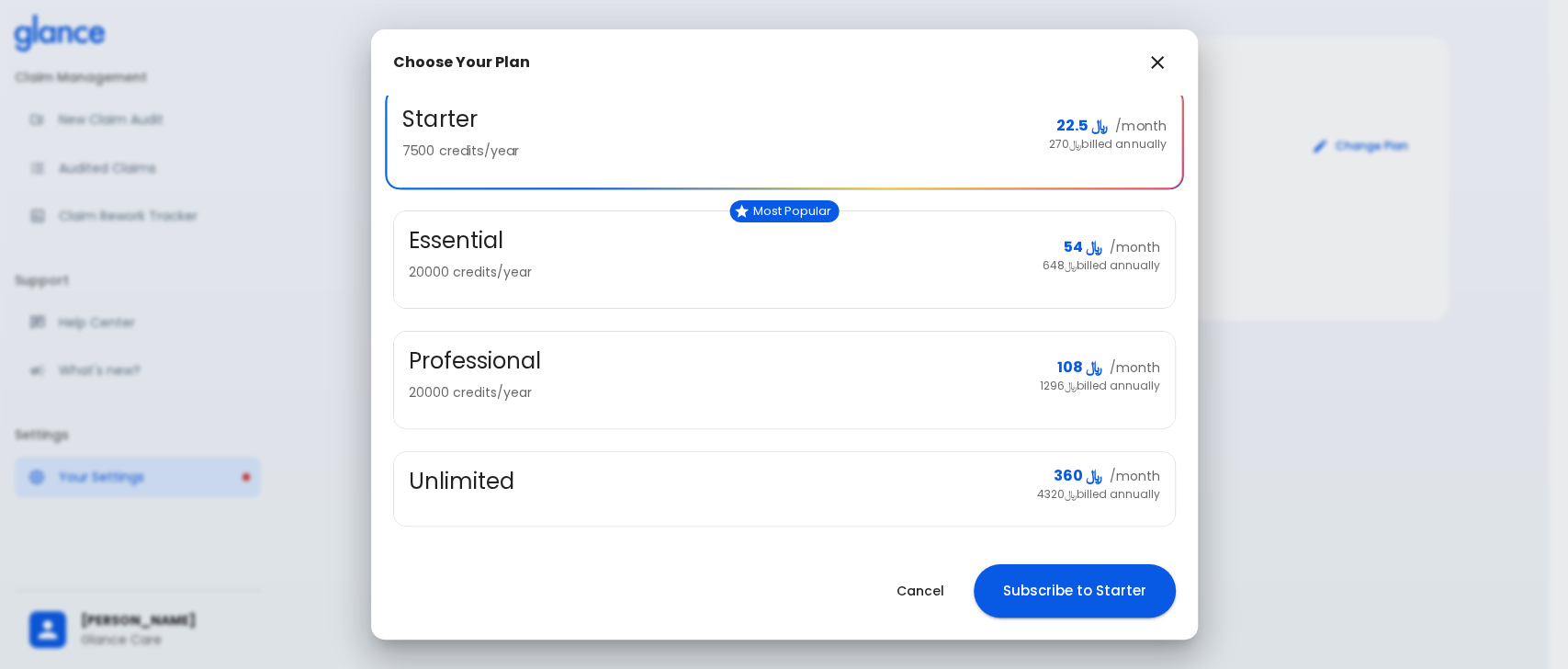
scroll to position [271, 0]
click at [440, 467] on h3 "Unlimited" at bounding box center [461, 479] width 106 height 29
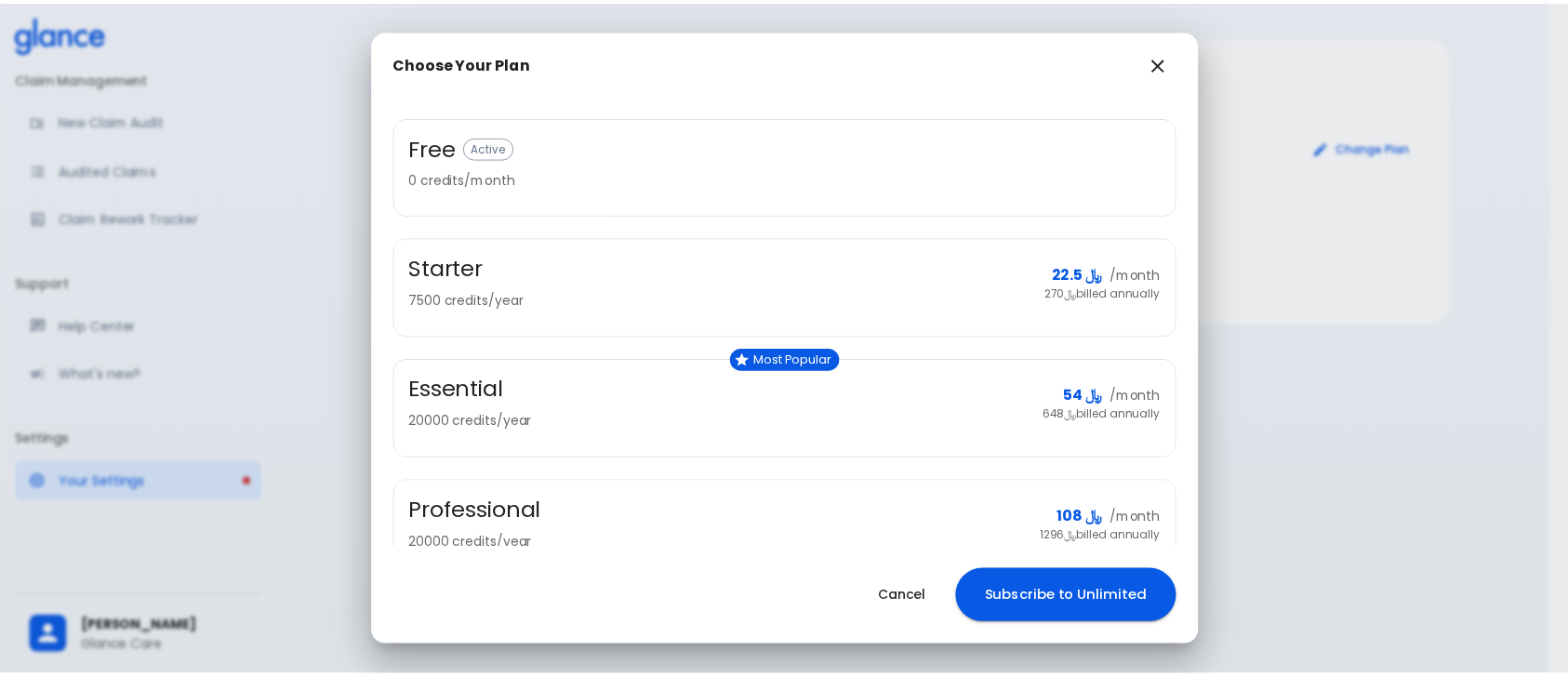
scroll to position [0, 0]
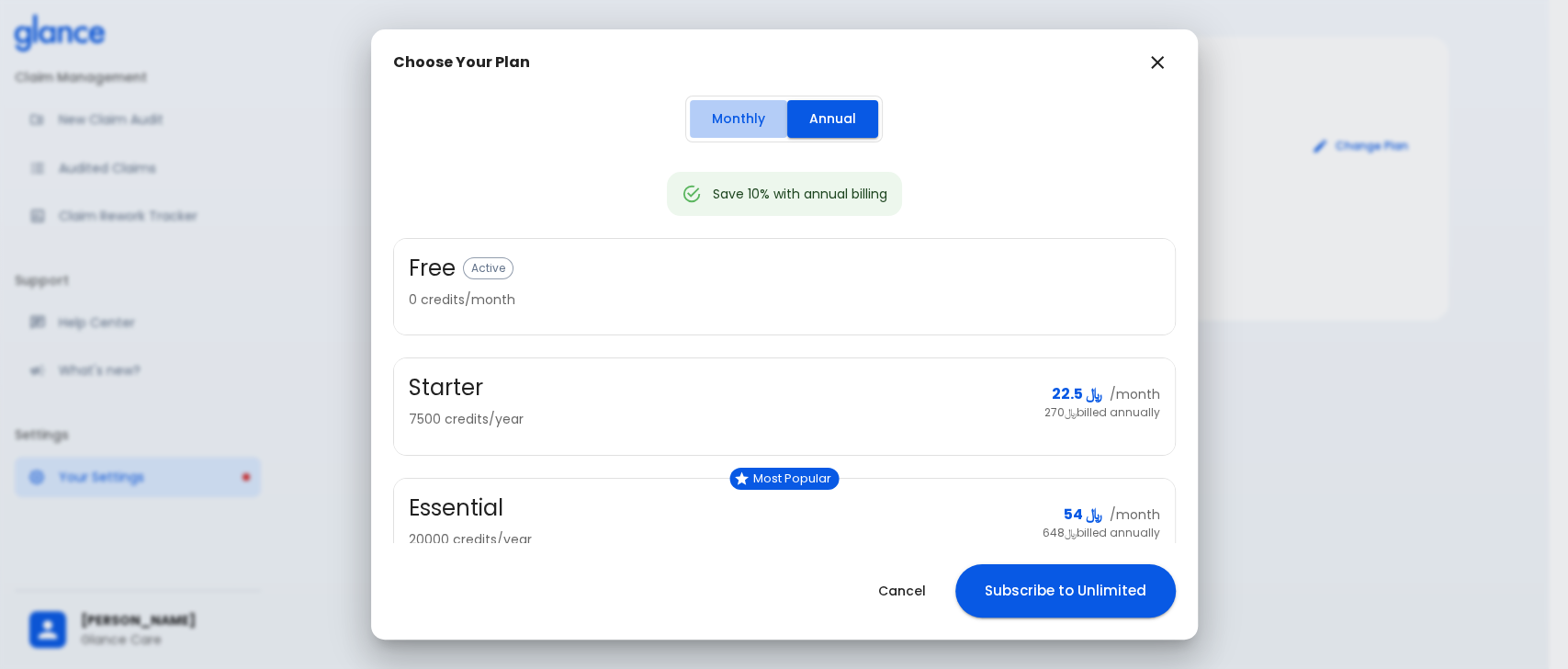
click at [740, 125] on button "Monthly" at bounding box center [739, 119] width 98 height 38
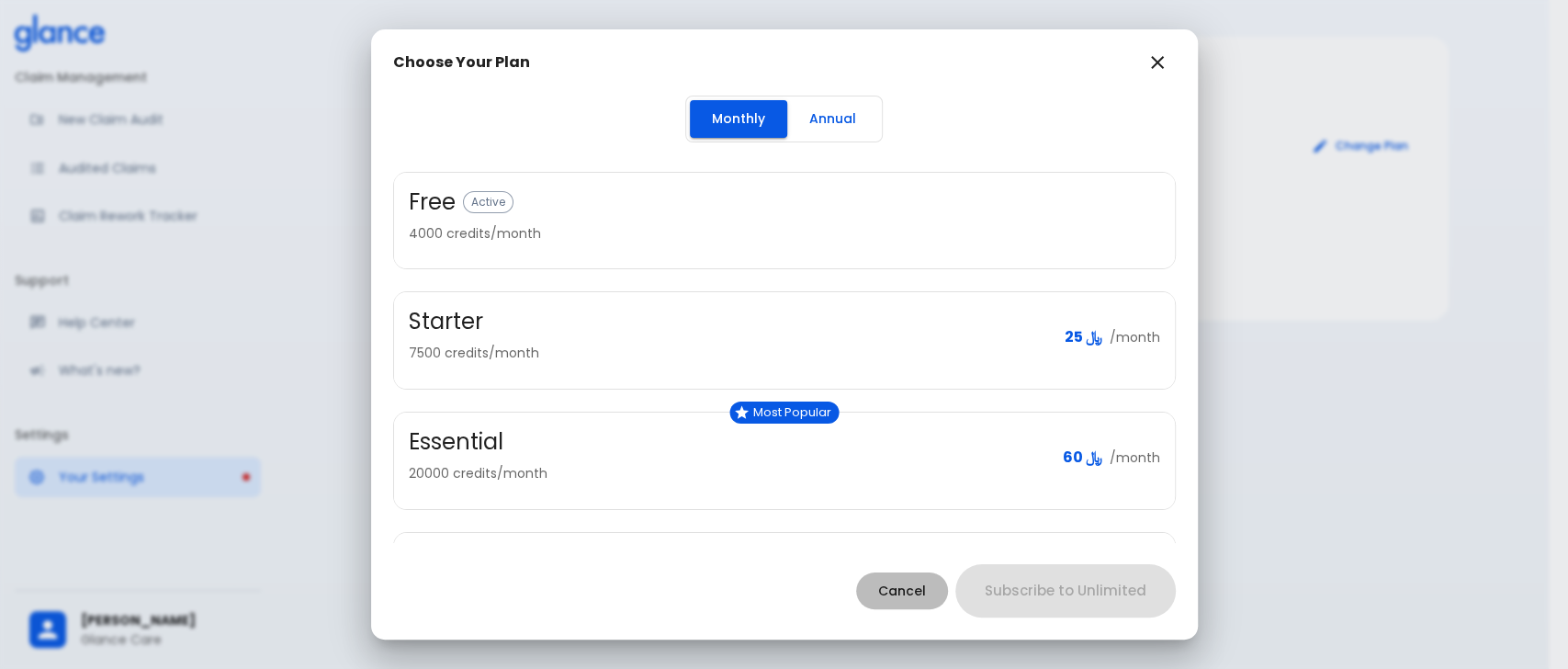
click at [904, 594] on button "Cancel" at bounding box center [902, 591] width 92 height 38
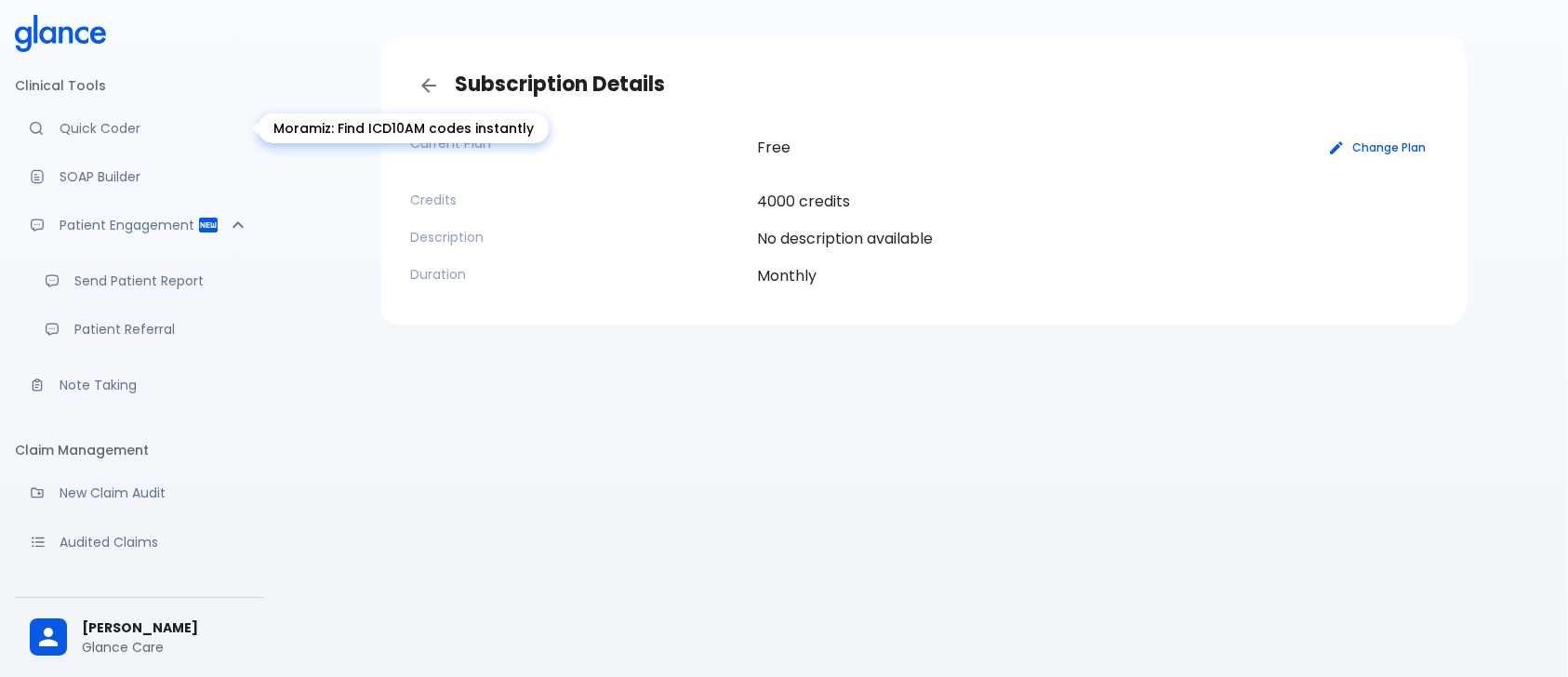
click at [97, 139] on link "Quick Coder" at bounding box center [140, 128] width 250 height 41
